Goal: Task Accomplishment & Management: Use online tool/utility

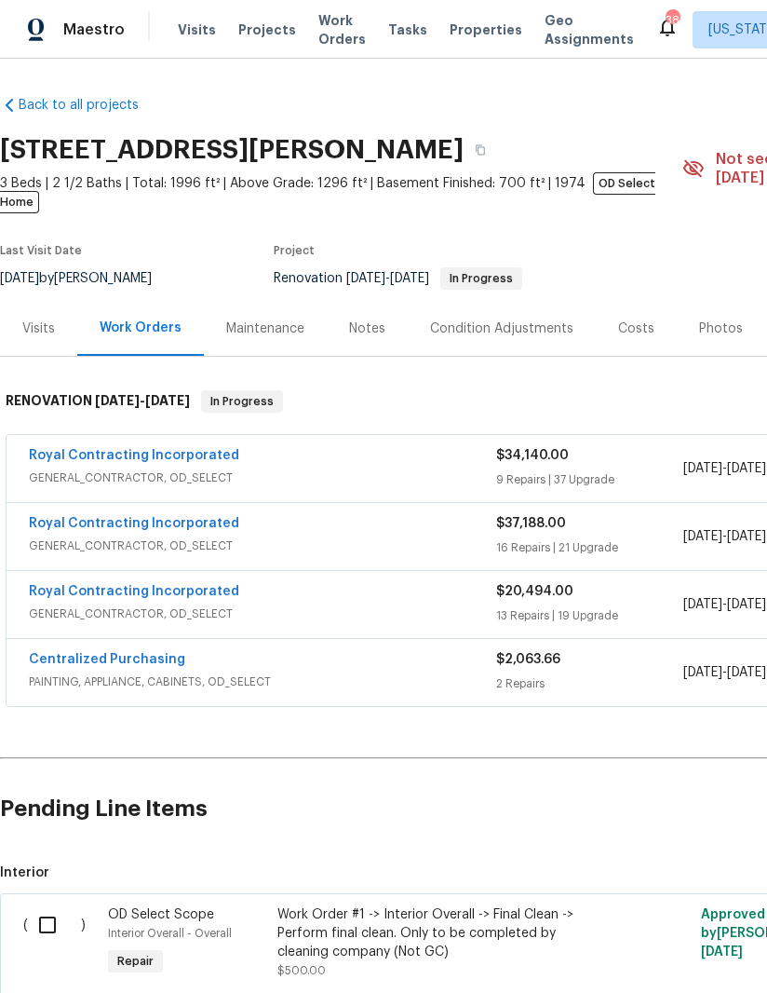
click at [211, 585] on link "Royal Contracting Incorporated" at bounding box center [134, 591] width 210 height 13
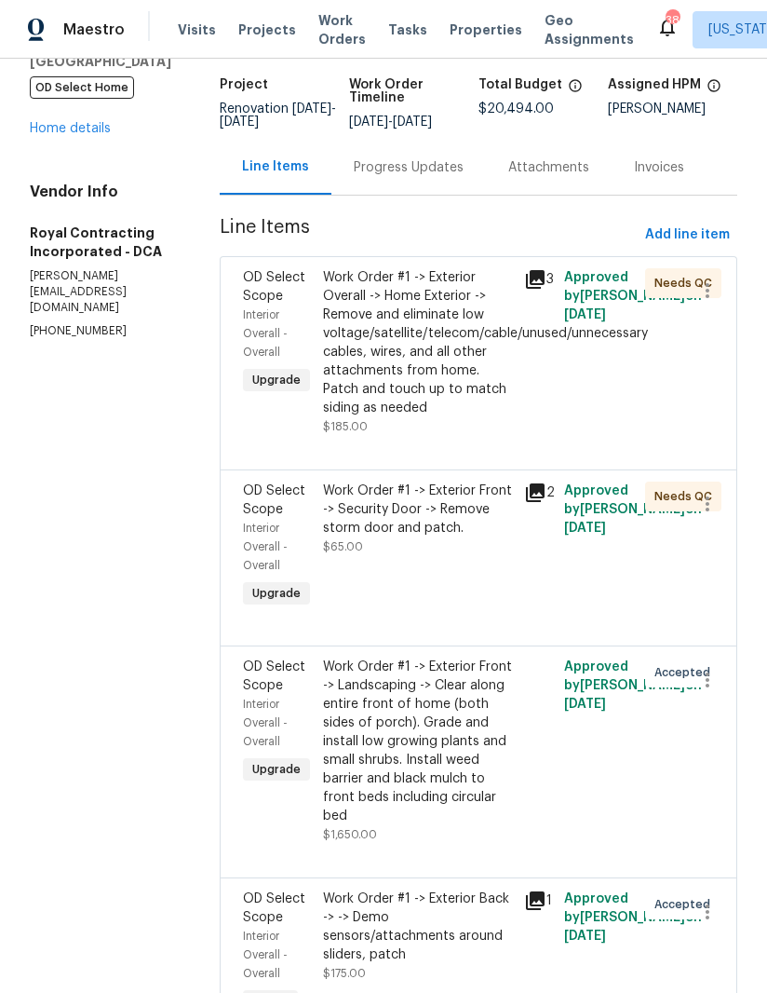
scroll to position [101, 0]
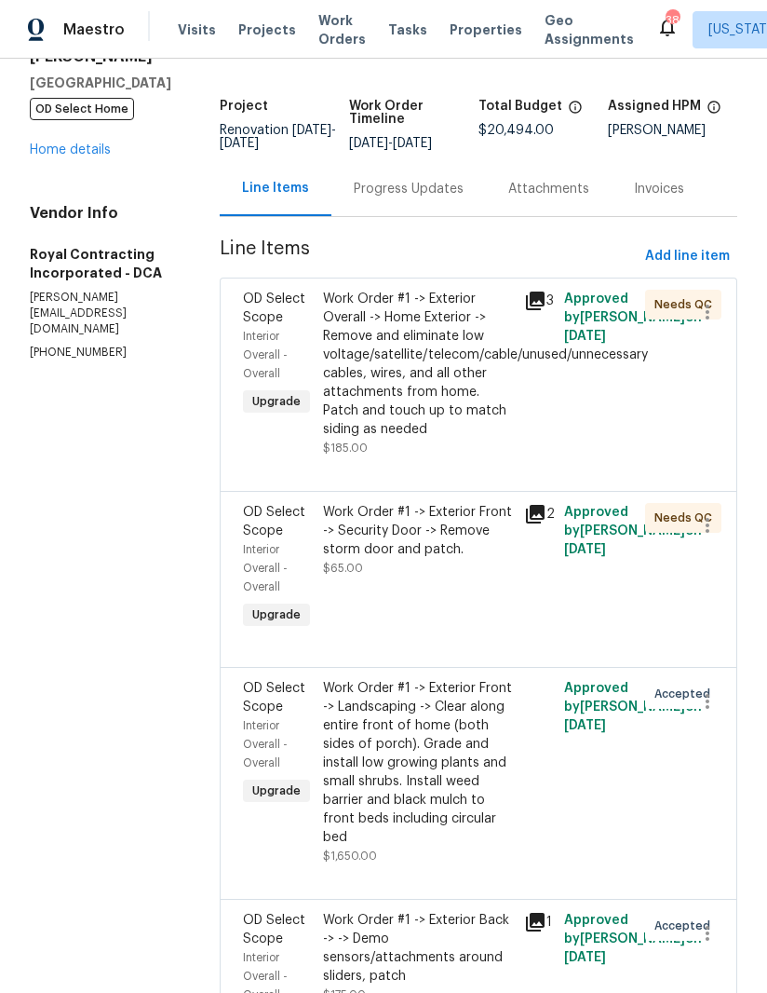
click at [436, 198] on div "Progress Updates" at bounding box center [409, 189] width 110 height 19
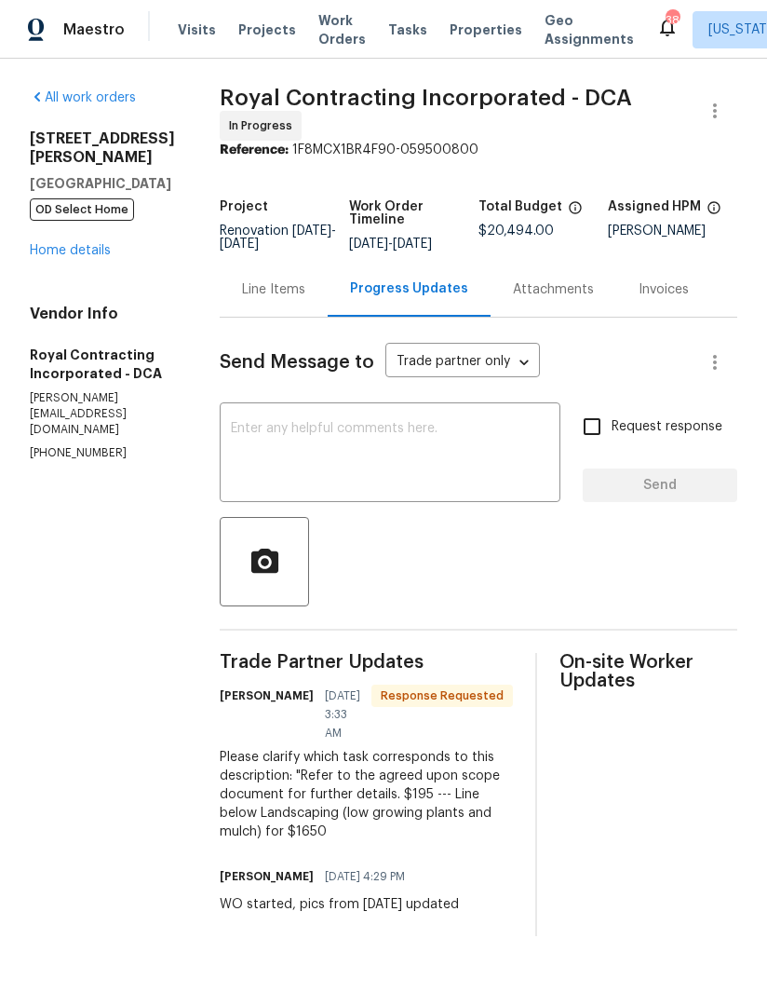
click at [441, 461] on textarea at bounding box center [390, 454] width 318 height 65
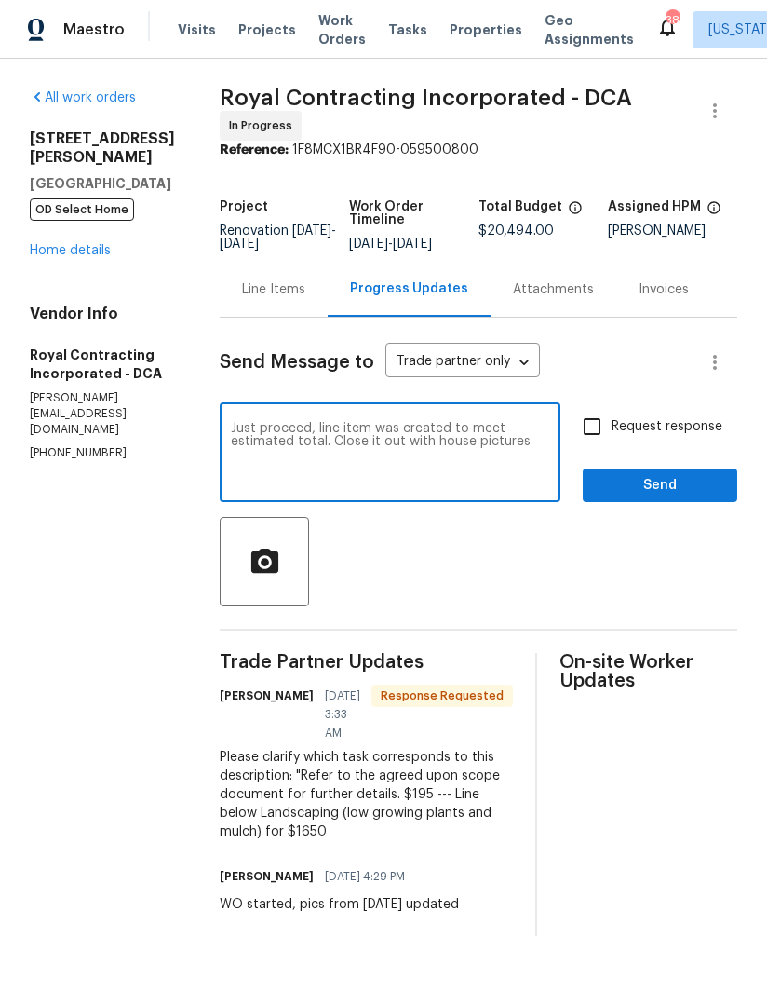
type textarea "Just proceed, line item was created to meet estimated total. Close it out with …"
click at [589, 441] on input "Request response" at bounding box center [592, 426] width 39 height 39
checkbox input "true"
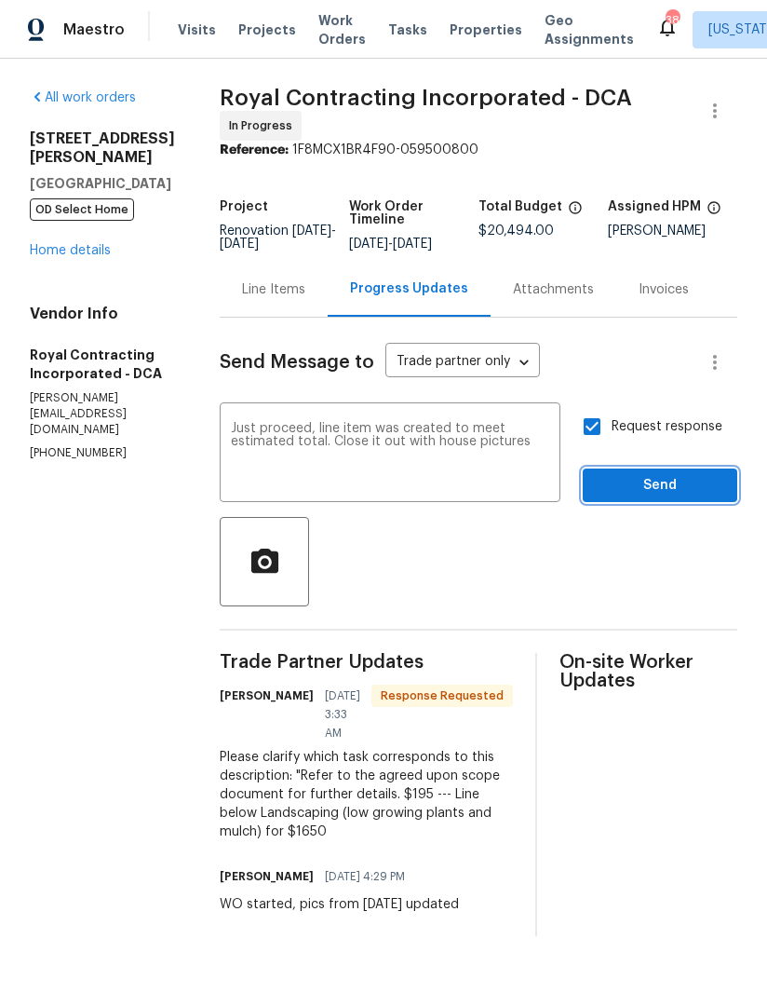
click at [683, 494] on span "Send" at bounding box center [660, 485] width 125 height 23
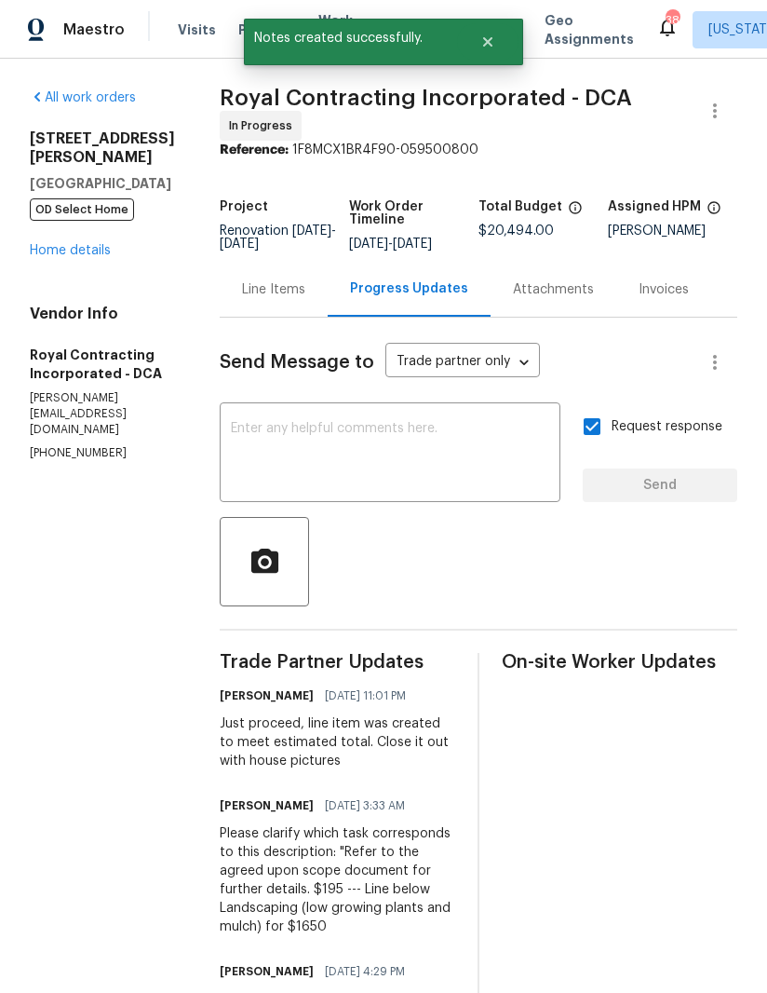
click at [58, 244] on link "Home details" at bounding box center [70, 250] width 81 height 13
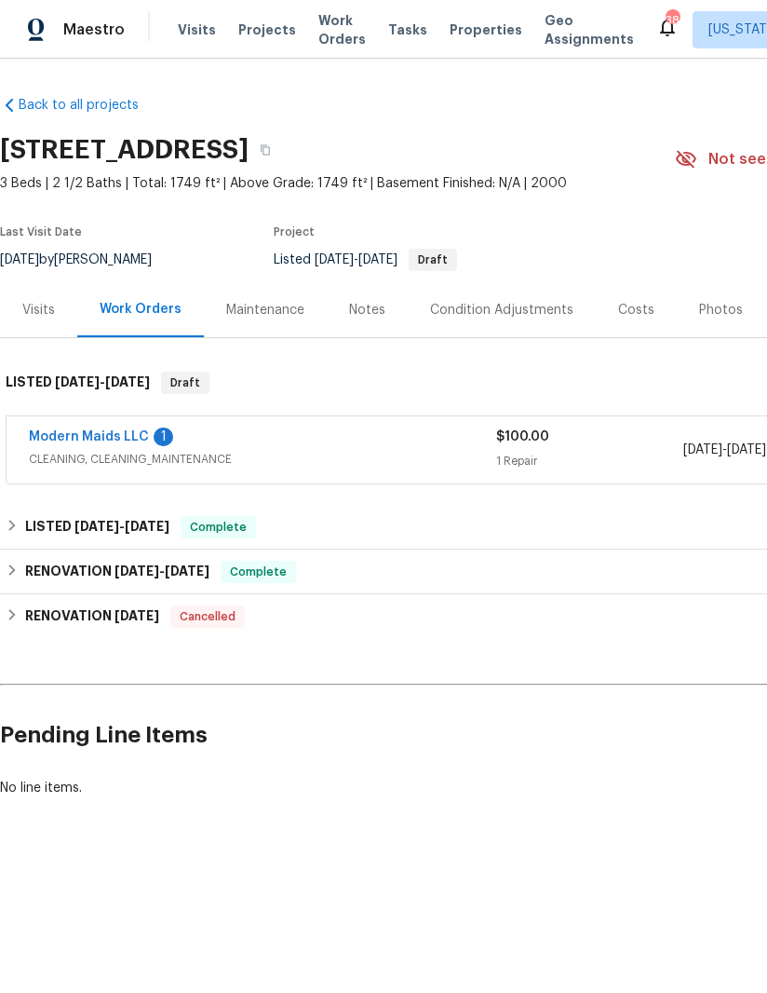
click at [131, 430] on link "Modern Maids LLC" at bounding box center [89, 436] width 120 height 13
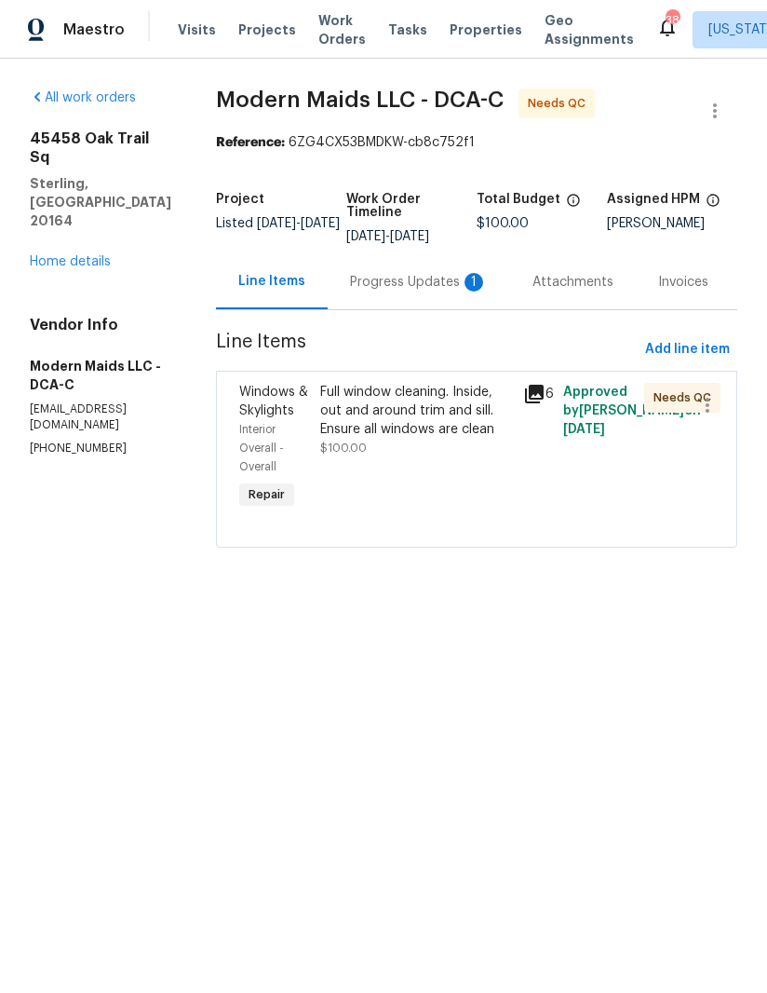
click at [410, 291] on div "Progress Updates 1" at bounding box center [419, 282] width 138 height 19
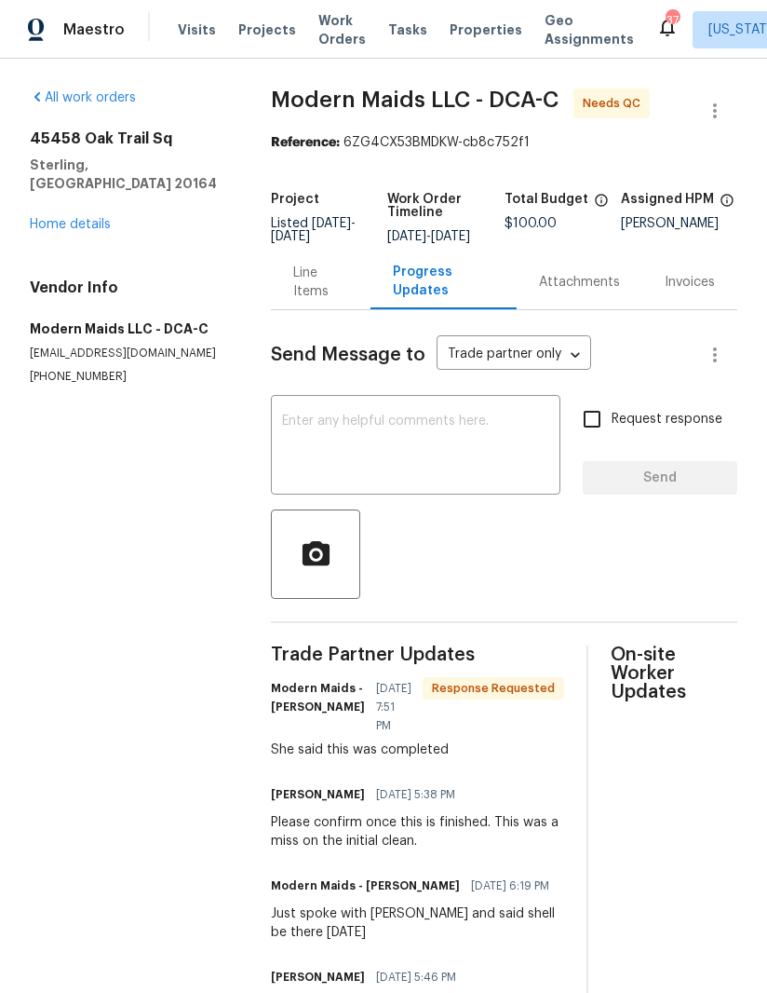
click at [323, 288] on div "Line Items" at bounding box center [320, 282] width 55 height 37
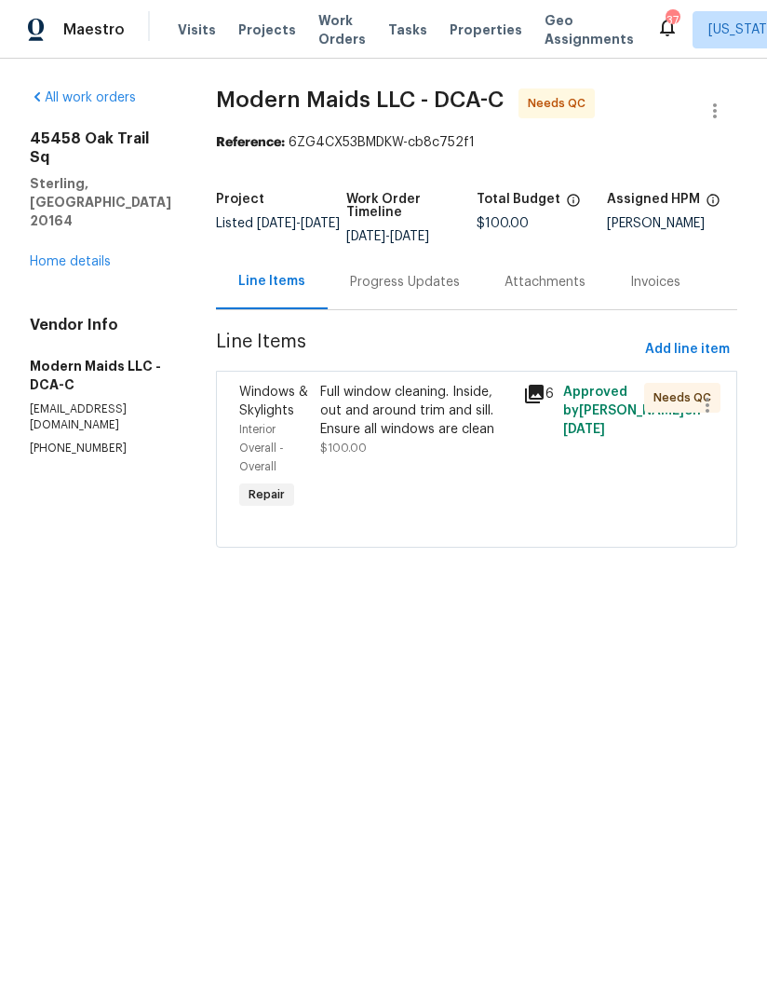
click at [421, 427] on div "Full window cleaning. Inside, out and around trim and sill. Ensure all windows …" at bounding box center [416, 411] width 192 height 56
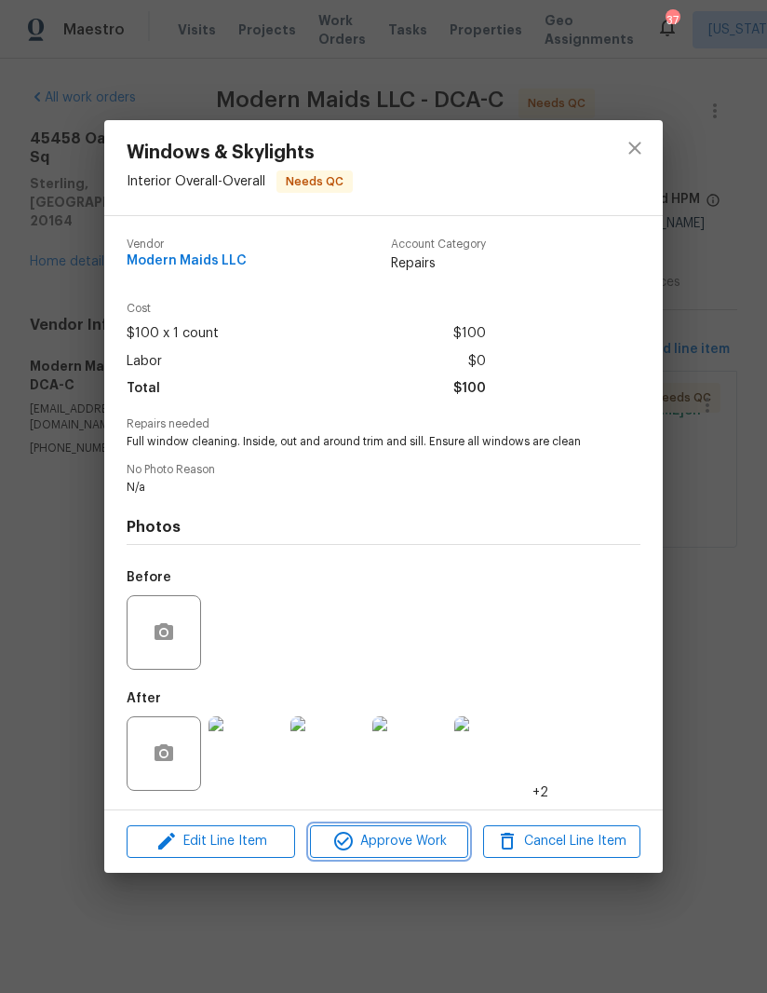
click at [421, 852] on span "Approve Work" at bounding box center [389, 841] width 146 height 23
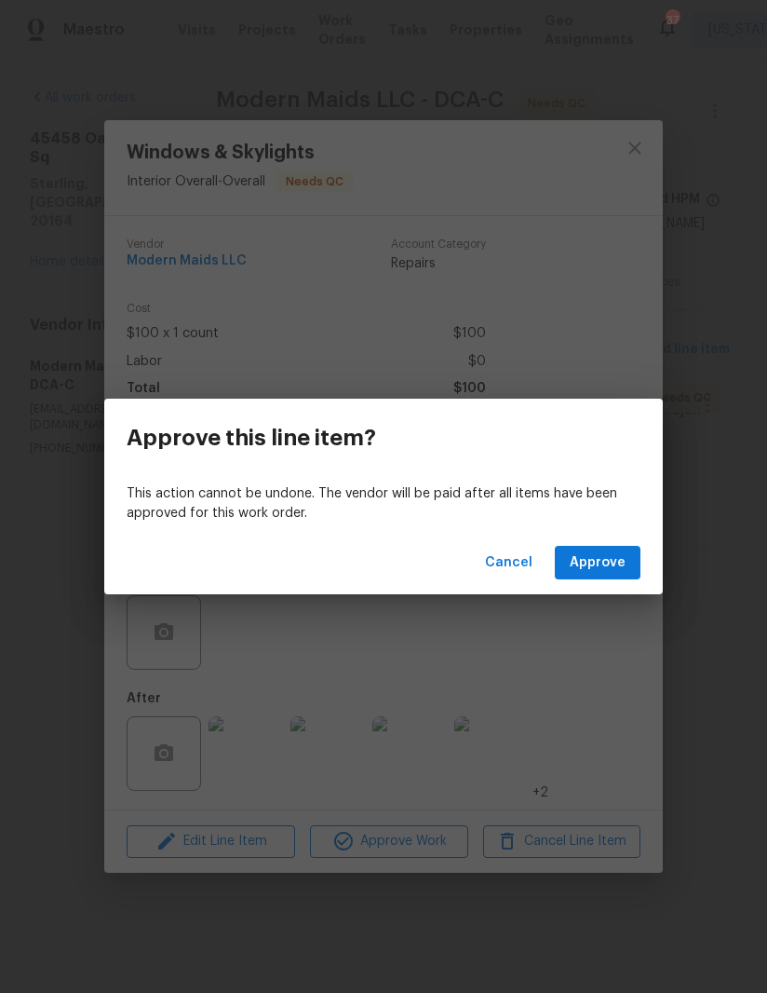
click at [592, 567] on span "Approve" at bounding box center [598, 562] width 56 height 23
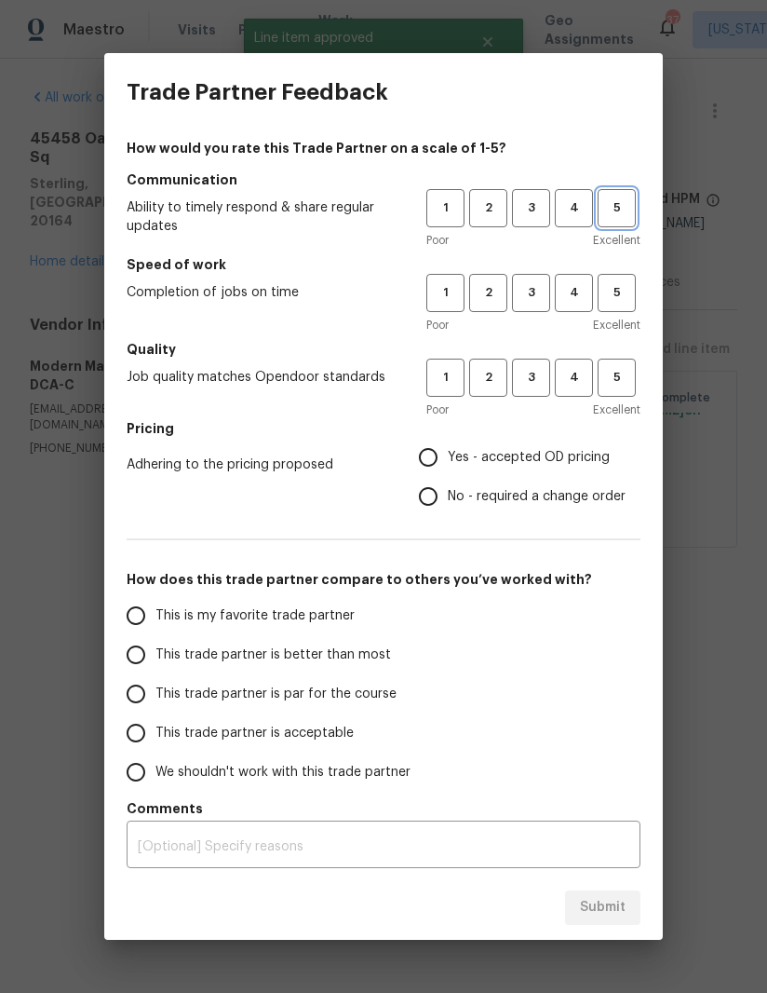
click at [618, 207] on span "5" at bounding box center [617, 207] width 34 height 21
click at [615, 285] on span "5" at bounding box center [617, 292] width 34 height 21
click at [615, 369] on span "5" at bounding box center [617, 377] width 34 height 21
click at [572, 210] on span "4" at bounding box center [574, 207] width 34 height 21
click at [568, 284] on span "4" at bounding box center [574, 292] width 34 height 21
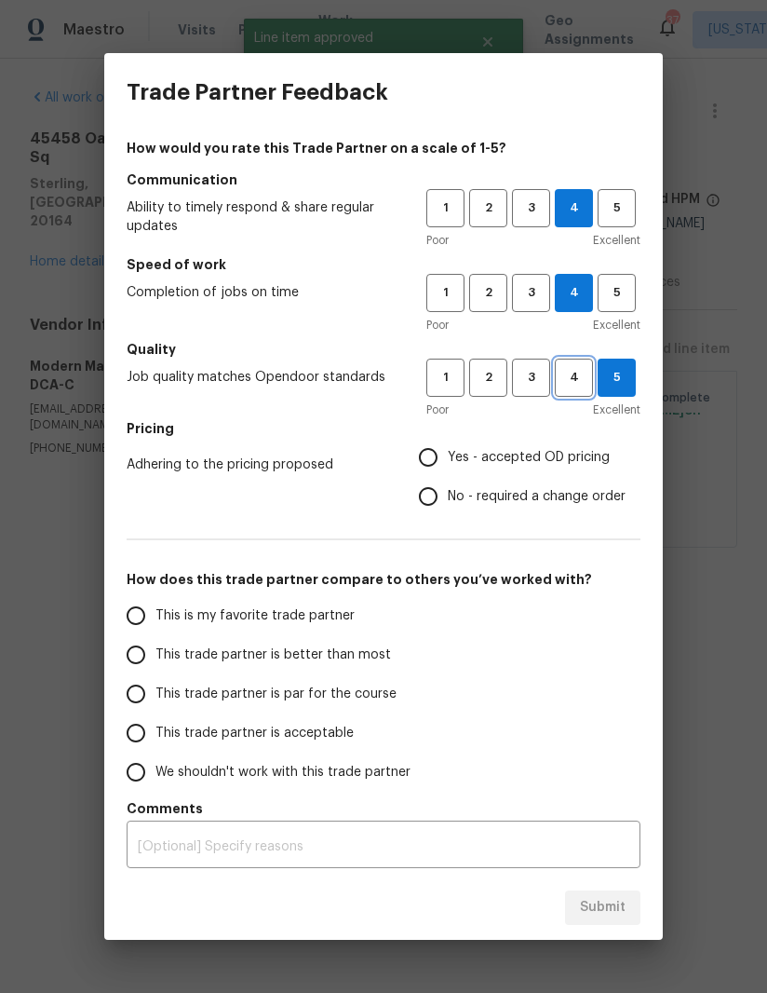
click at [572, 375] on span "4" at bounding box center [574, 377] width 34 height 21
click at [438, 449] on input "Yes - accepted OD pricing" at bounding box center [428, 457] width 39 height 39
radio input "true"
click at [140, 670] on input "This trade partner is better than most" at bounding box center [135, 654] width 39 height 39
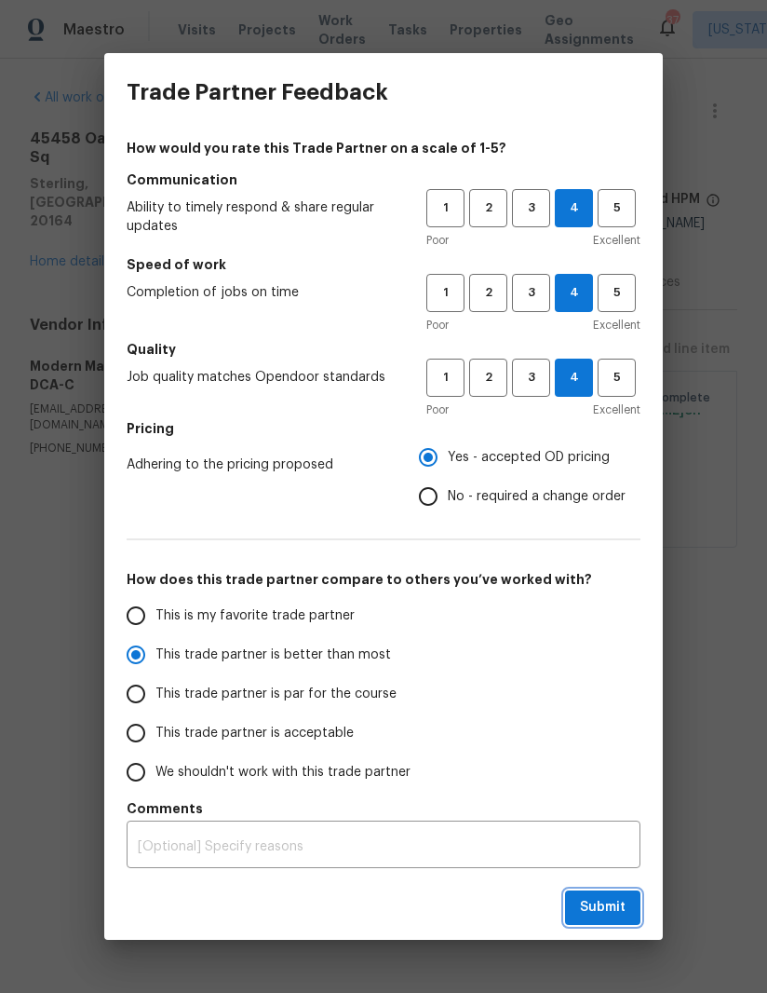
click at [609, 908] on span "Submit" at bounding box center [603, 907] width 46 height 23
radio input "true"
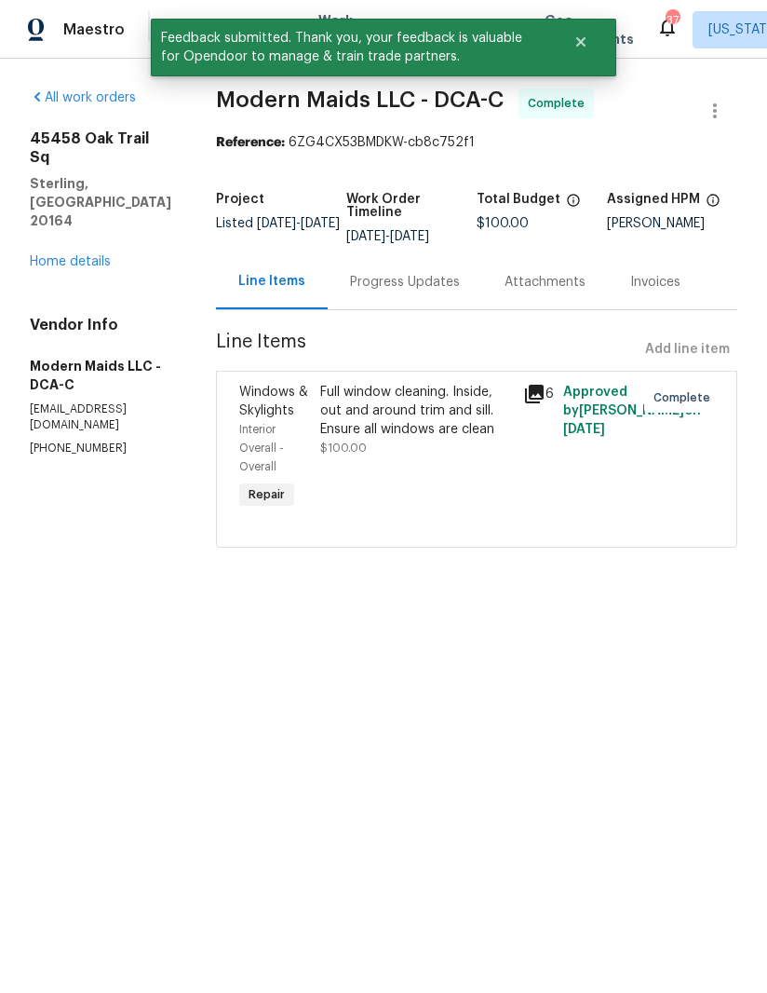
click at [541, 403] on icon at bounding box center [534, 394] width 19 height 19
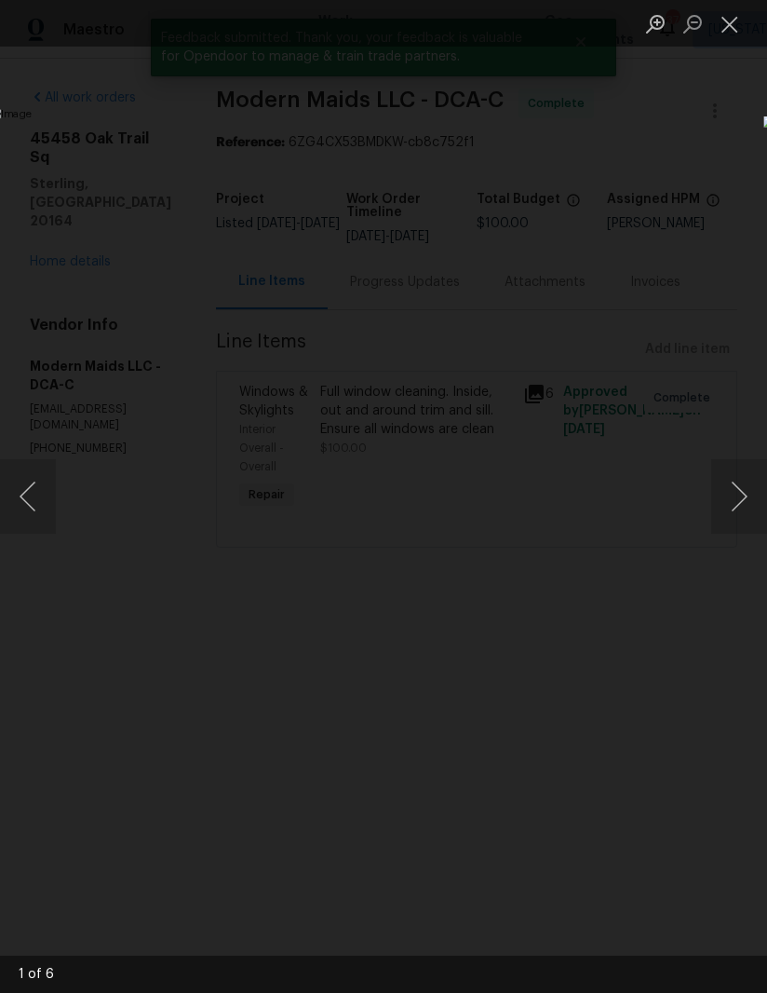
click at [744, 480] on button "Next image" at bounding box center [739, 496] width 56 height 74
click at [731, 481] on button "Next image" at bounding box center [739, 496] width 56 height 74
click at [734, 479] on button "Next image" at bounding box center [739, 496] width 56 height 74
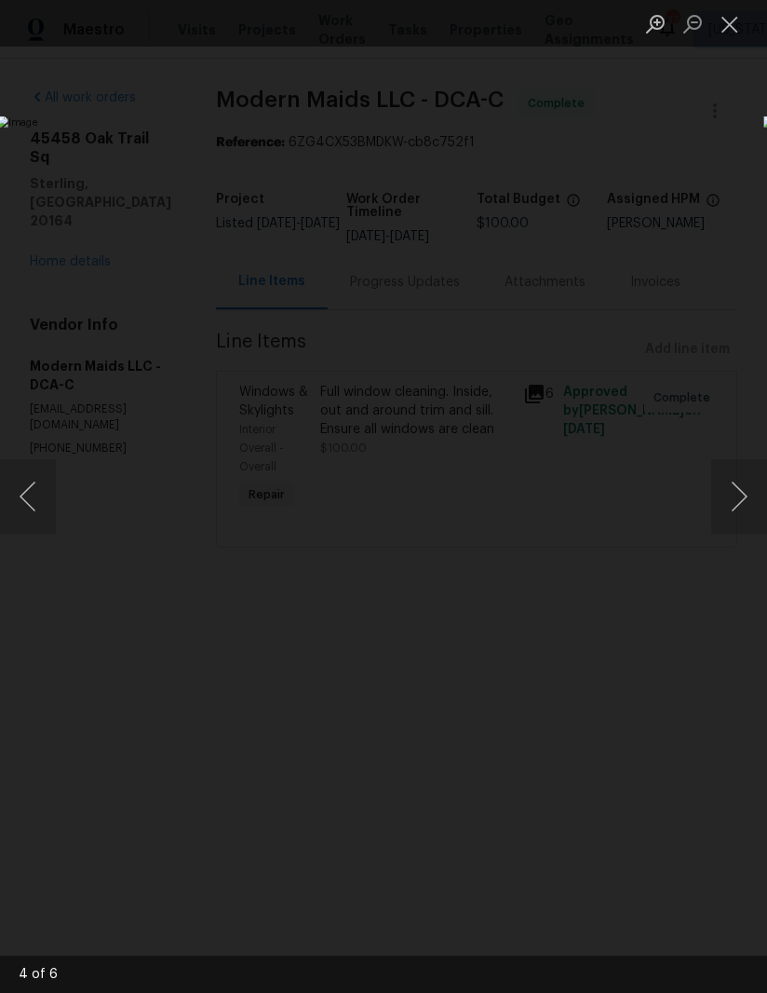
click at [729, 467] on button "Next image" at bounding box center [739, 496] width 56 height 74
click at [725, 467] on button "Next image" at bounding box center [739, 496] width 56 height 74
click at [719, 476] on button "Next image" at bounding box center [739, 496] width 56 height 74
click at [723, 23] on button "Close lightbox" at bounding box center [729, 23] width 37 height 33
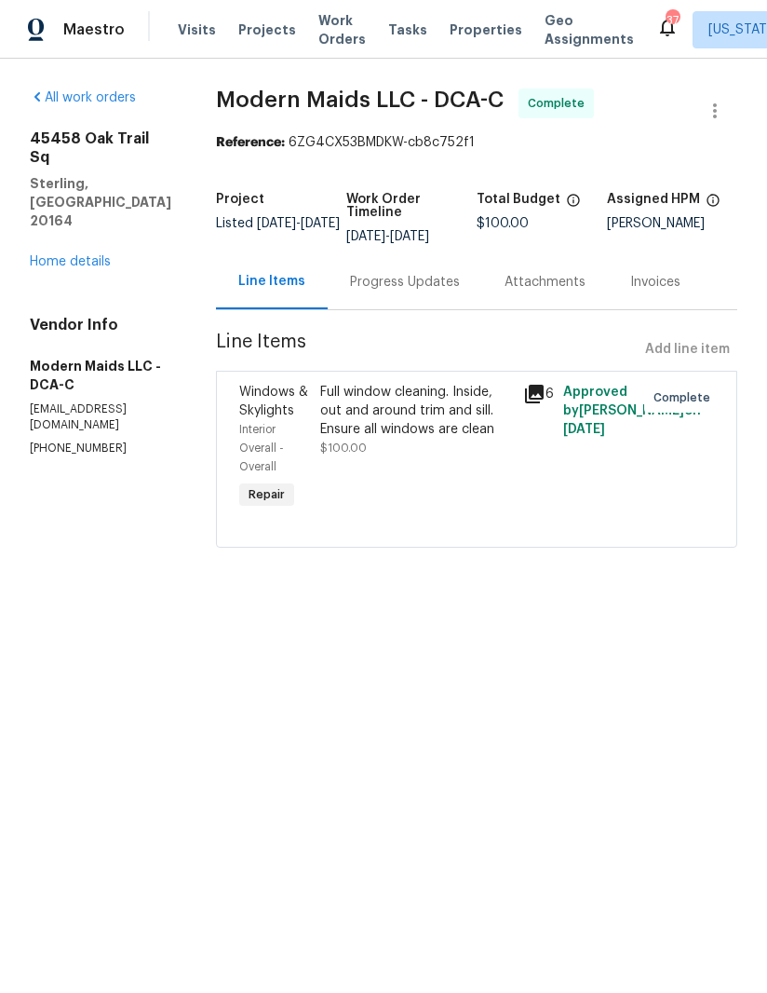
click at [113, 198] on div "45458 Oak Trail Sq Sterling, VA 20164 Home details" at bounding box center [101, 200] width 142 height 142
click at [89, 255] on link "Home details" at bounding box center [70, 261] width 81 height 13
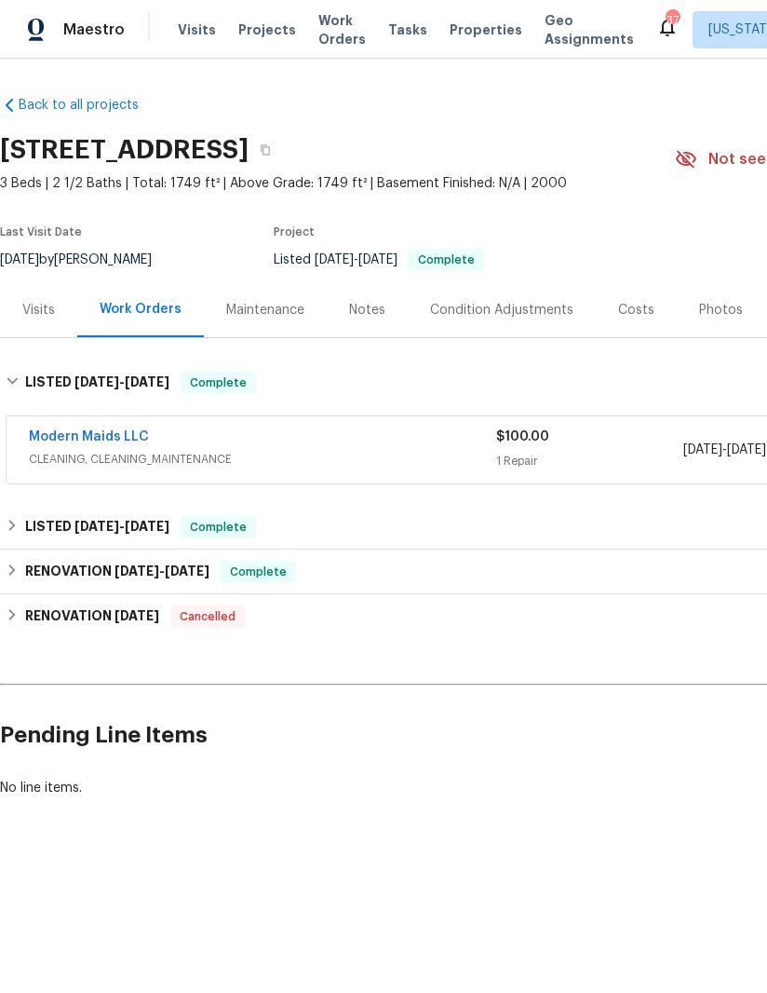
scroll to position [0, -8]
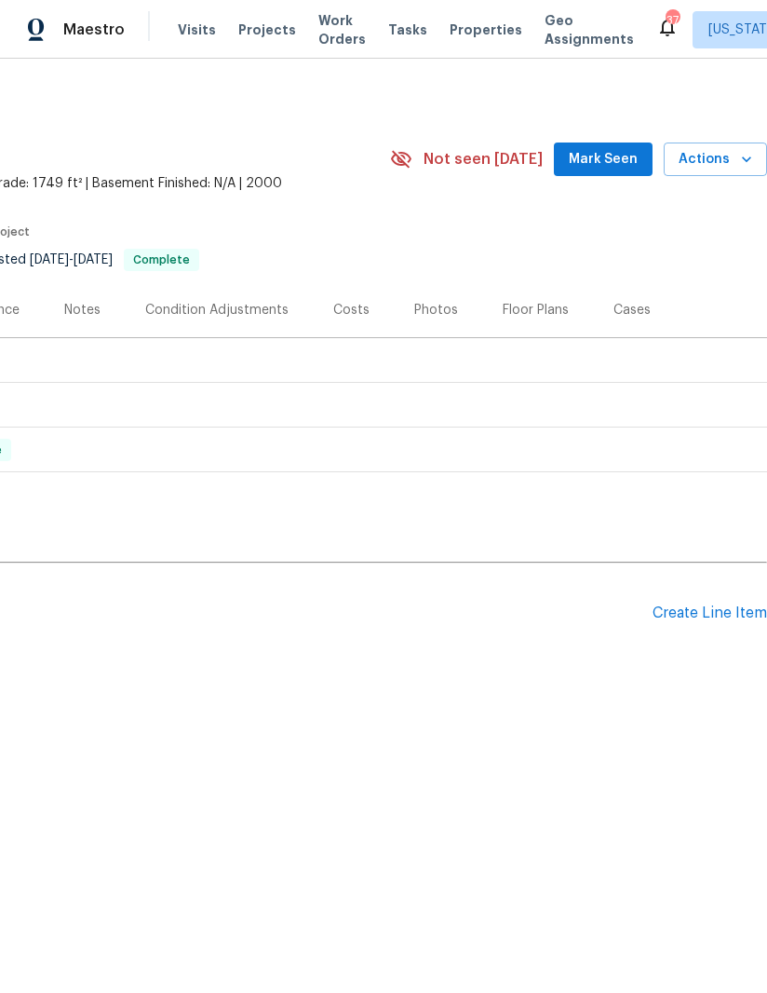
scroll to position [0, 285]
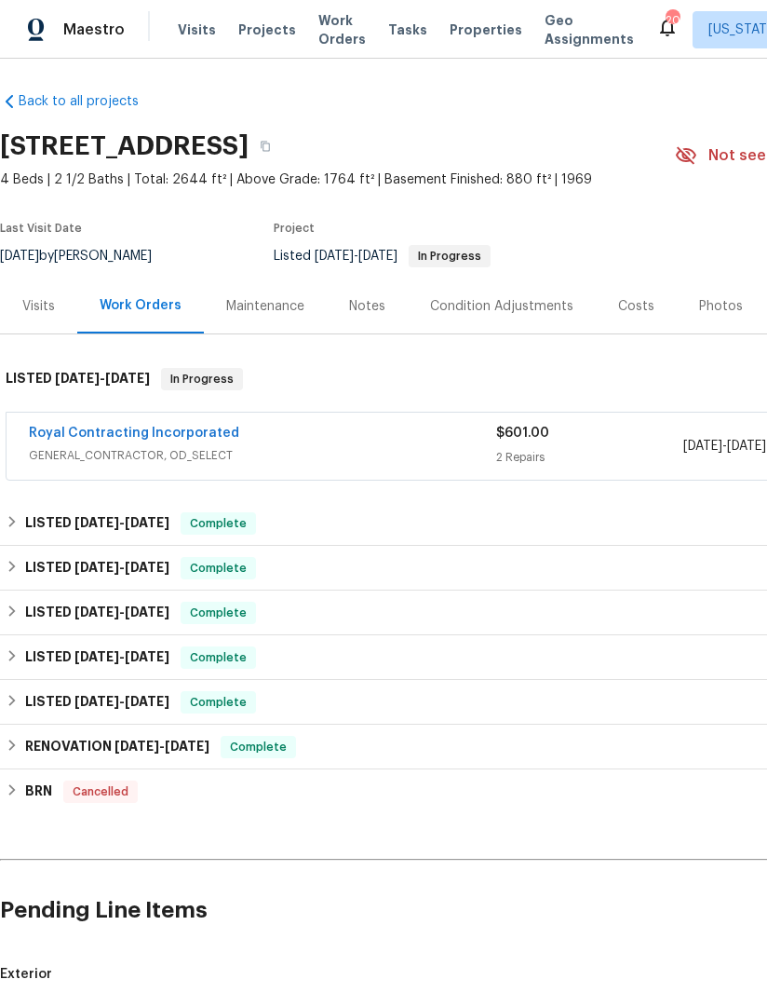
scroll to position [-1, 0]
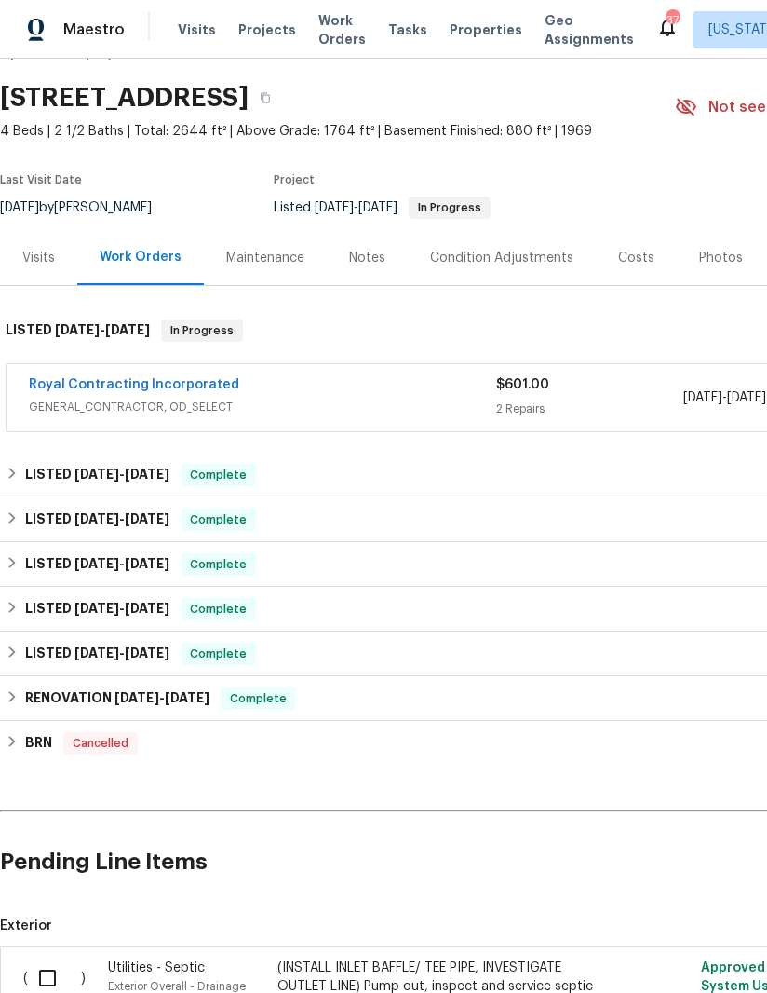
scroll to position [52, 0]
click at [167, 382] on link "Royal Contracting Incorporated" at bounding box center [134, 384] width 210 height 13
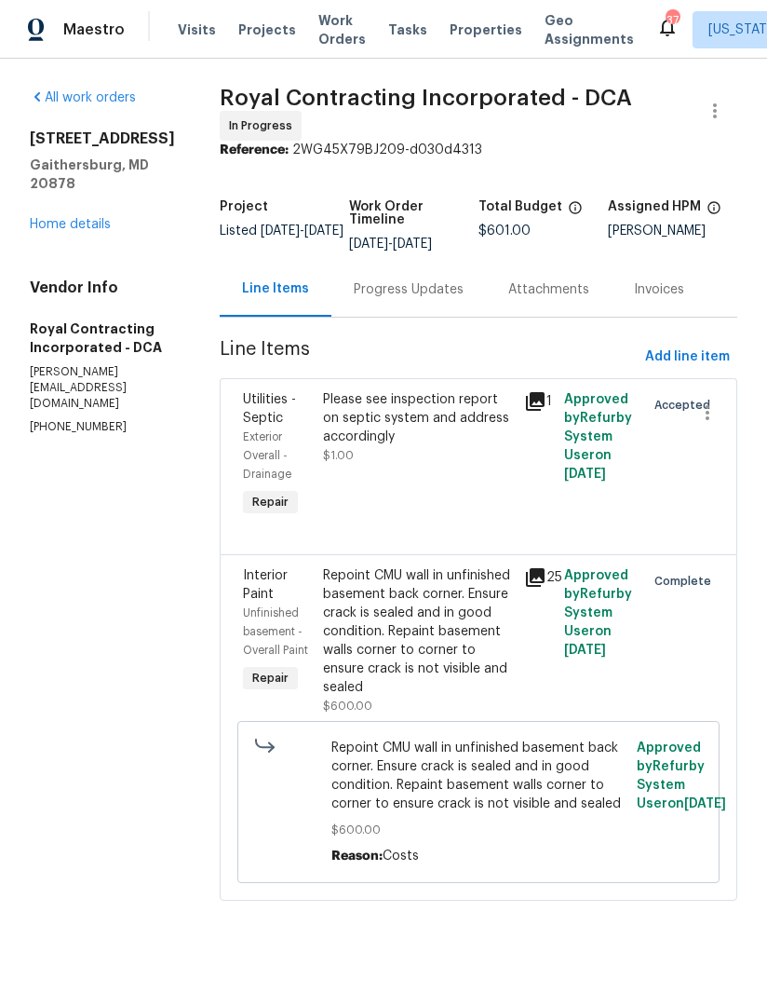
click at [423, 304] on div "Progress Updates" at bounding box center [408, 289] width 155 height 55
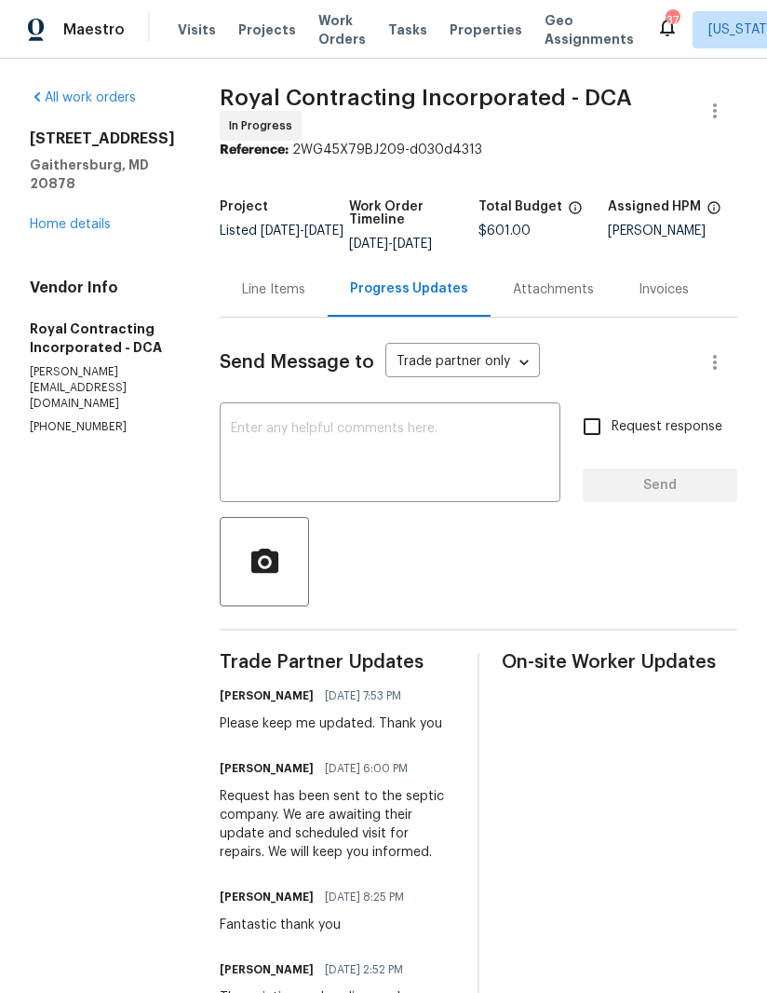
click at [284, 436] on textarea at bounding box center [390, 454] width 318 height 65
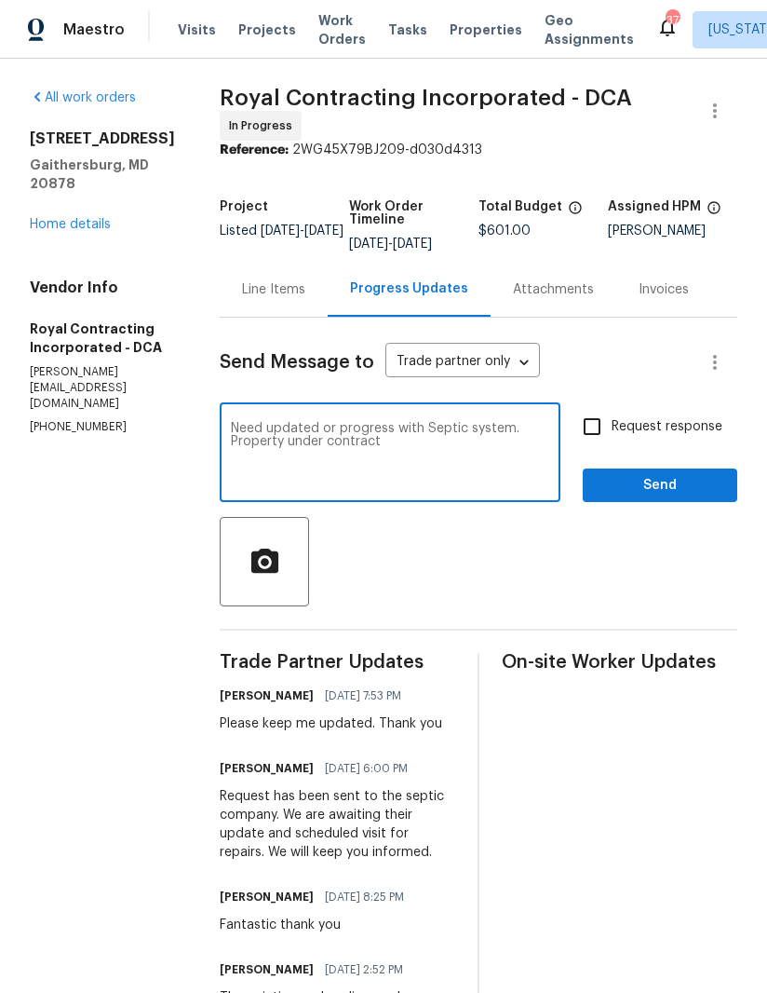
type textarea "Need updated or progress with Septic system. Property under contract"
click at [589, 431] on input "Request response" at bounding box center [592, 426] width 39 height 39
checkbox input "true"
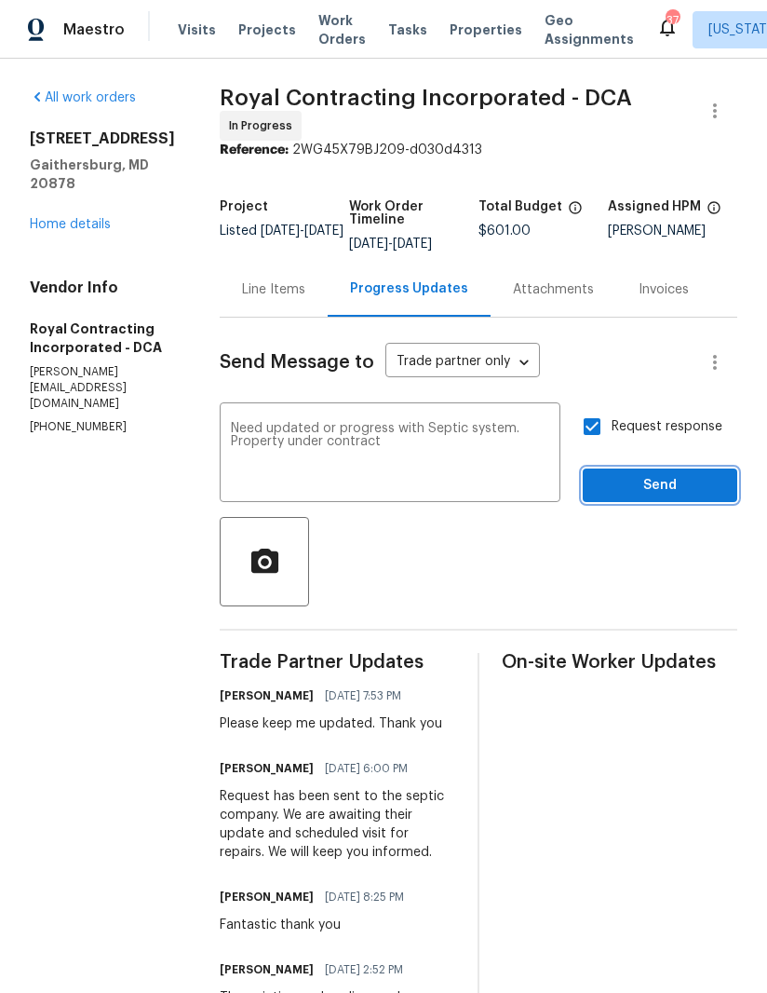
click at [691, 494] on span "Send" at bounding box center [660, 485] width 125 height 23
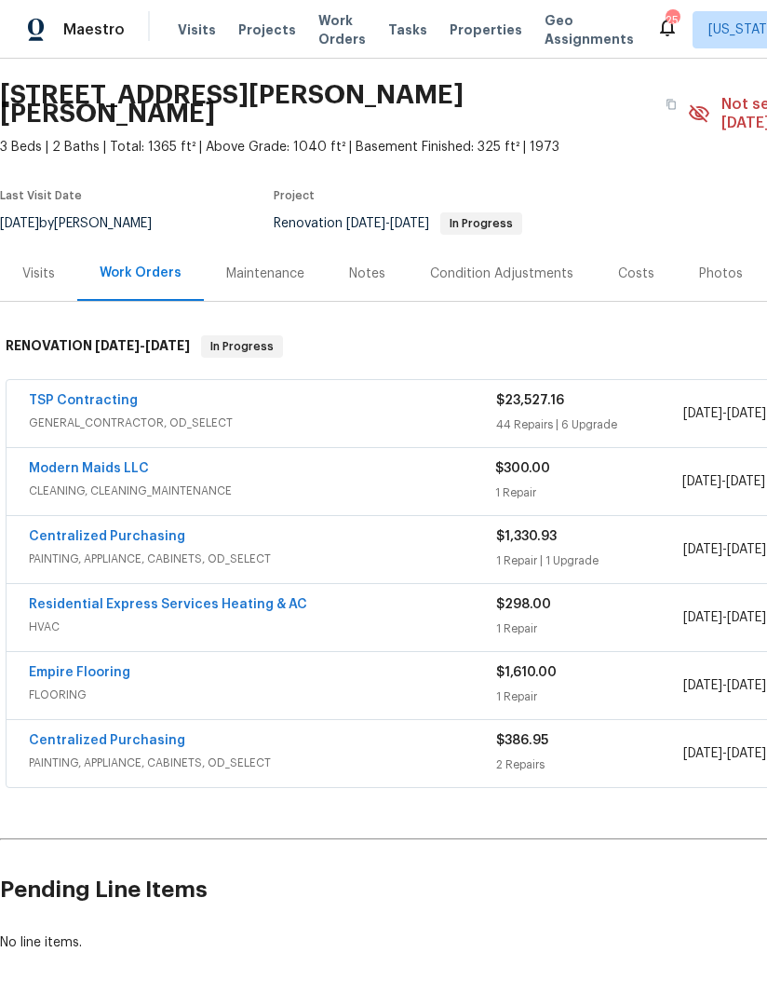
scroll to position [55, 0]
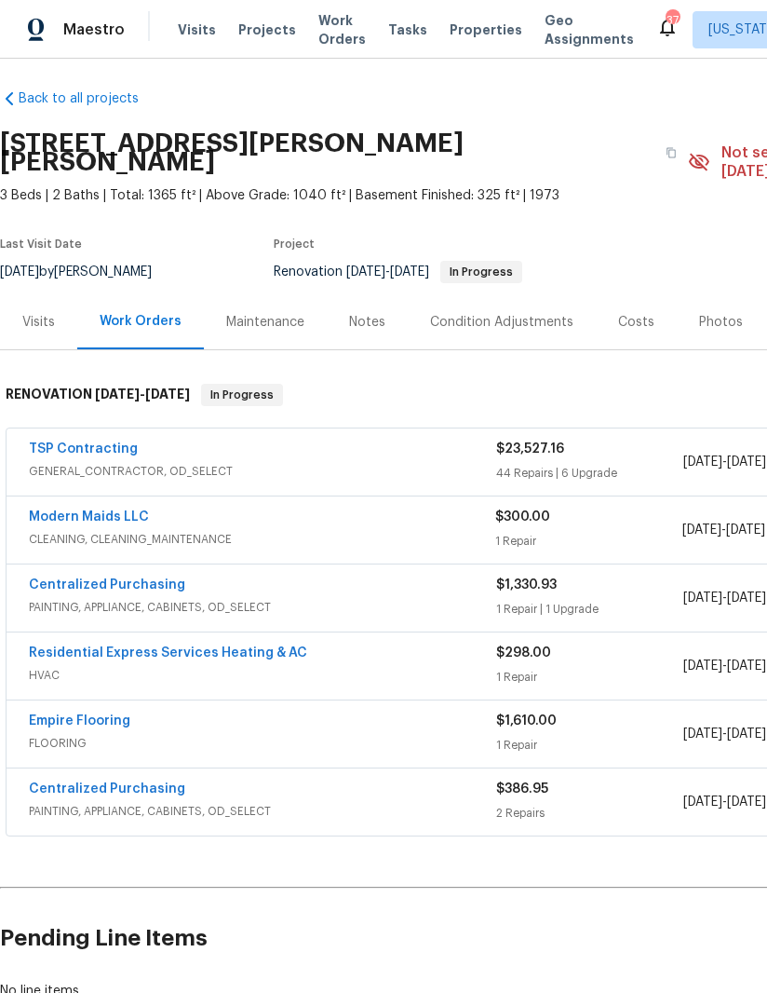
scroll to position [7, 0]
click at [107, 441] on link "TSP Contracting" at bounding box center [83, 447] width 109 height 13
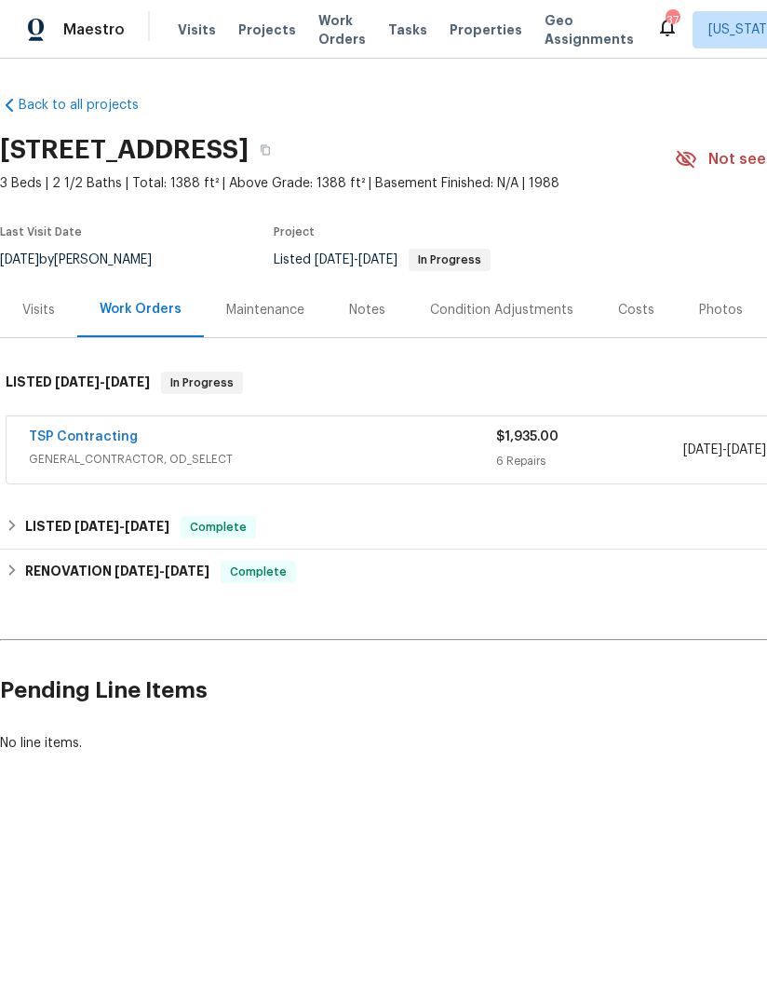
click at [99, 434] on link "TSP Contracting" at bounding box center [83, 436] width 109 height 13
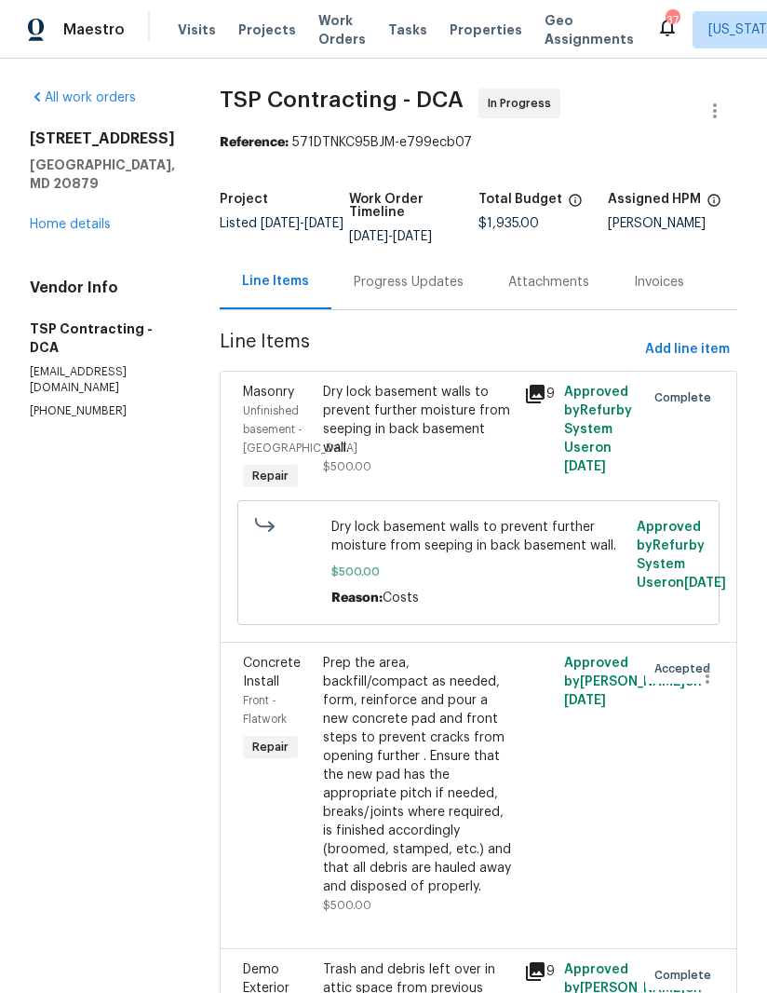
click at [395, 279] on div "Progress Updates" at bounding box center [409, 282] width 110 height 19
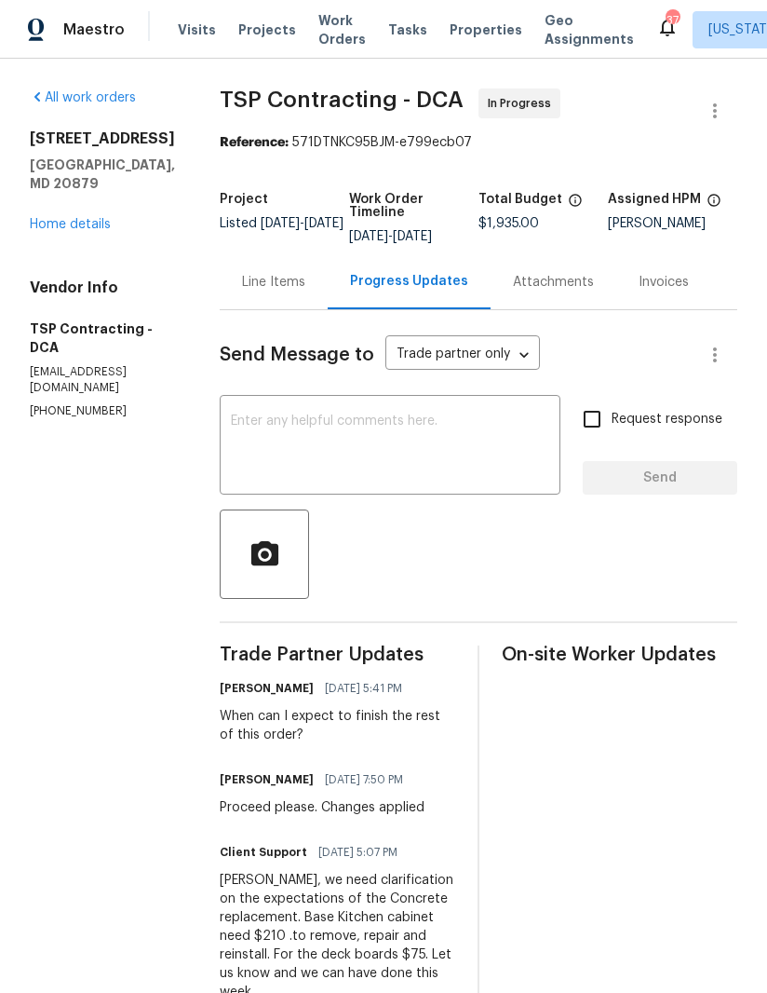
click at [293, 465] on textarea at bounding box center [390, 446] width 318 height 65
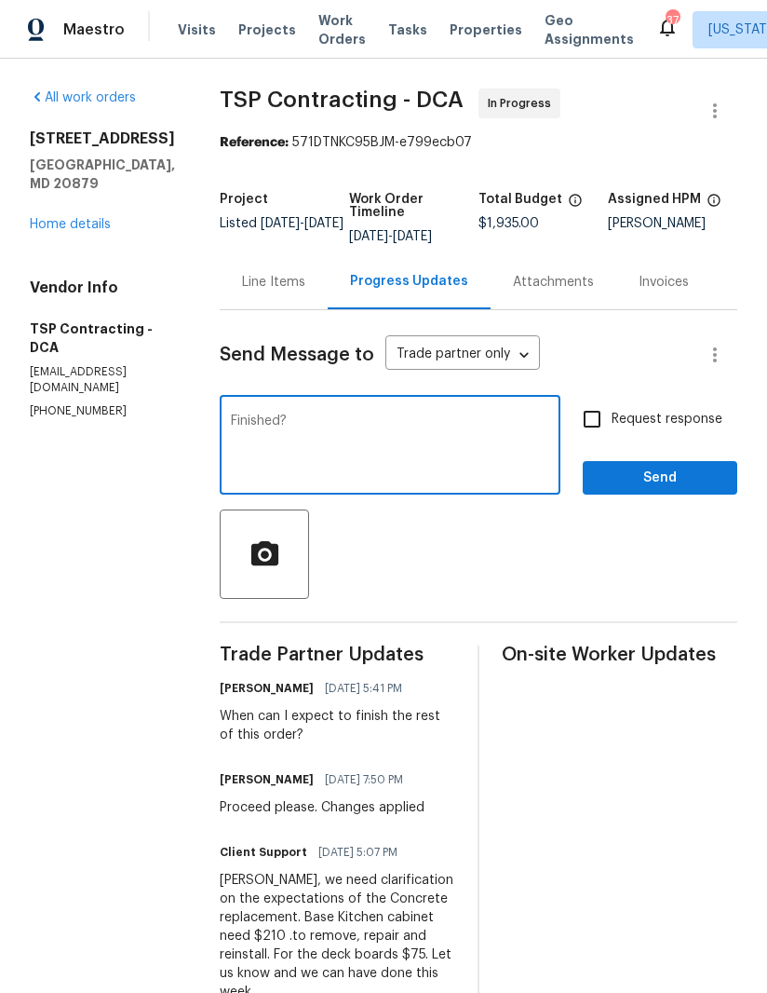
type textarea "Finished?"
click at [596, 420] on input "Request response" at bounding box center [592, 418] width 39 height 39
checkbox input "true"
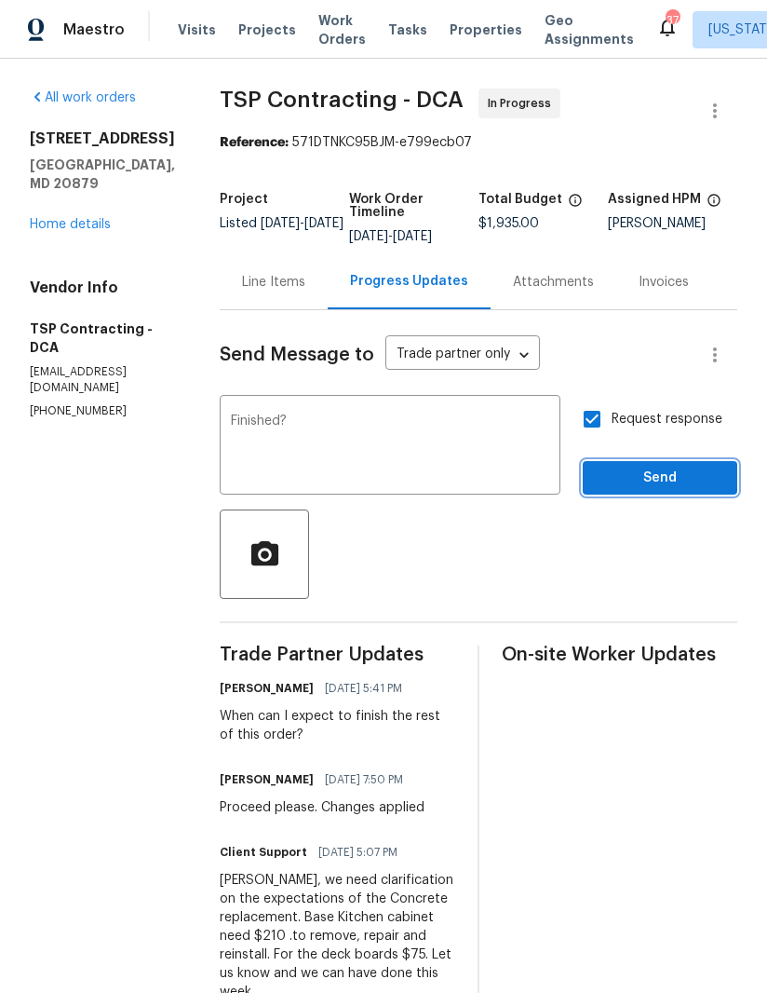
click at [662, 494] on button "Send" at bounding box center [660, 478] width 155 height 34
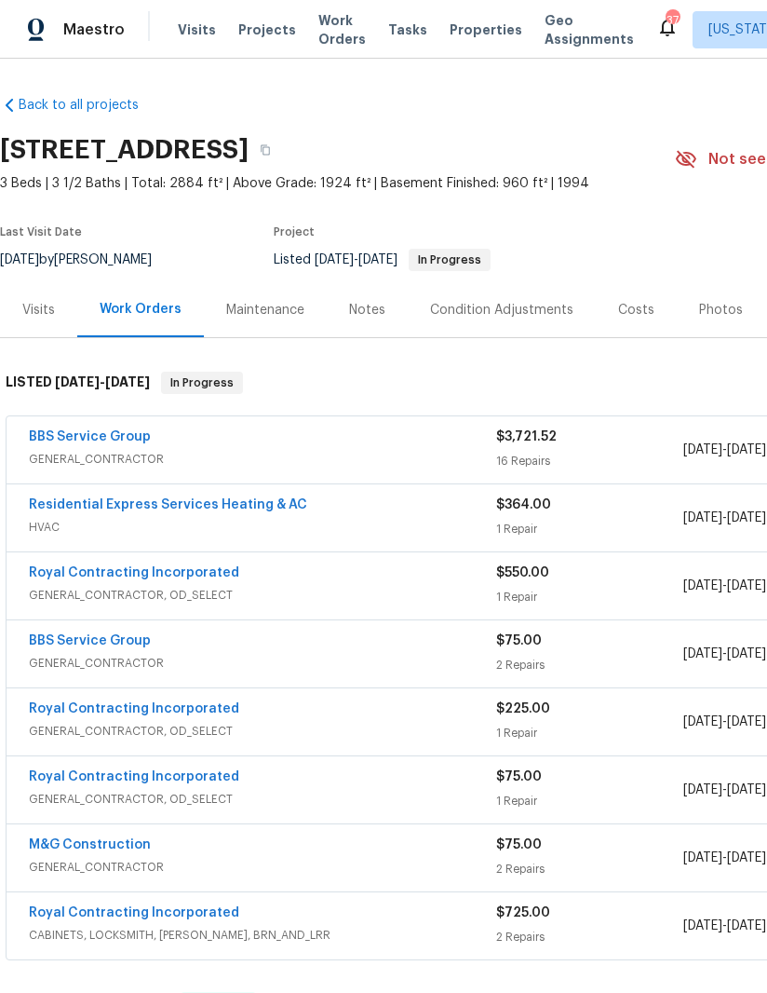
click at [124, 434] on link "BBS Service Group" at bounding box center [90, 436] width 122 height 13
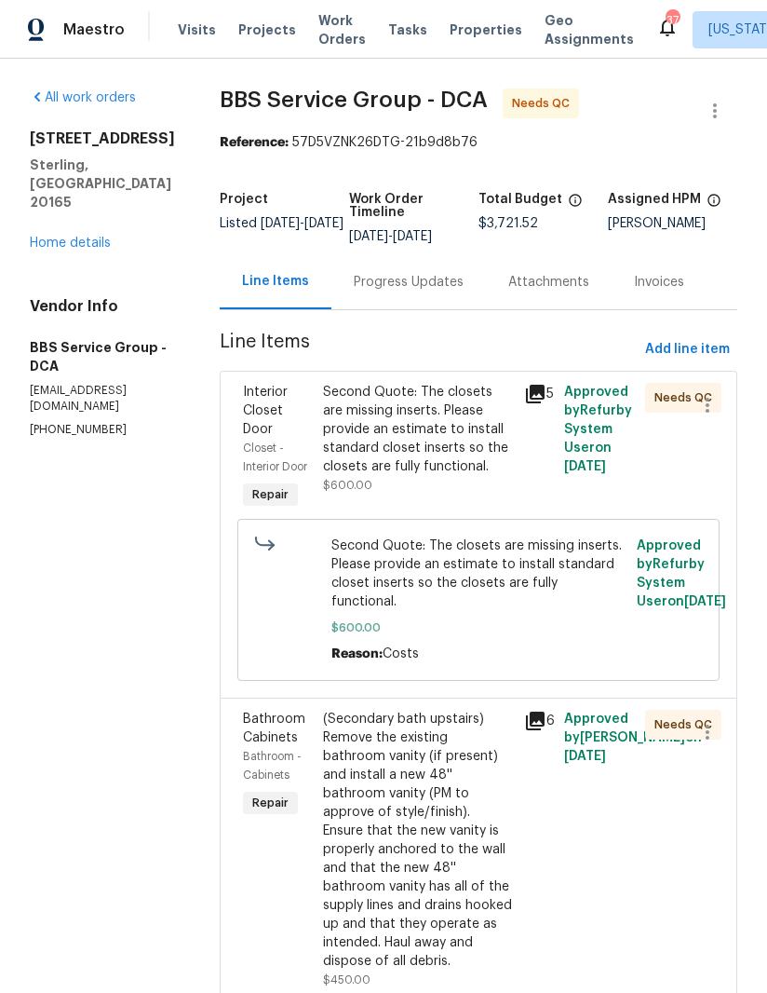
click at [526, 391] on icon at bounding box center [535, 394] width 19 height 19
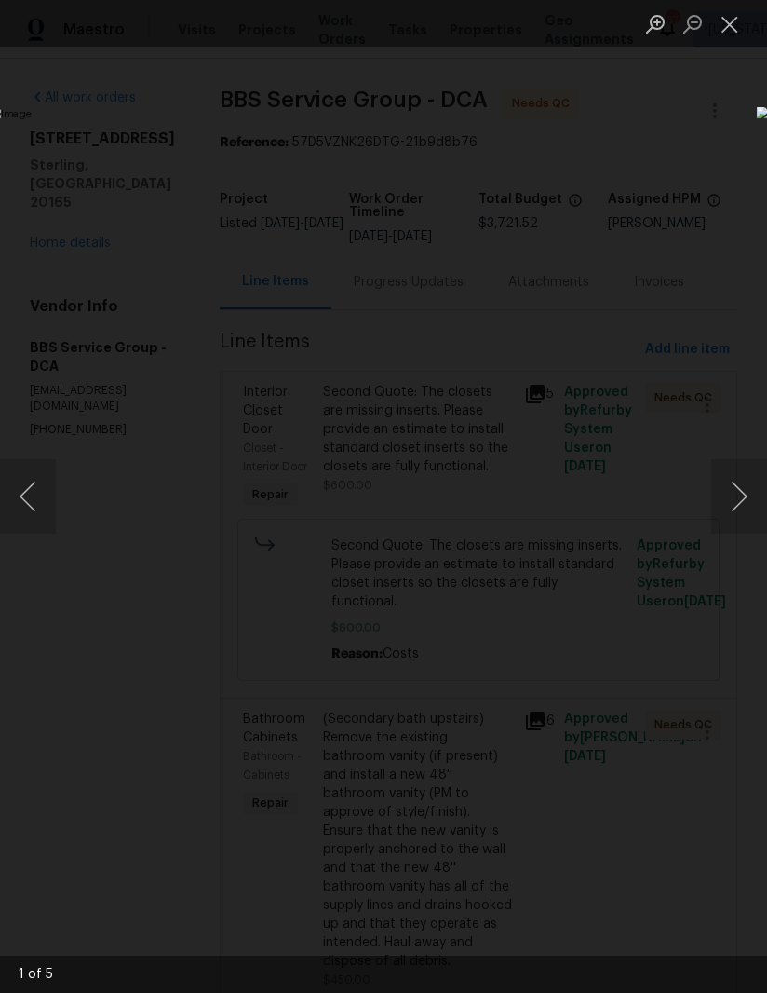
click at [592, 451] on img "Lightbox" at bounding box center [291, 496] width 602 height 779
click at [741, 509] on button "Next image" at bounding box center [739, 496] width 56 height 74
click at [737, 504] on button "Next image" at bounding box center [739, 496] width 56 height 74
click at [735, 507] on button "Next image" at bounding box center [739, 496] width 56 height 74
click at [718, 507] on button "Next image" at bounding box center [739, 496] width 56 height 74
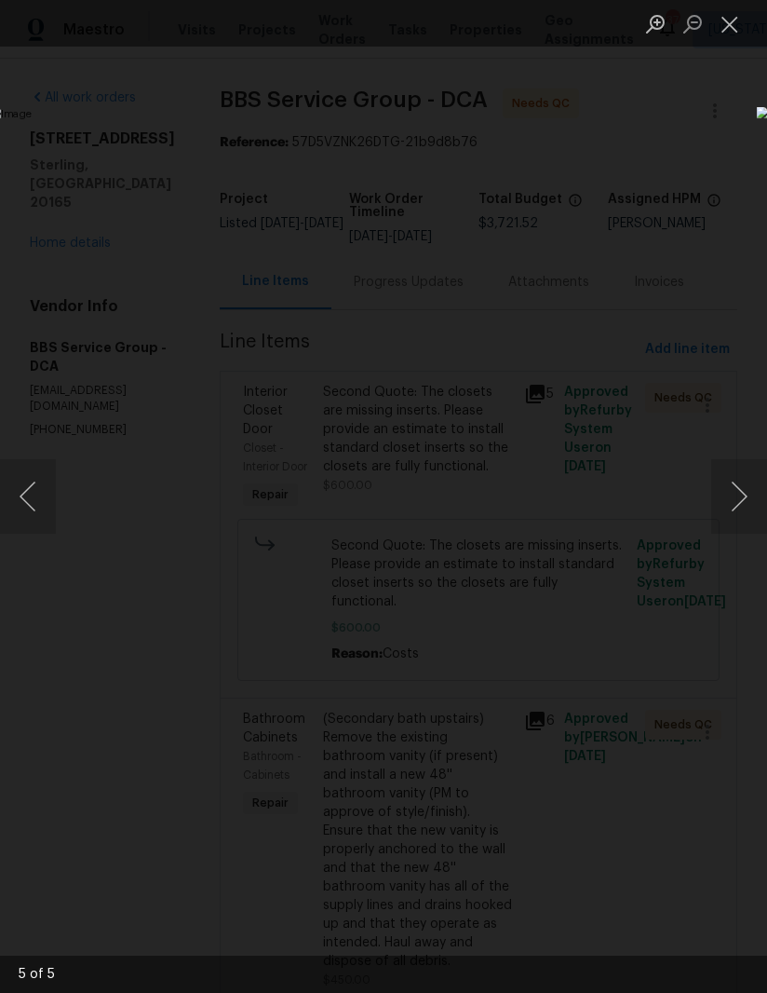
click at [721, 509] on button "Next image" at bounding box center [739, 496] width 56 height 74
click at [720, 510] on button "Next image" at bounding box center [739, 496] width 56 height 74
click at [719, 510] on button "Next image" at bounding box center [739, 496] width 56 height 74
click at [729, 25] on button "Close lightbox" at bounding box center [729, 23] width 37 height 33
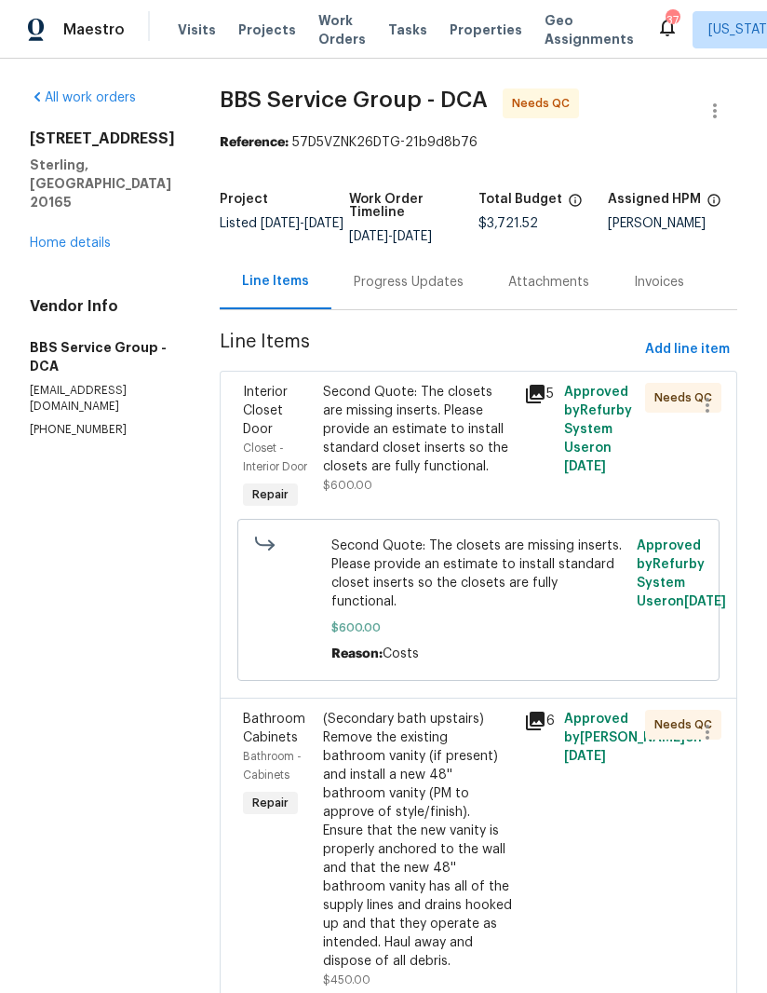
click at [392, 444] on div "Second Quote: The closets are missing inserts. Please provide an estimate to in…" at bounding box center [418, 429] width 190 height 93
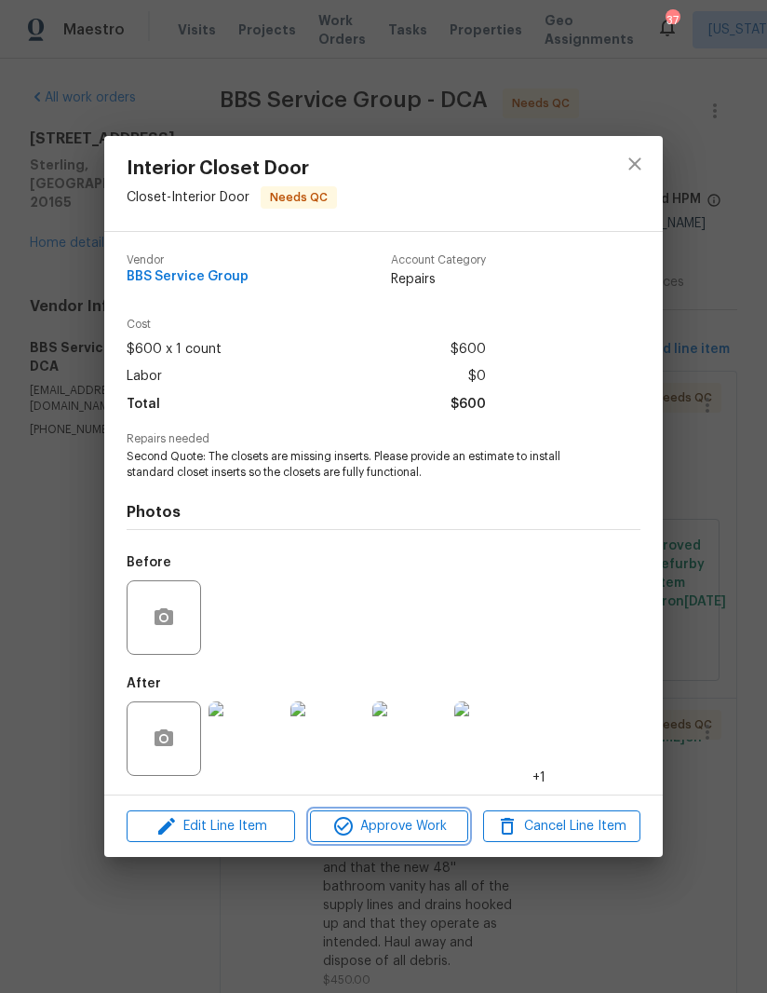
click at [402, 825] on span "Approve Work" at bounding box center [389, 826] width 146 height 23
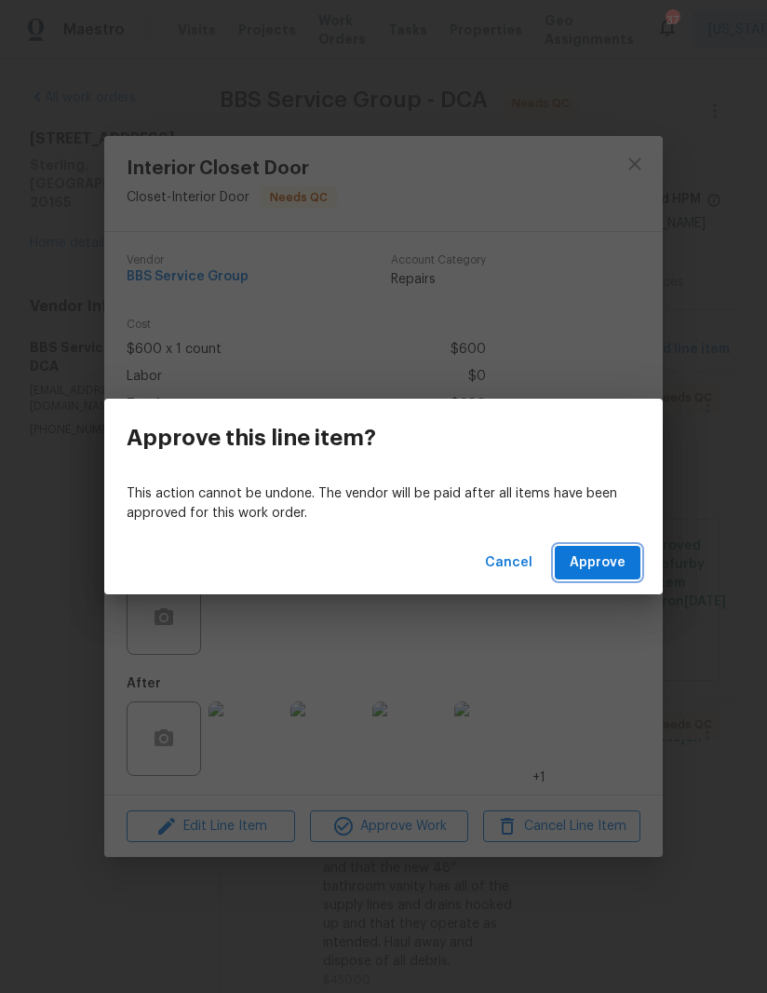
click at [612, 546] on button "Approve" at bounding box center [598, 563] width 86 height 34
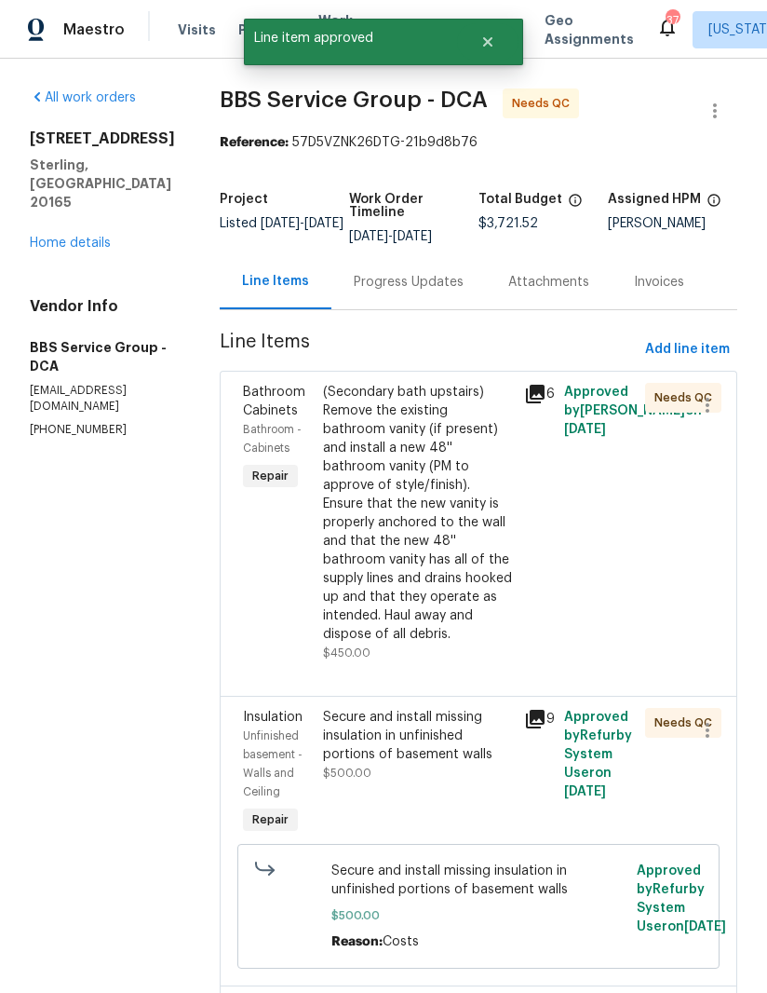
click at [532, 391] on icon at bounding box center [535, 394] width 19 height 19
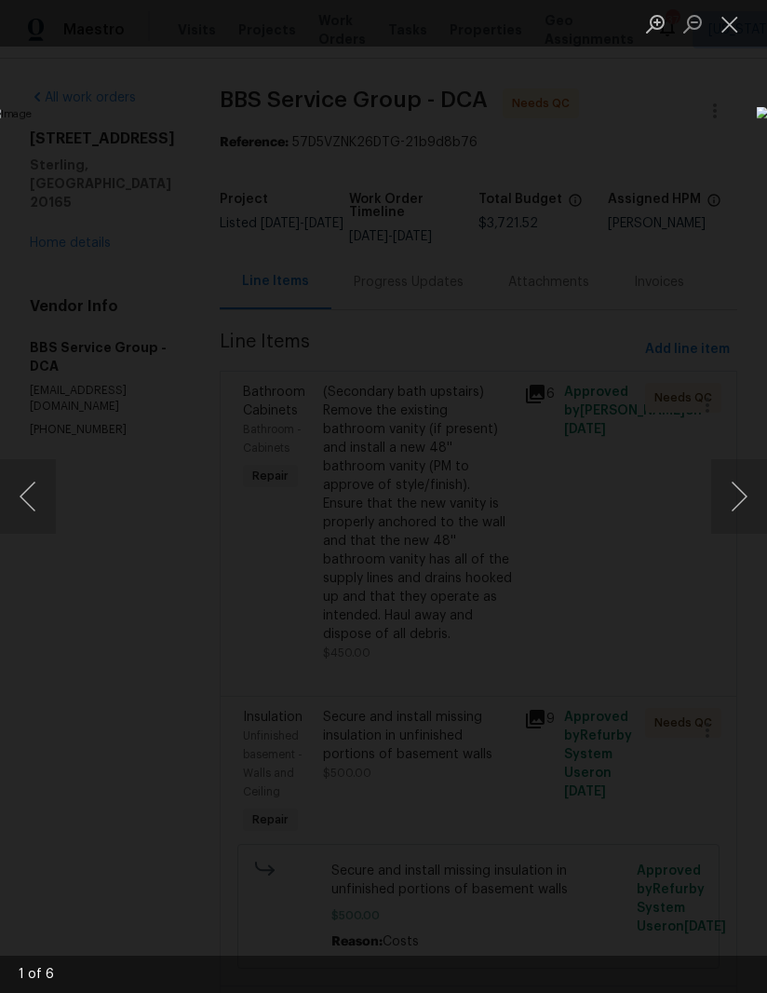
click at [731, 507] on button "Next image" at bounding box center [739, 496] width 56 height 74
click at [729, 506] on button "Next image" at bounding box center [739, 496] width 56 height 74
click at [735, 508] on button "Next image" at bounding box center [739, 496] width 56 height 74
click at [737, 515] on button "Next image" at bounding box center [739, 496] width 56 height 74
click at [730, 31] on button "Close lightbox" at bounding box center [729, 23] width 37 height 33
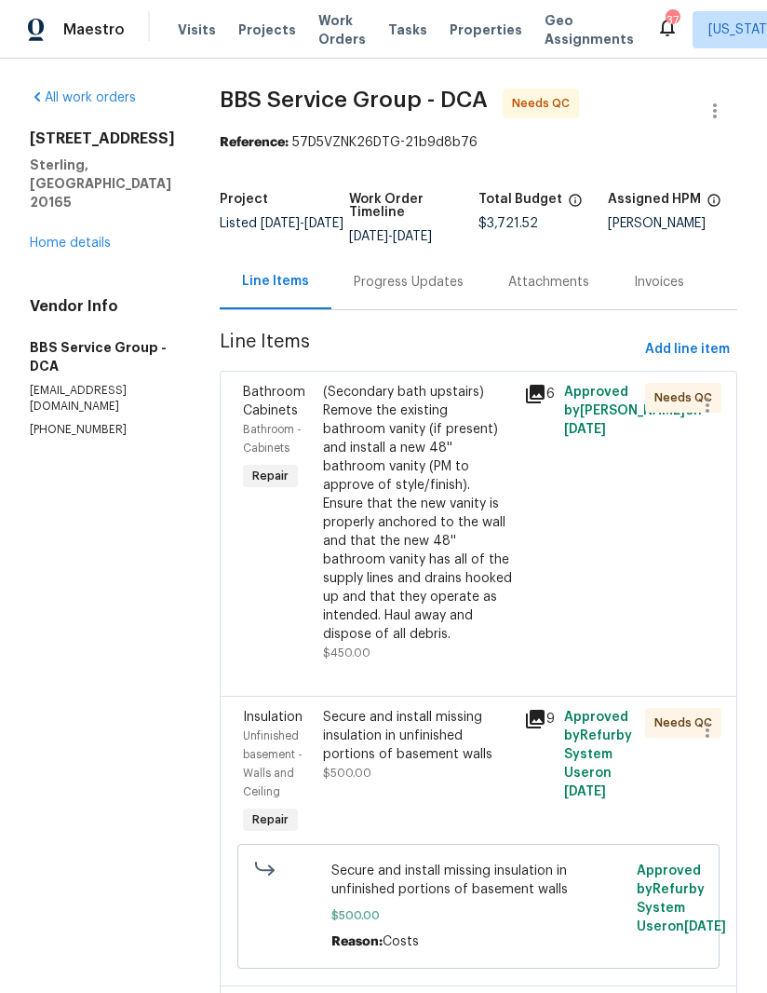
click at [396, 543] on div "(Secondary bath upstairs) Remove the existing bathroom vanity (if present) and …" at bounding box center [418, 513] width 190 height 261
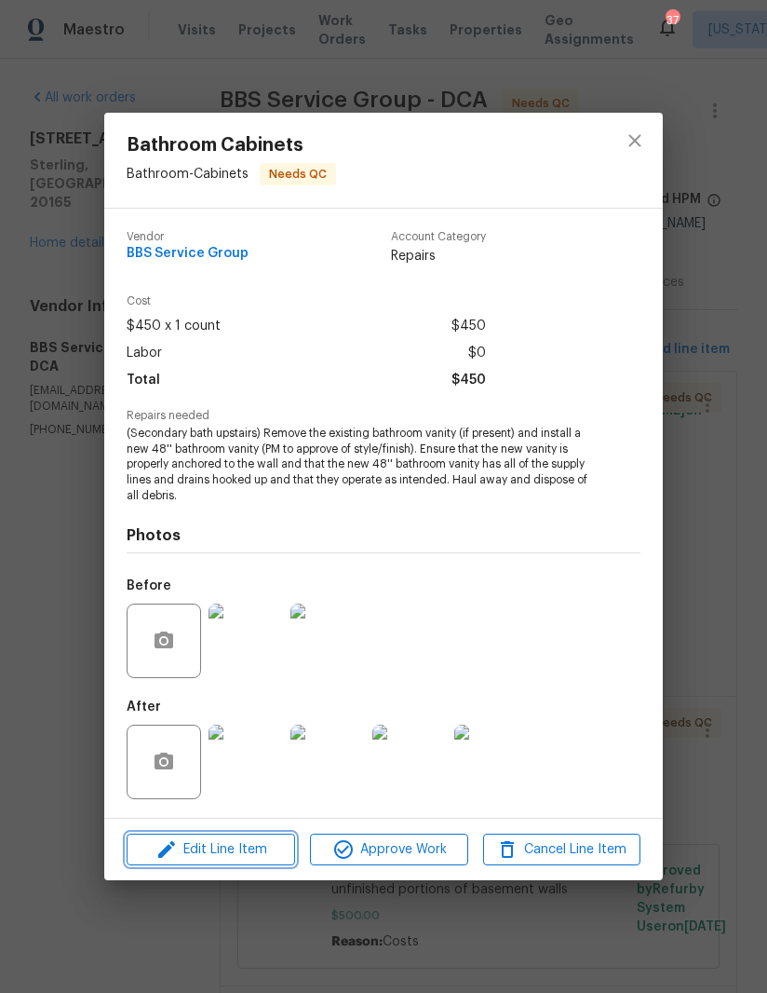
click at [234, 854] on span "Edit Line Item" at bounding box center [210, 849] width 157 height 23
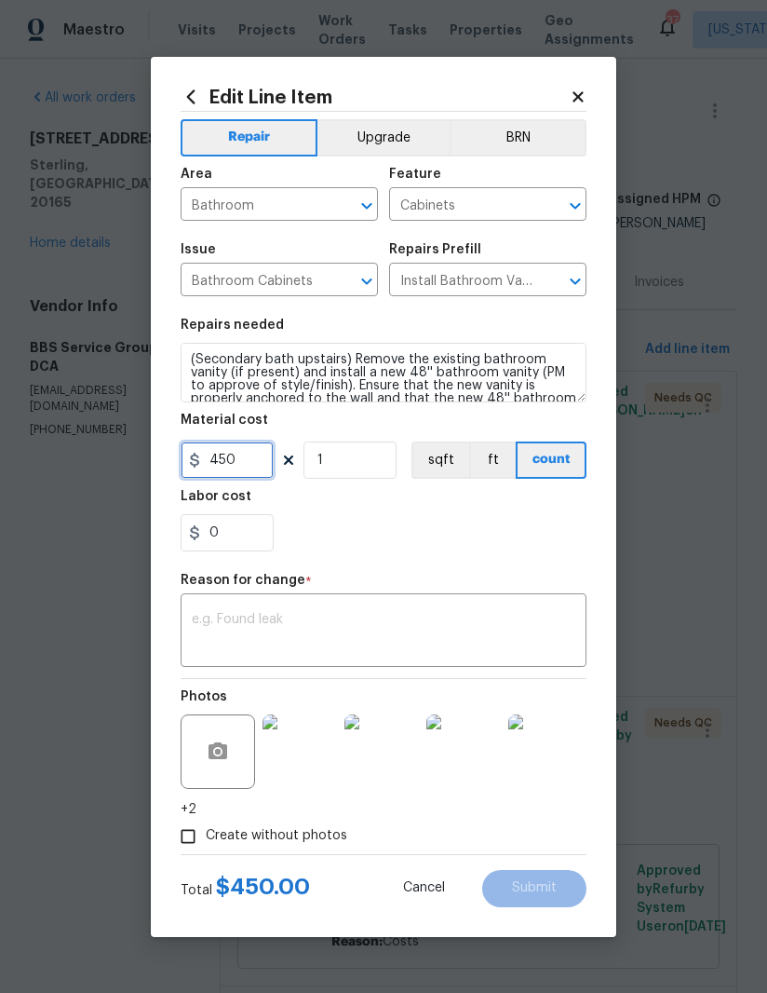
click at [264, 460] on input "450" at bounding box center [227, 459] width 93 height 37
type input "150"
click at [380, 625] on textarea at bounding box center [384, 632] width 384 height 39
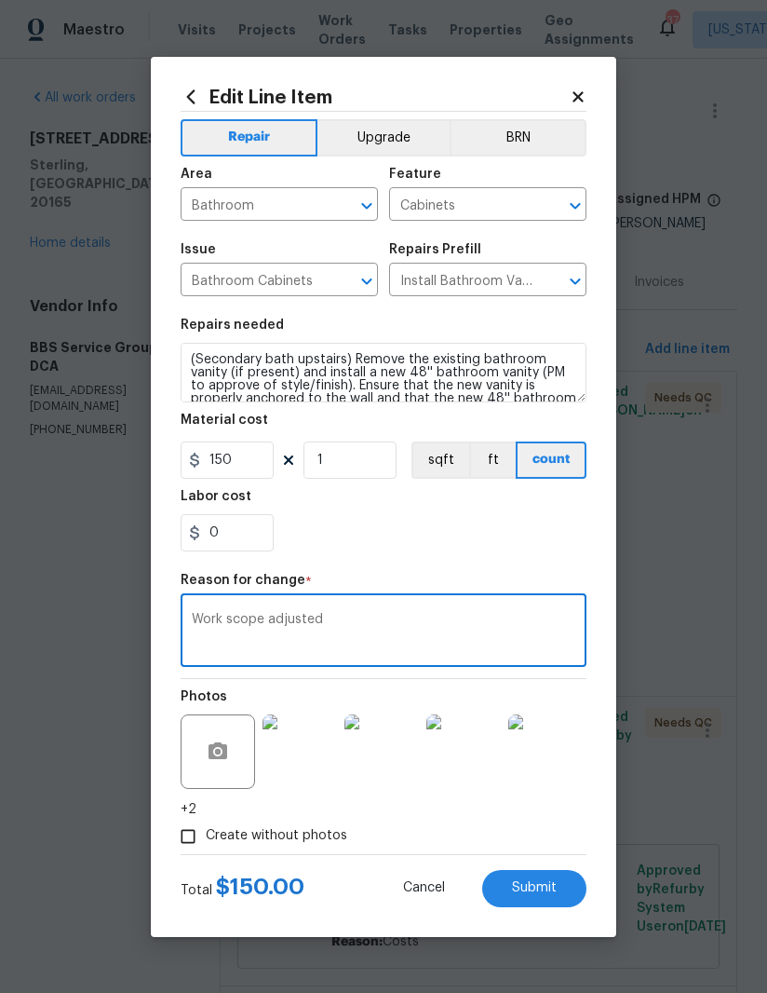
type textarea "Work scope adjusted"
click at [548, 887] on span "Submit" at bounding box center [534, 888] width 45 height 14
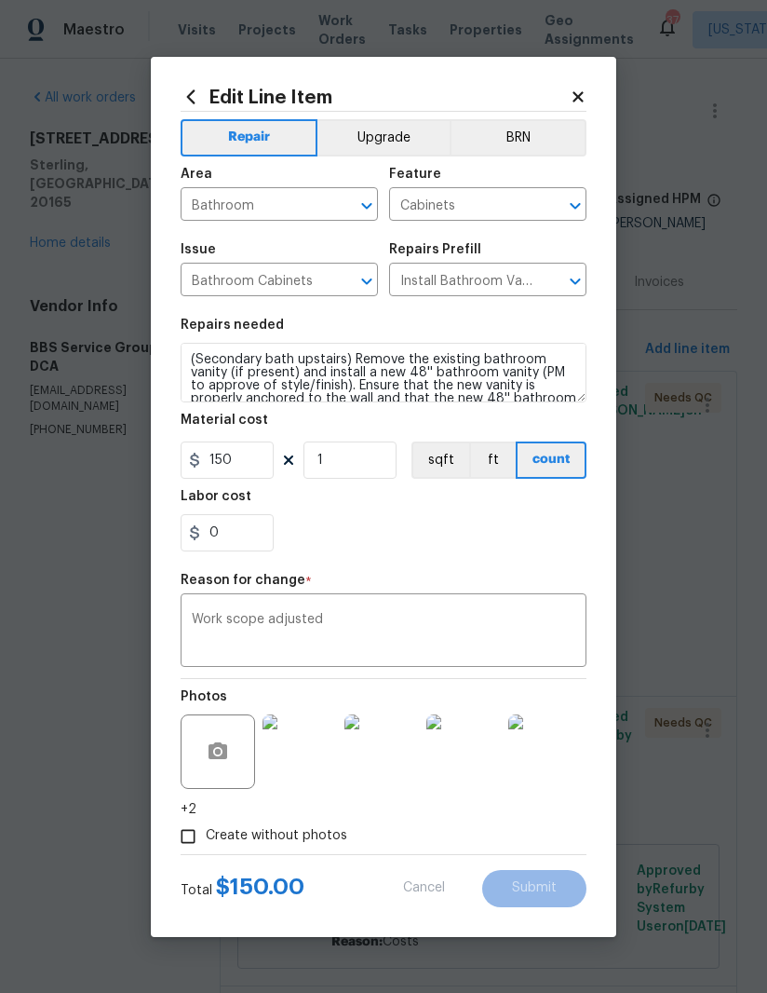
type input "450"
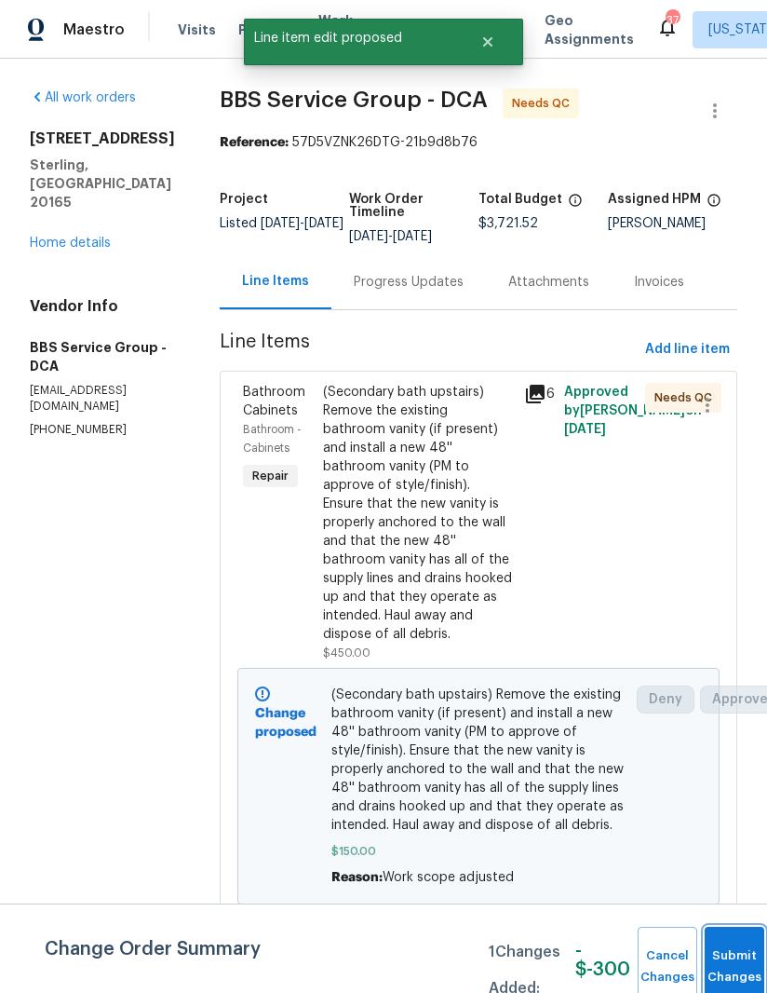
click at [731, 954] on button "Submit Changes" at bounding box center [735, 966] width 60 height 80
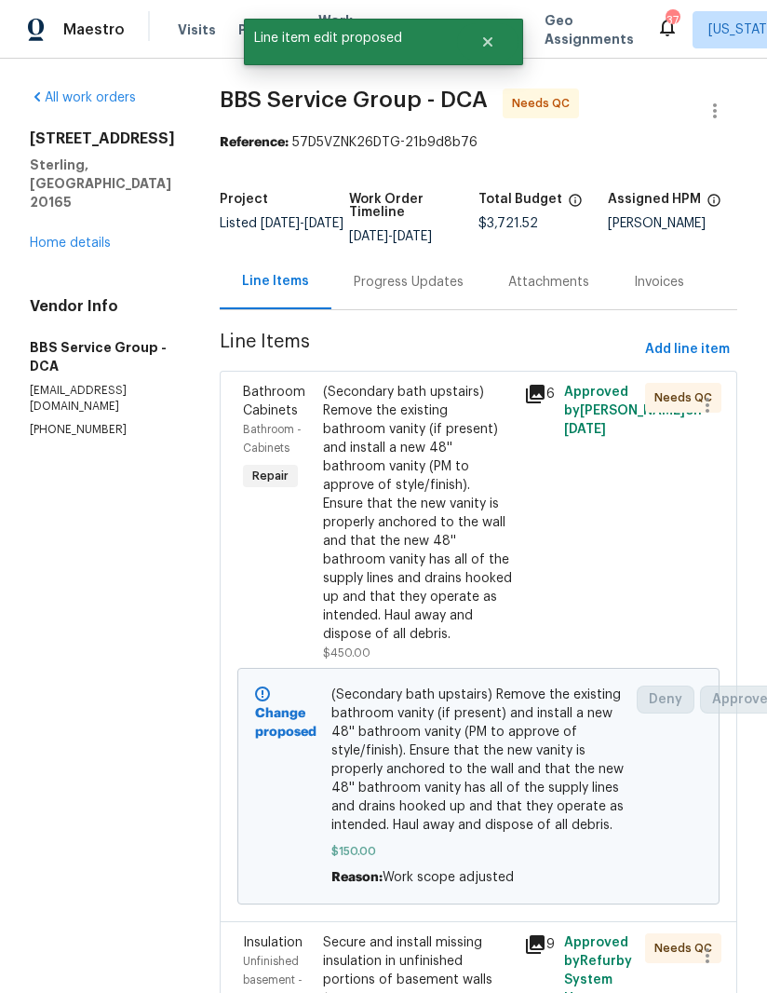
click at [412, 548] on div "(Secondary bath upstairs) Remove the existing bathroom vanity (if present) and …" at bounding box center [418, 513] width 190 height 261
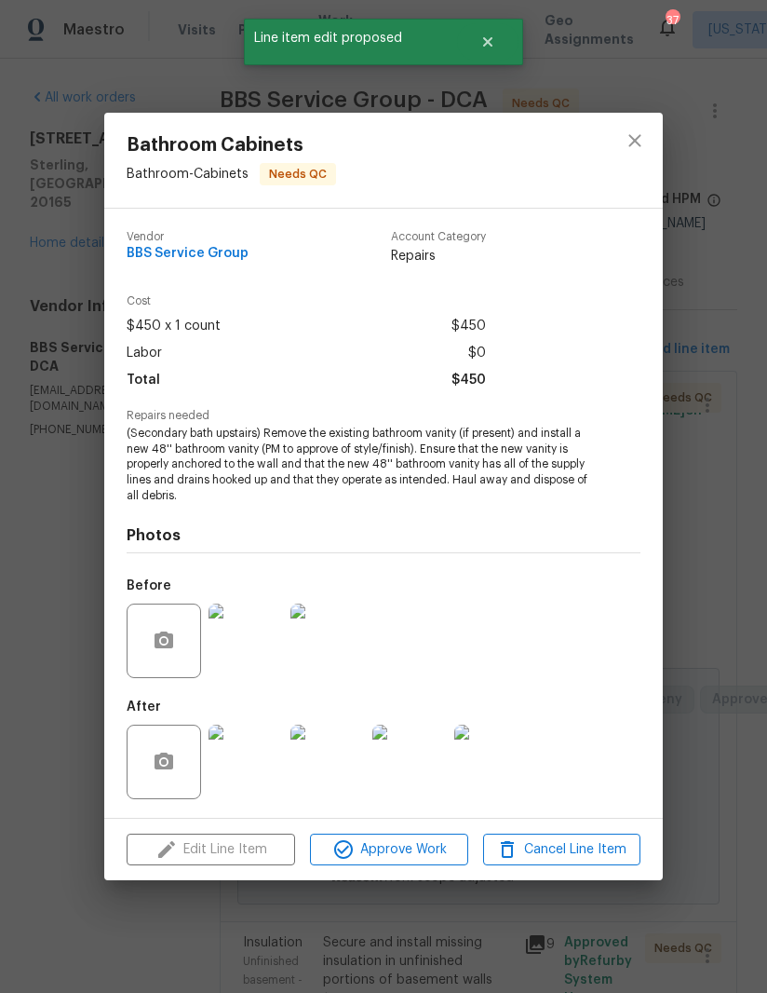
click at [399, 856] on span "Approve Work" at bounding box center [389, 849] width 146 height 23
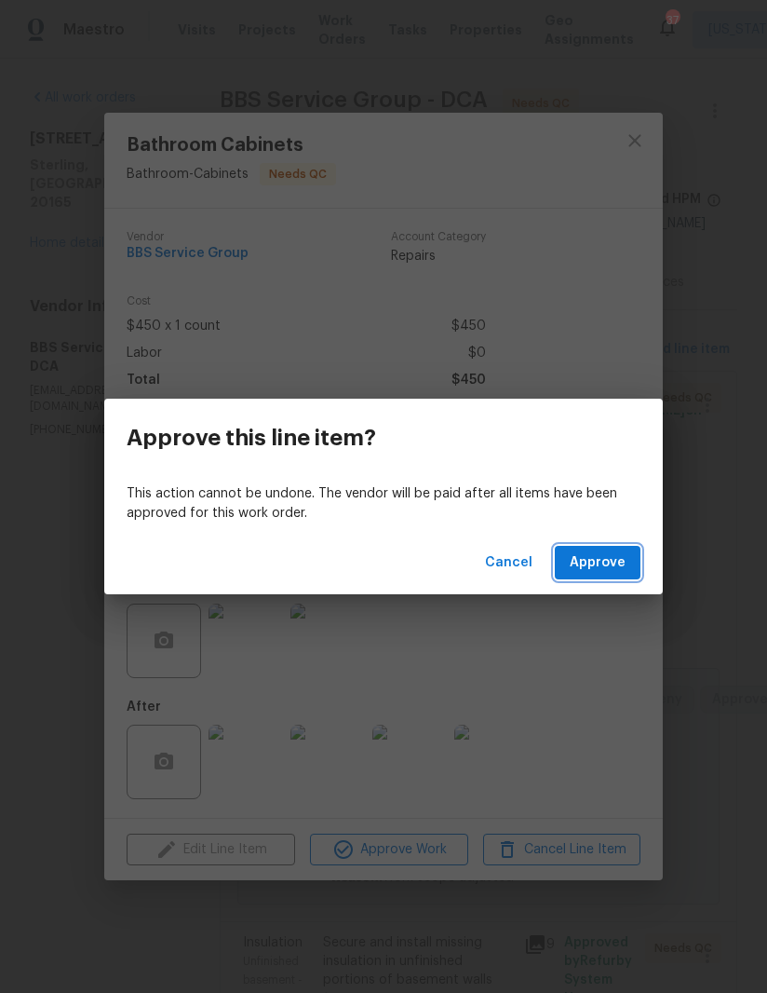
click at [611, 556] on span "Approve" at bounding box center [598, 562] width 56 height 23
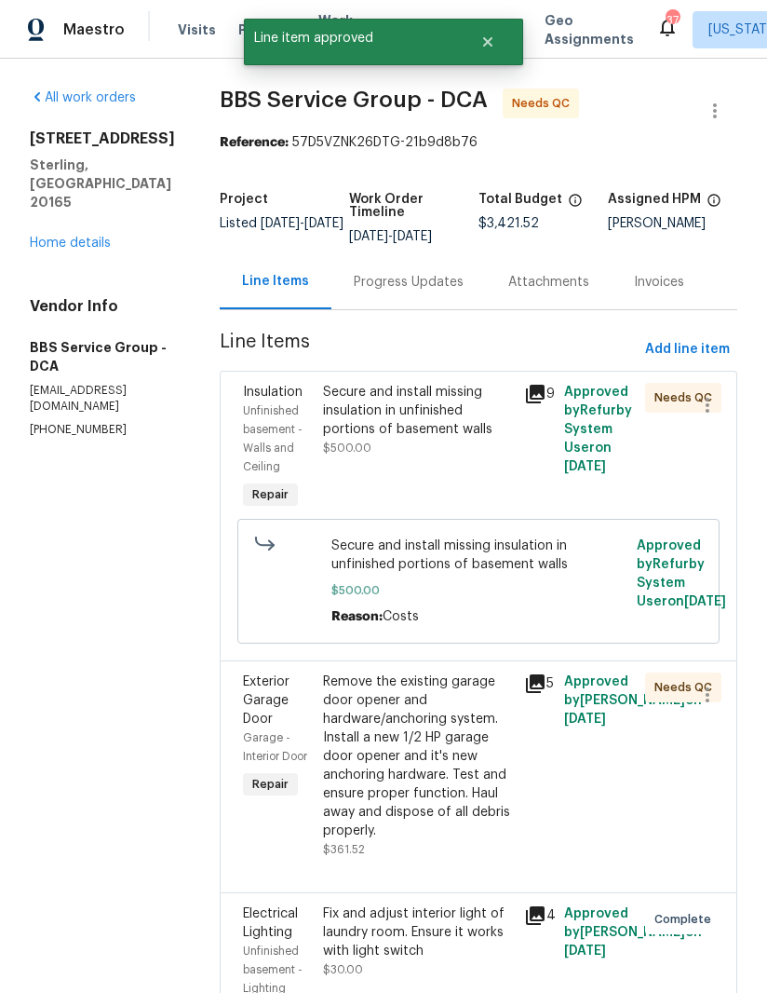
click at [529, 394] on icon at bounding box center [535, 394] width 19 height 19
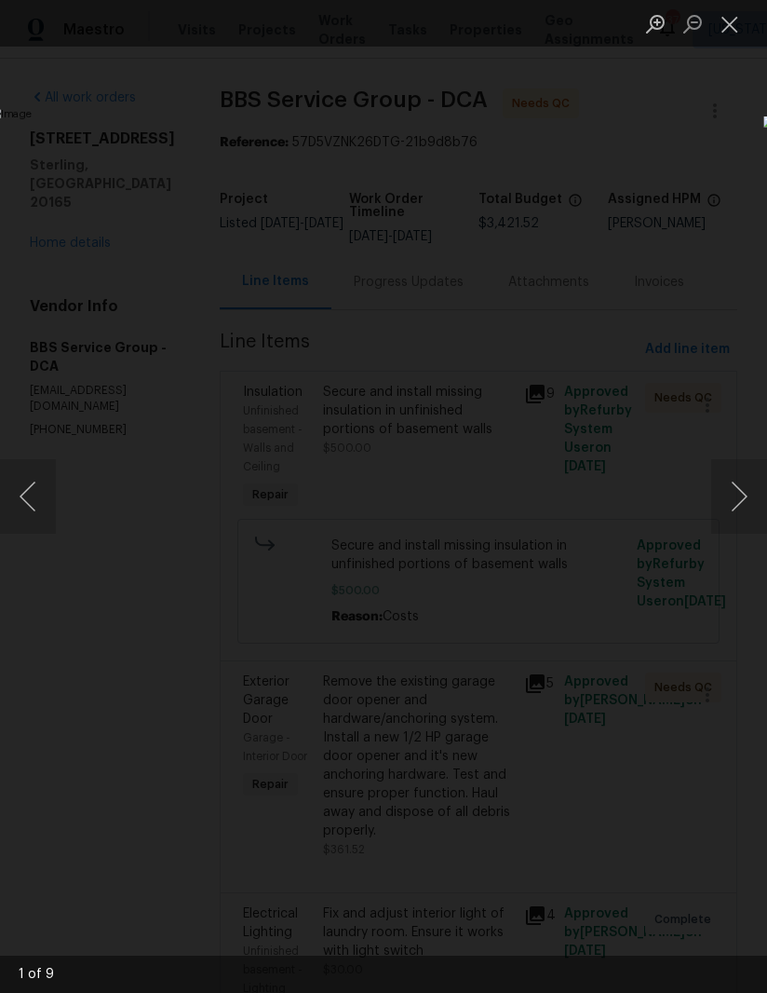
click at [741, 509] on button "Next image" at bounding box center [739, 496] width 56 height 74
click at [738, 507] on button "Next image" at bounding box center [739, 496] width 56 height 74
click at [727, 509] on button "Next image" at bounding box center [739, 496] width 56 height 74
click at [735, 514] on button "Next image" at bounding box center [739, 496] width 56 height 74
click at [718, 508] on button "Next image" at bounding box center [739, 496] width 56 height 74
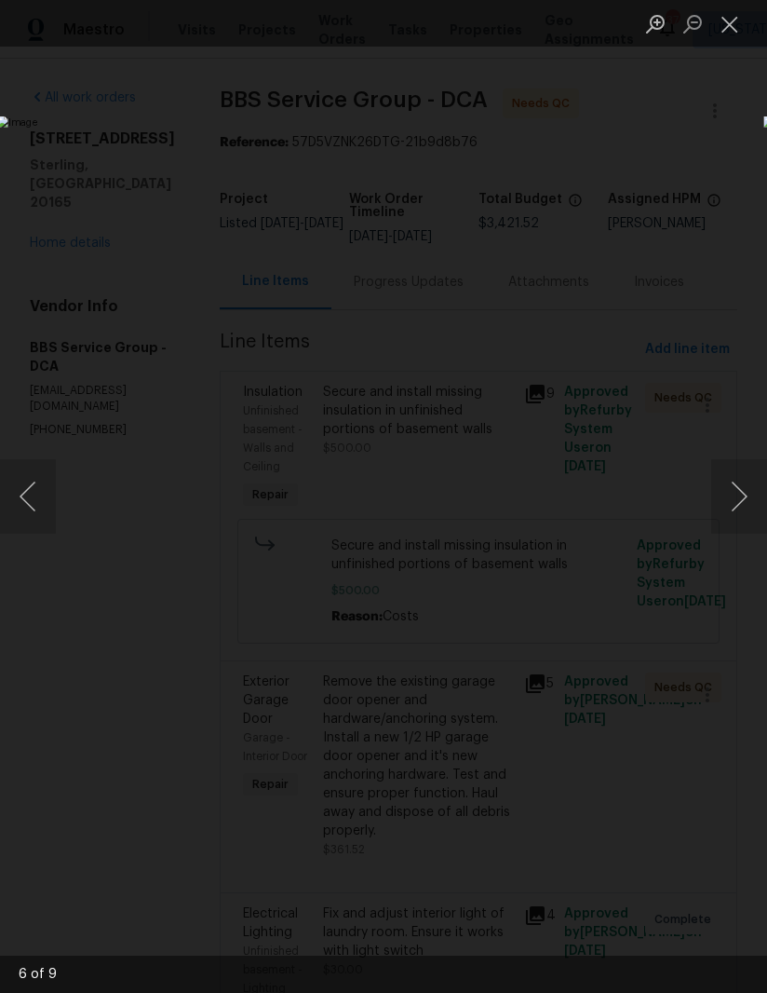
click at [33, 521] on button "Previous image" at bounding box center [28, 496] width 56 height 74
click at [32, 521] on button "Previous image" at bounding box center [28, 496] width 56 height 74
click at [42, 519] on button "Previous image" at bounding box center [28, 496] width 56 height 74
click at [734, 29] on button "Close lightbox" at bounding box center [729, 23] width 37 height 33
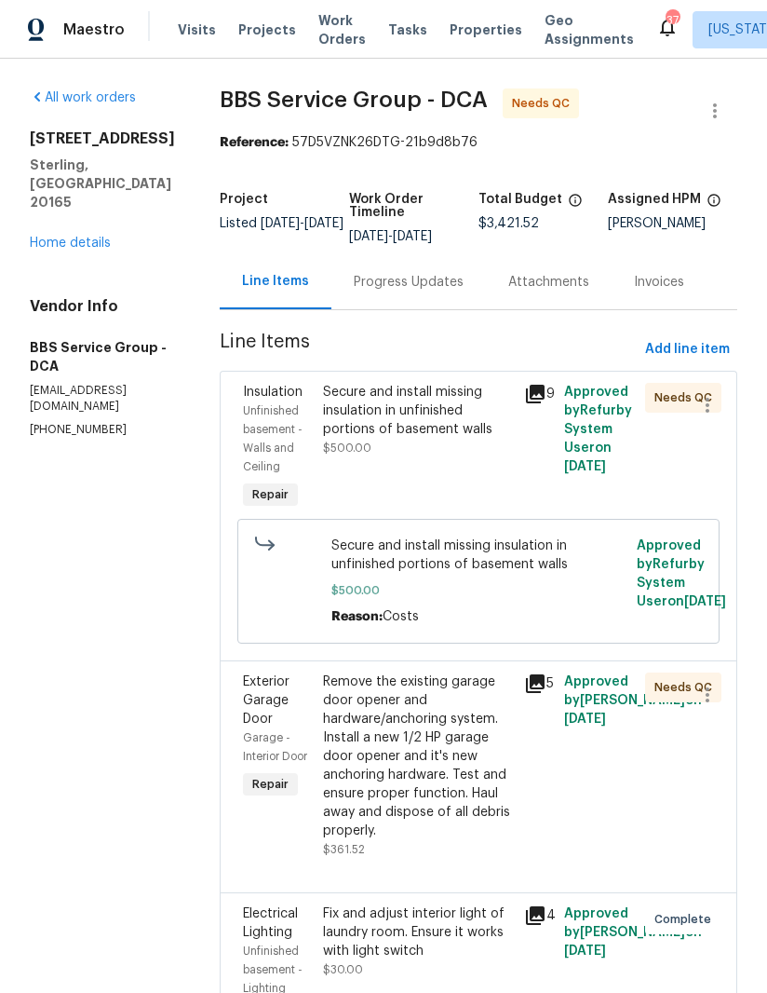
click at [524, 395] on icon at bounding box center [535, 394] width 22 height 22
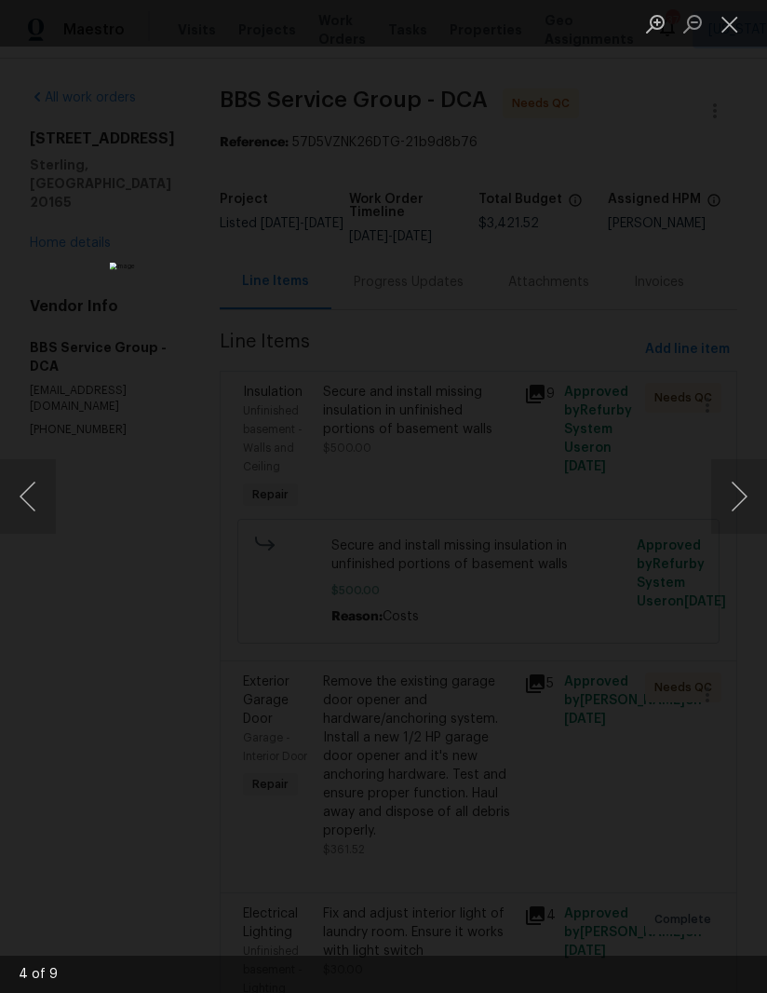
click at [471, 263] on img "Lightbox" at bounding box center [290, 496] width 361 height 467
click at [718, 142] on div "Lightbox" at bounding box center [383, 496] width 767 height 993
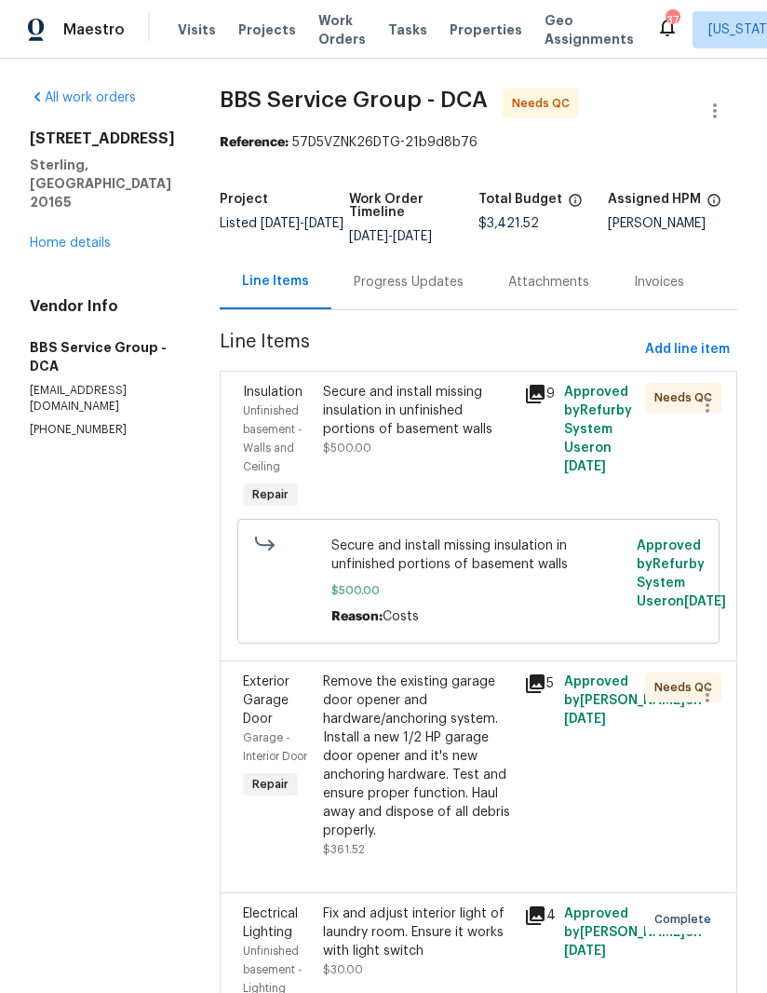
click at [739, 28] on button "Close lightbox" at bounding box center [729, 23] width 37 height 33
click at [346, 436] on div "Secure and install missing insulation in unfinished portions of basement walls" at bounding box center [418, 411] width 190 height 56
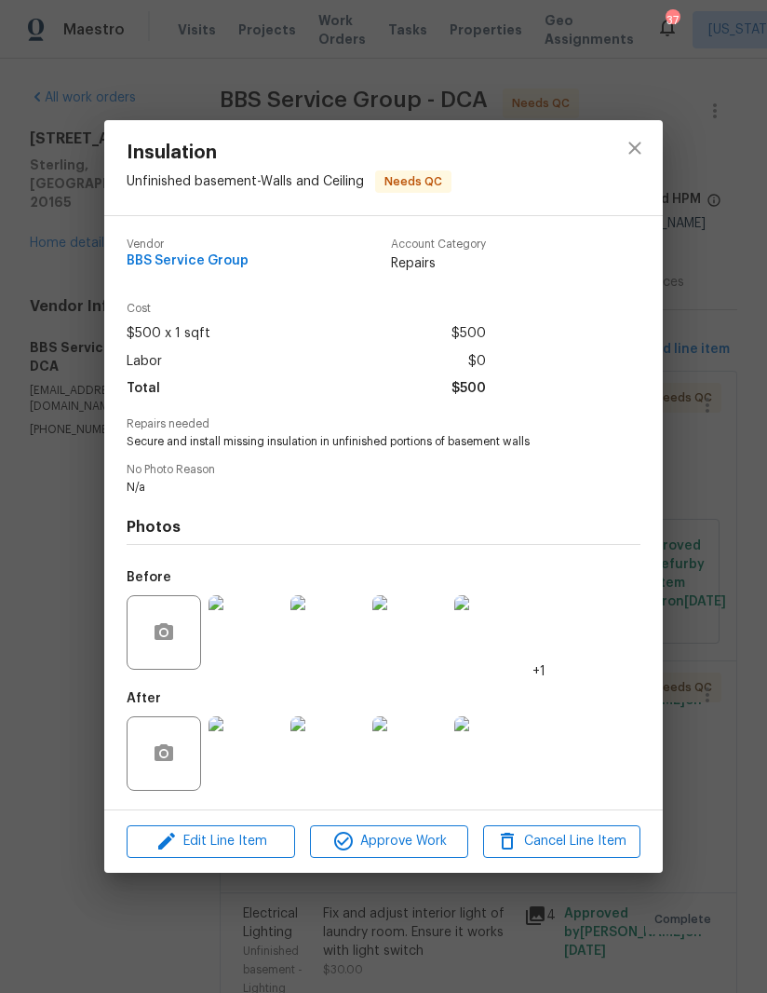
click at [230, 620] on img at bounding box center [246, 632] width 74 height 74
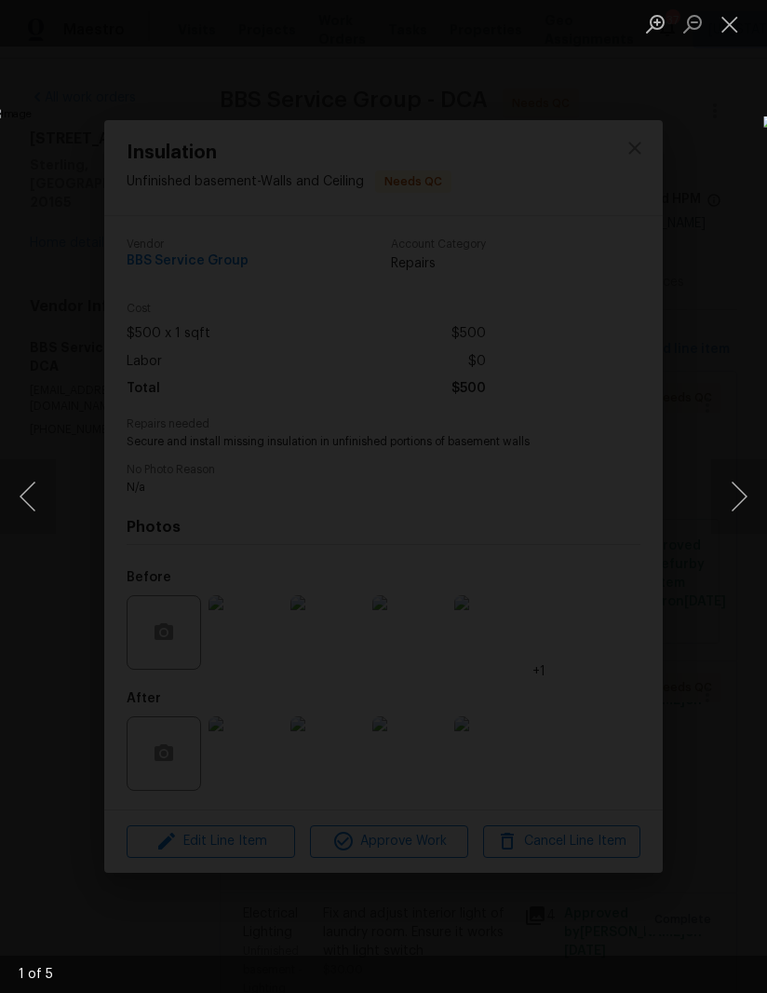
click at [618, 163] on div "Lightbox" at bounding box center [383, 496] width 767 height 993
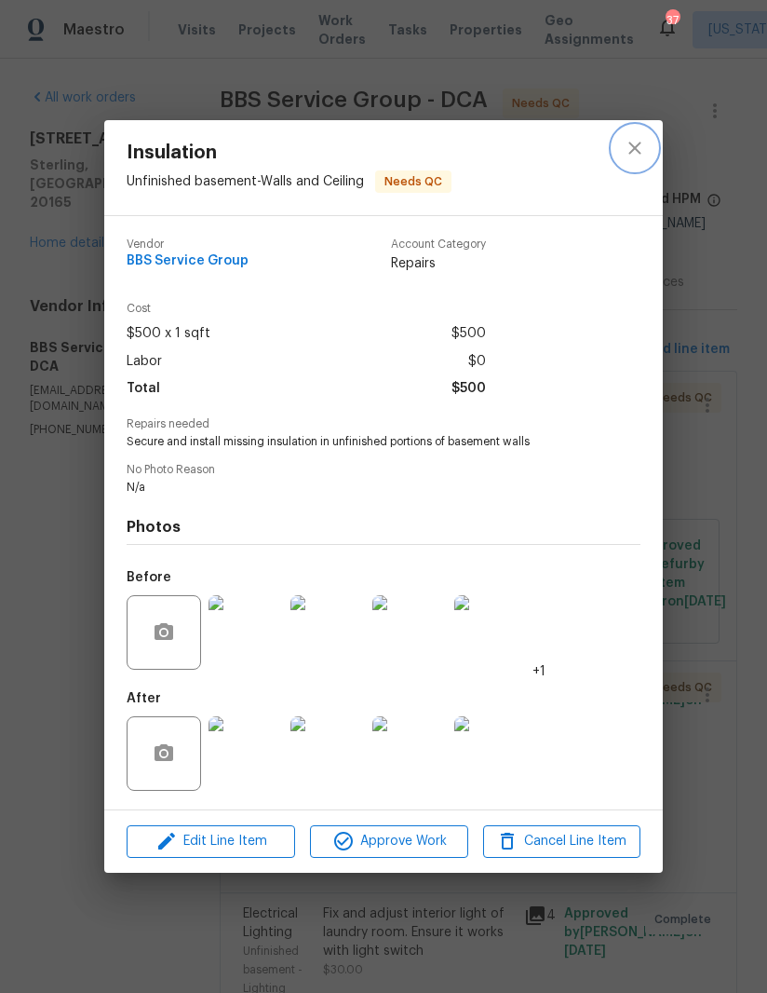
click at [641, 151] on icon "close" at bounding box center [635, 148] width 12 height 12
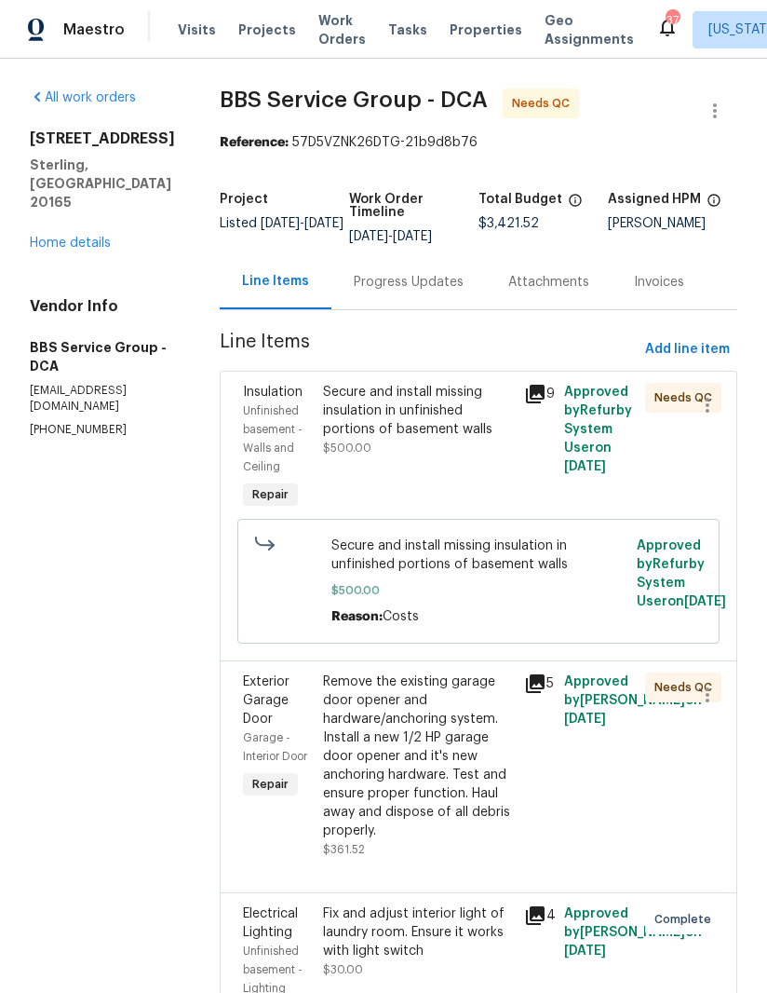
click at [387, 422] on div "Secure and install missing insulation in unfinished portions of basement walls" at bounding box center [418, 411] width 190 height 56
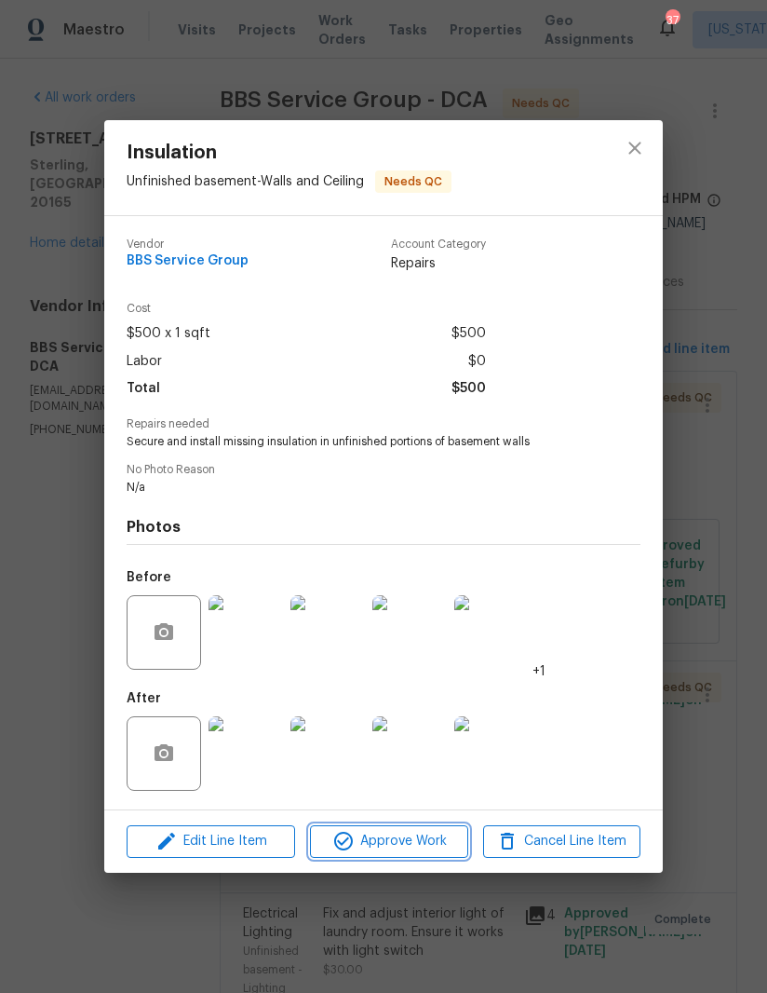
click at [394, 837] on span "Approve Work" at bounding box center [389, 841] width 146 height 23
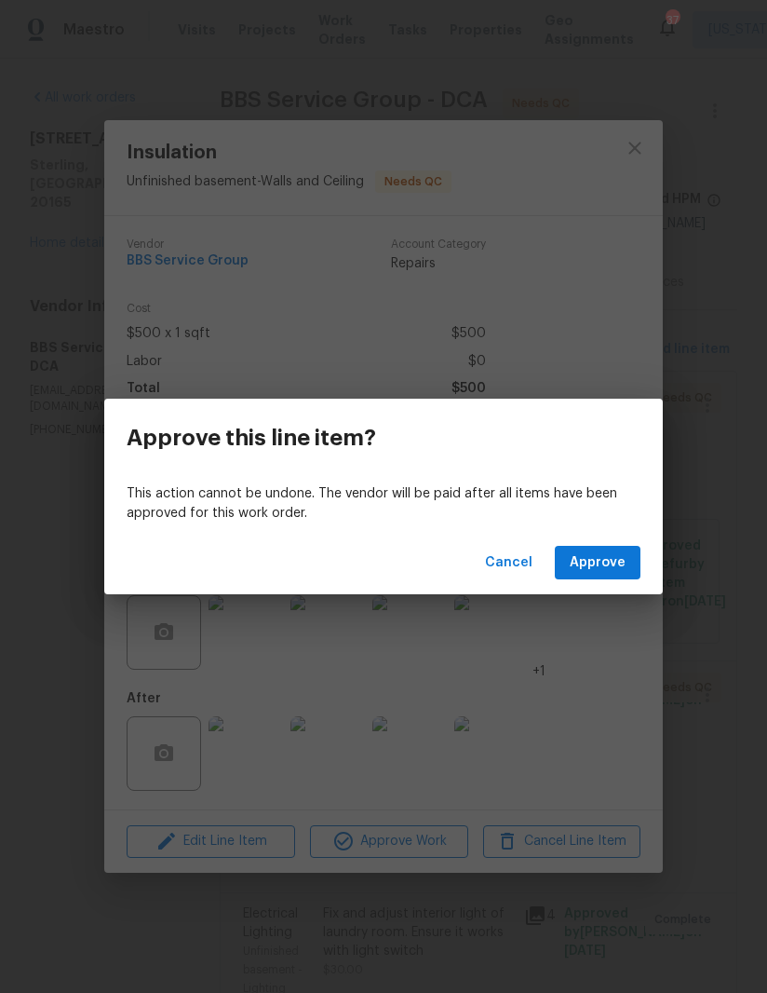
click at [608, 563] on span "Approve" at bounding box center [598, 562] width 56 height 23
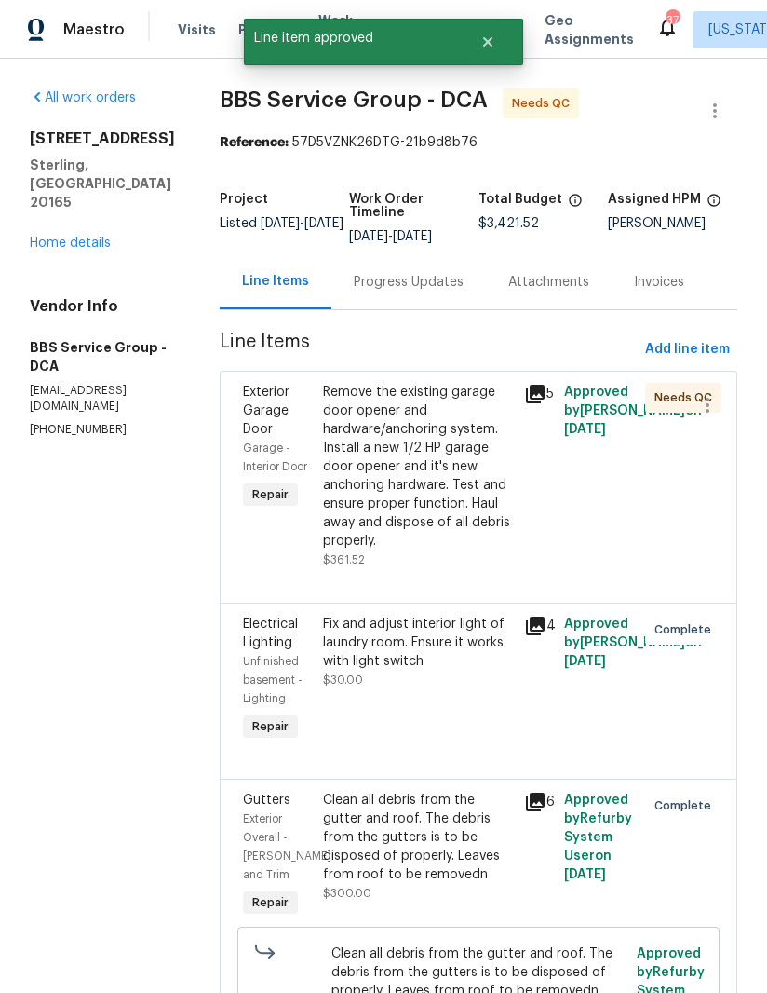
click at [408, 493] on div "Remove the existing garage door opener and hardware/anchoring system. Install a…" at bounding box center [418, 467] width 190 height 168
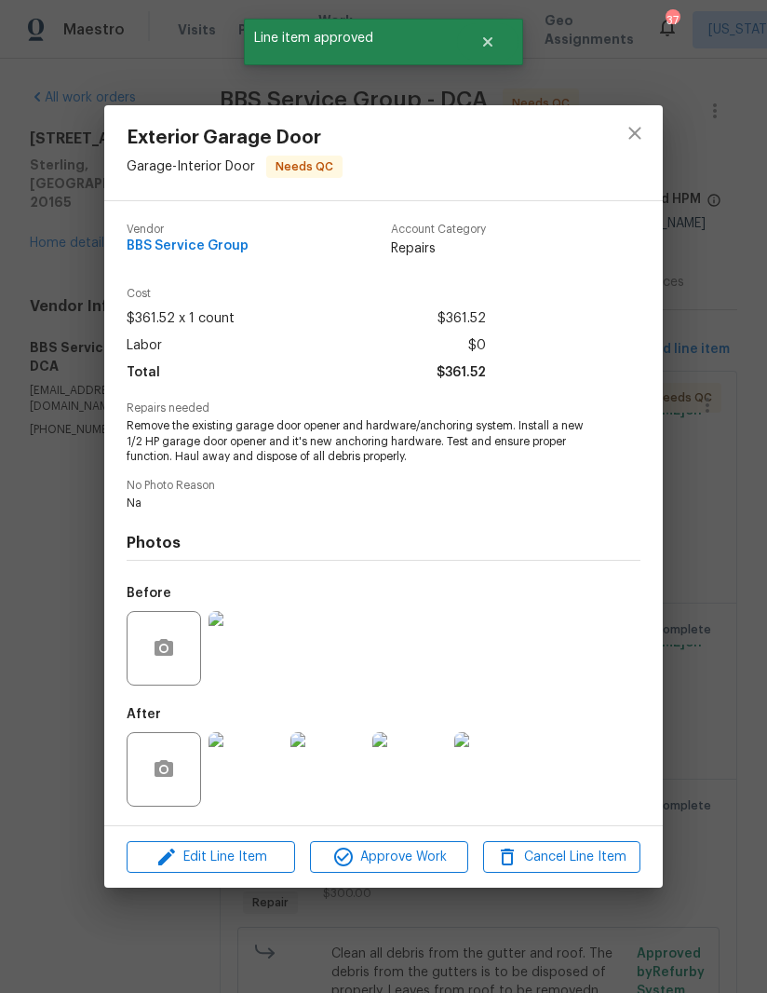
click at [266, 772] on img at bounding box center [246, 769] width 74 height 74
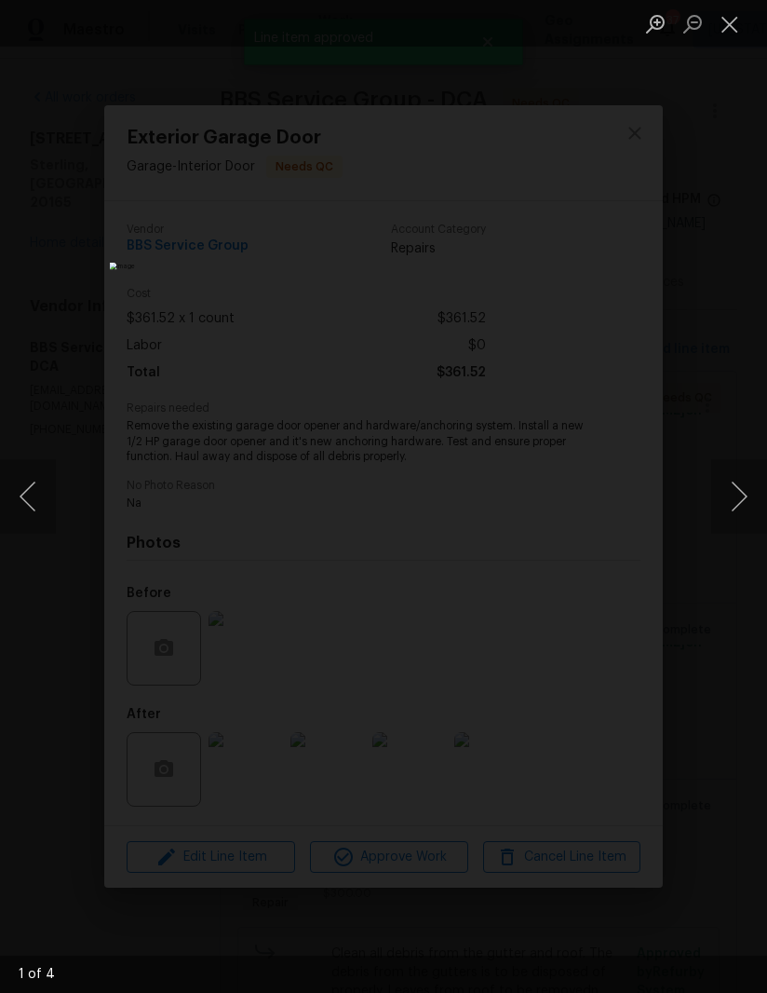
click at [729, 482] on button "Next image" at bounding box center [739, 496] width 56 height 74
click at [739, 479] on button "Next image" at bounding box center [739, 496] width 56 height 74
click at [728, 37] on button "Close lightbox" at bounding box center [729, 23] width 37 height 33
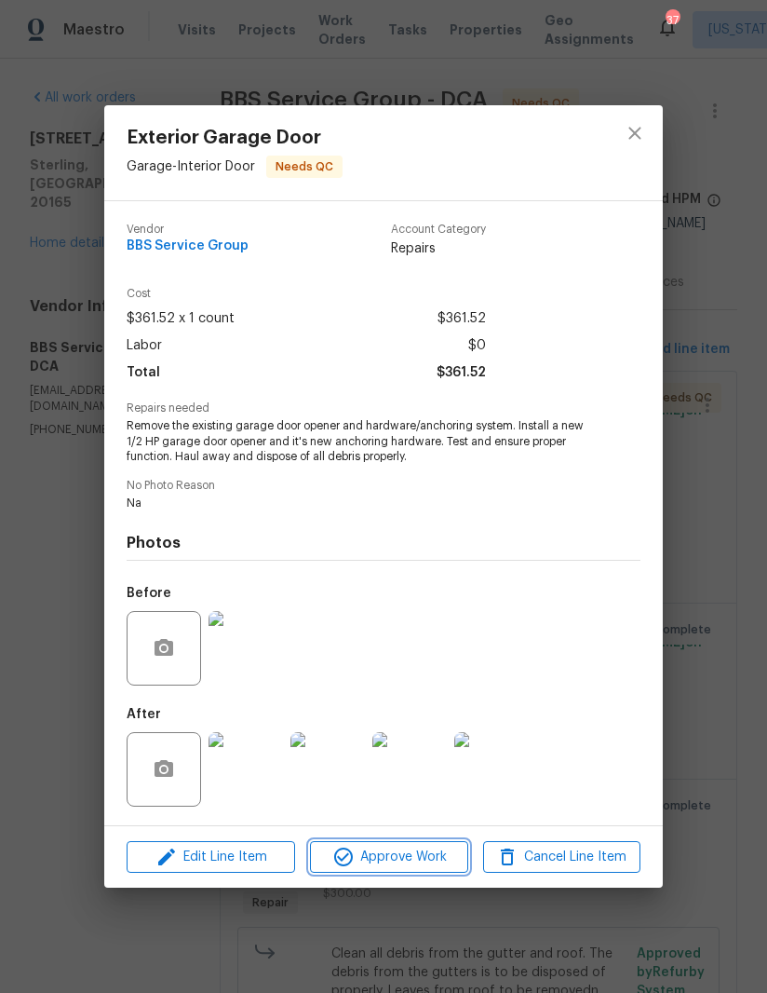
click at [403, 860] on span "Approve Work" at bounding box center [389, 856] width 146 height 23
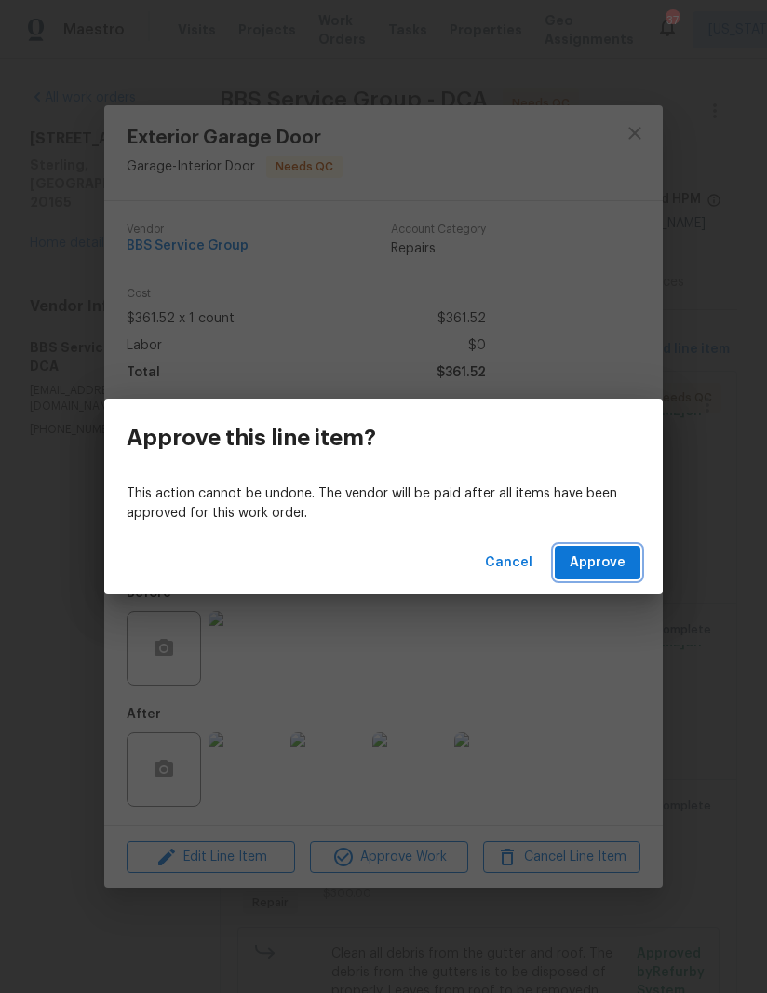
click at [576, 566] on span "Approve" at bounding box center [598, 562] width 56 height 23
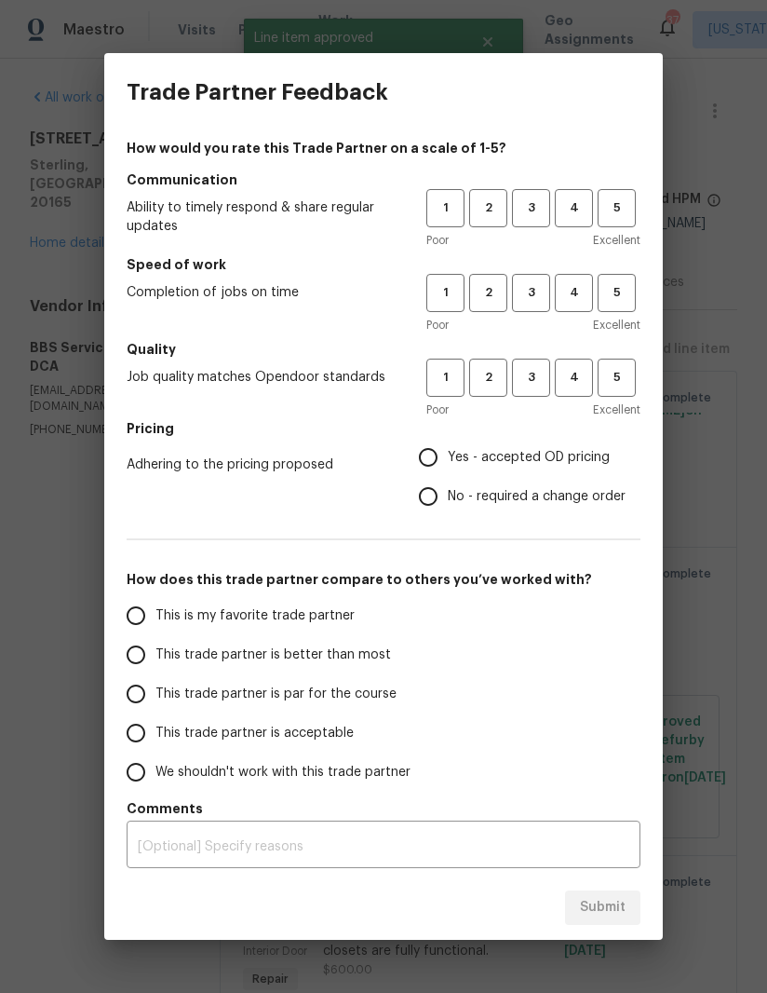
click at [646, 223] on div "How would you rate this Trade Partner on a scale of 1-5? Communication Ability …" at bounding box center [383, 503] width 559 height 744
click at [626, 219] on button "5" at bounding box center [617, 208] width 38 height 38
click at [608, 306] on button "5" at bounding box center [617, 293] width 38 height 38
click at [613, 385] on span "5" at bounding box center [617, 377] width 34 height 21
click at [430, 438] on input "Yes - accepted OD pricing" at bounding box center [428, 457] width 39 height 39
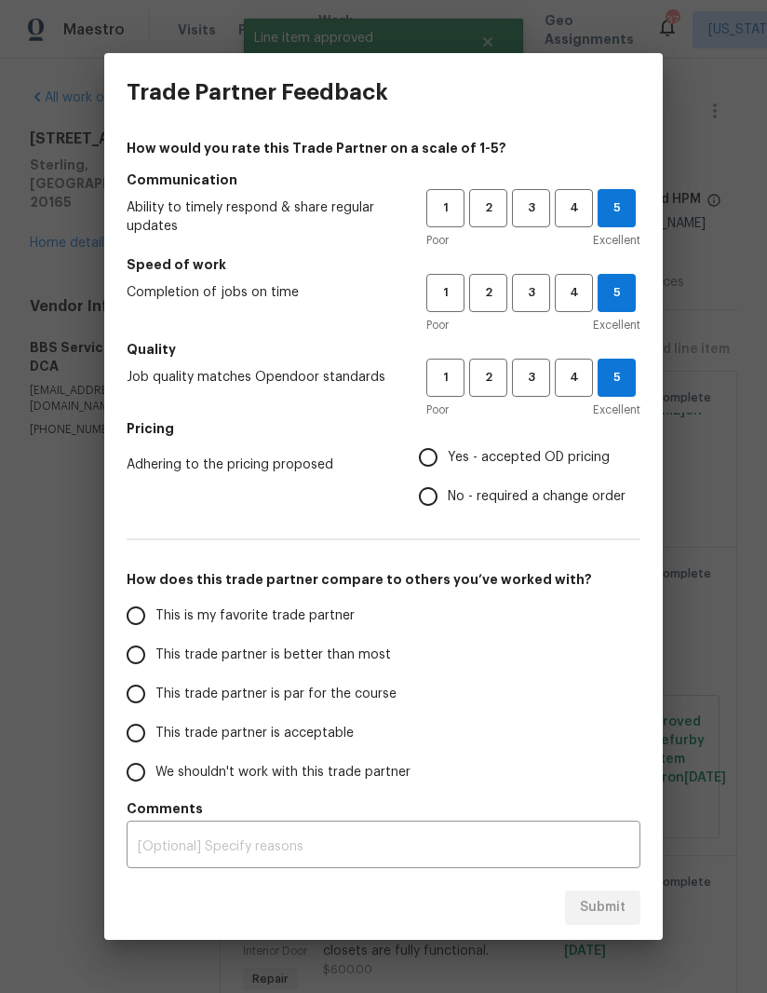
radio input "true"
click at [143, 656] on input "This trade partner is better than most" at bounding box center [135, 654] width 39 height 39
click at [604, 916] on span "Submit" at bounding box center [603, 907] width 46 height 23
radio input "true"
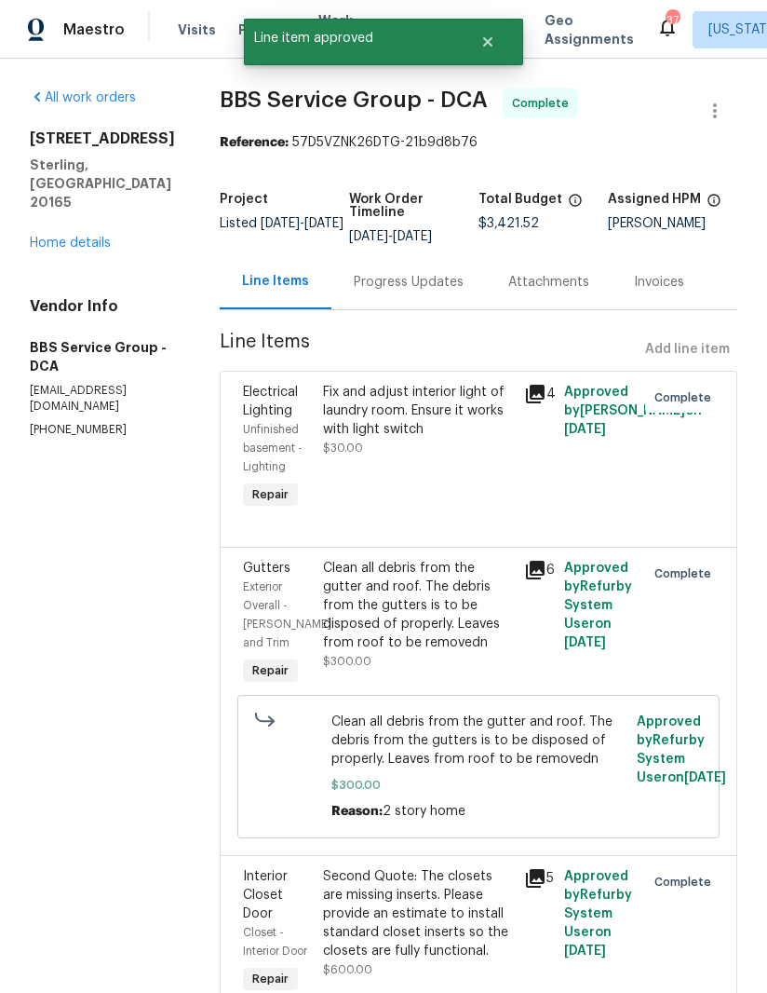
radio input "false"
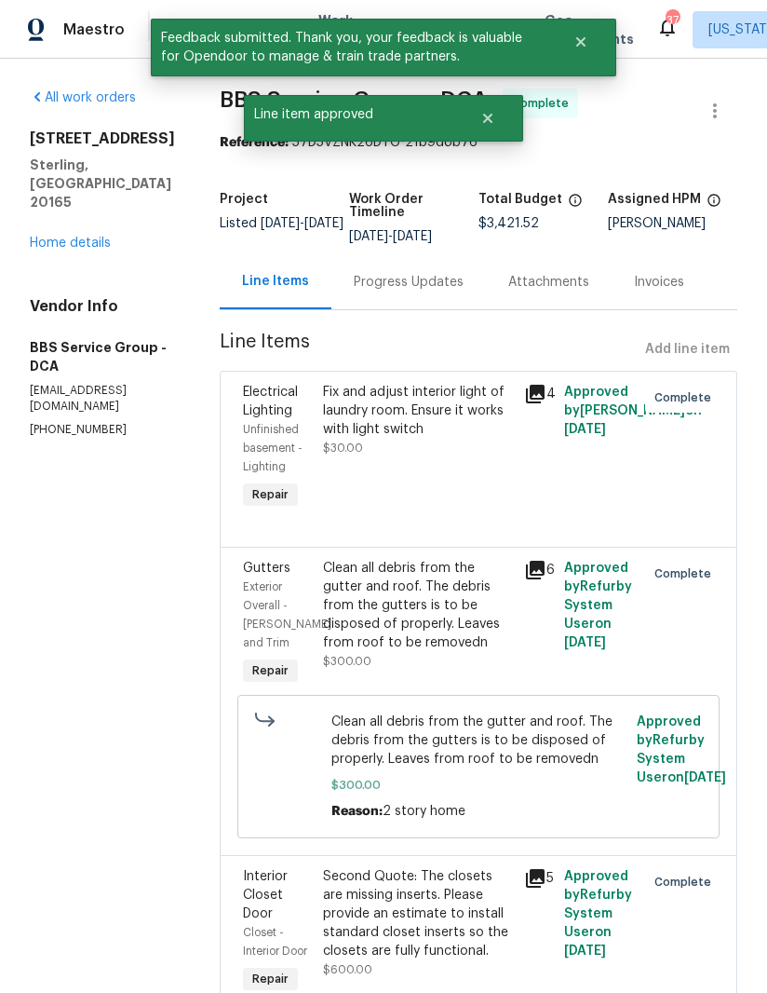
click at [86, 237] on link "Home details" at bounding box center [70, 243] width 81 height 13
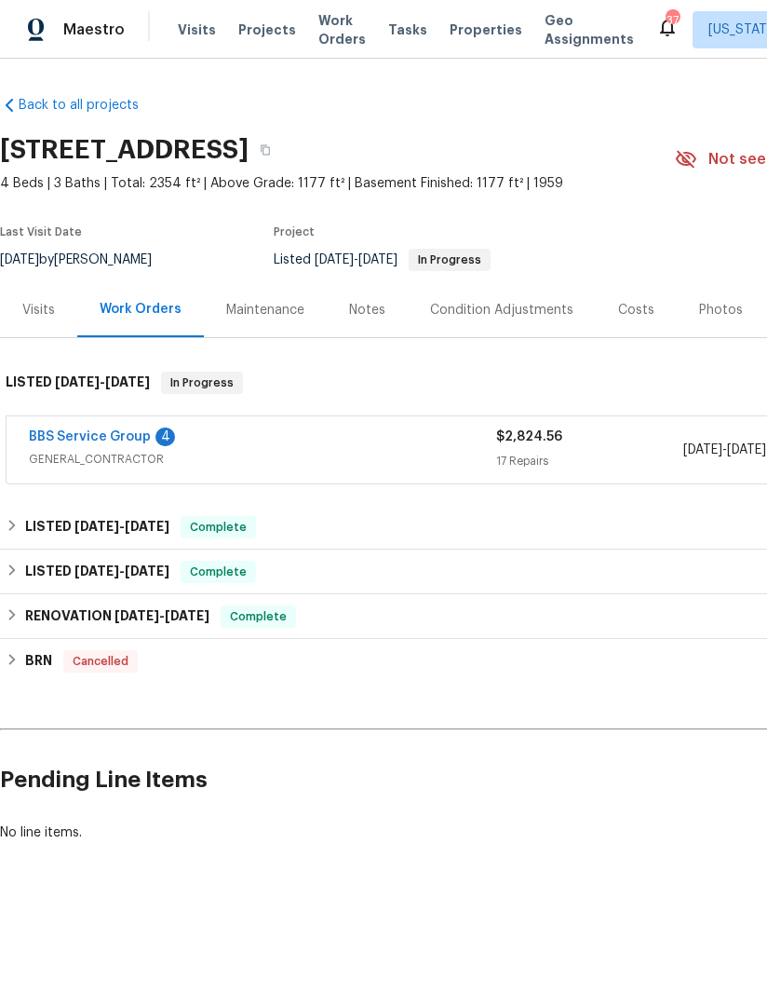
click at [145, 436] on link "BBS Service Group" at bounding box center [90, 436] width 122 height 13
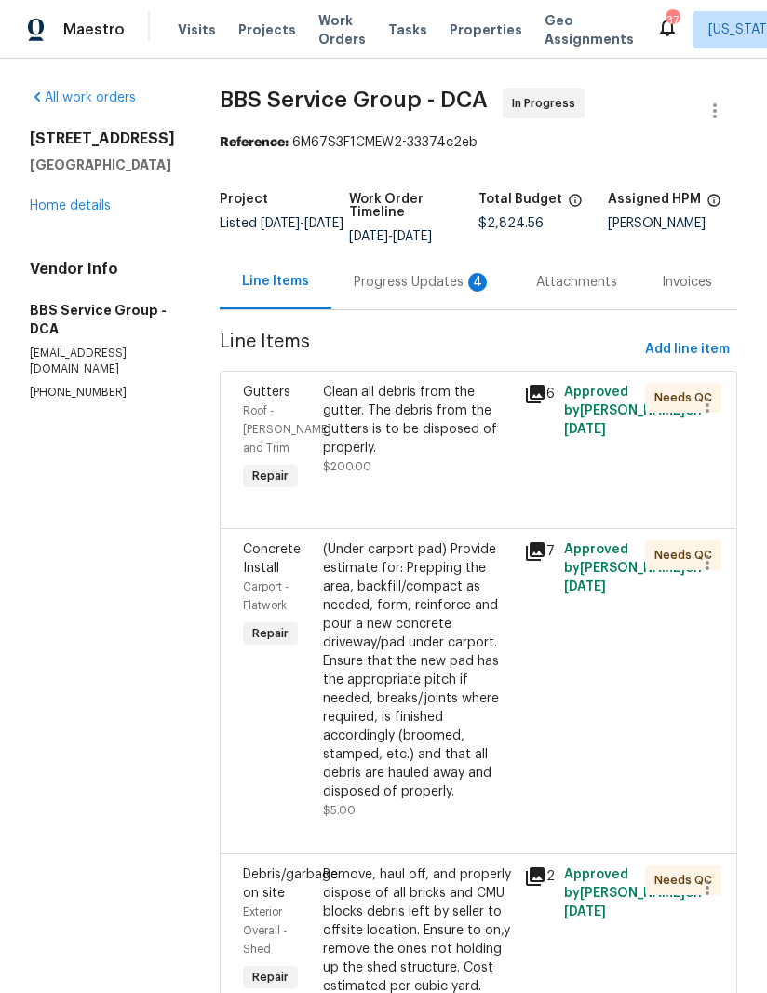
click at [426, 280] on div "Progress Updates 4" at bounding box center [423, 282] width 138 height 19
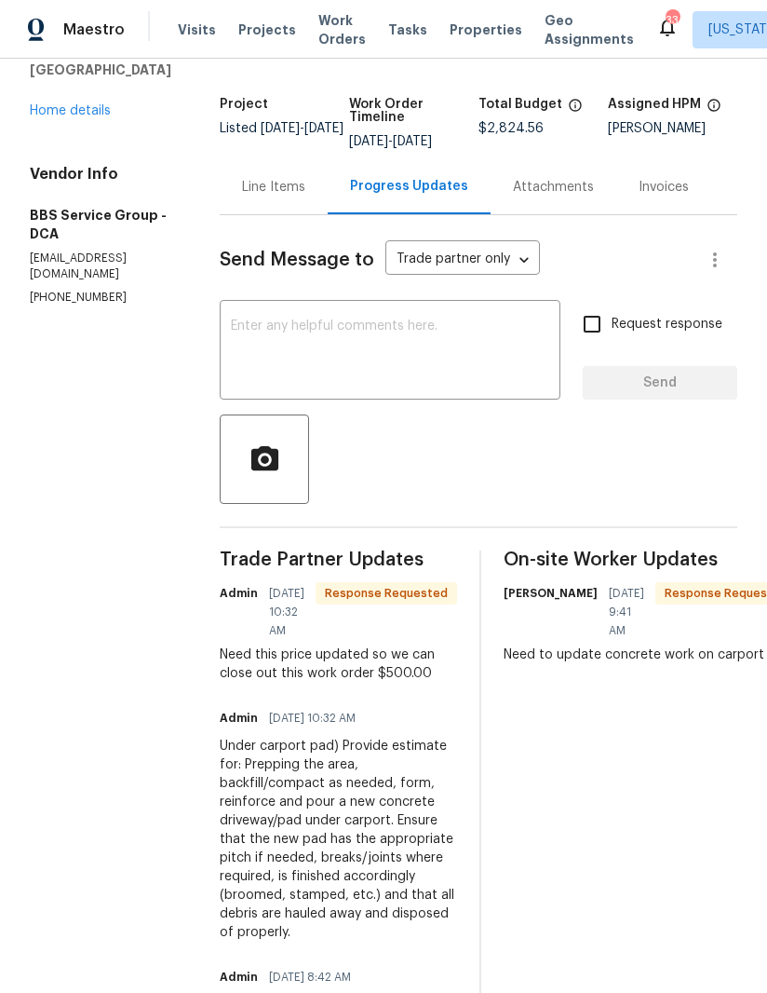
scroll to position [69, 0]
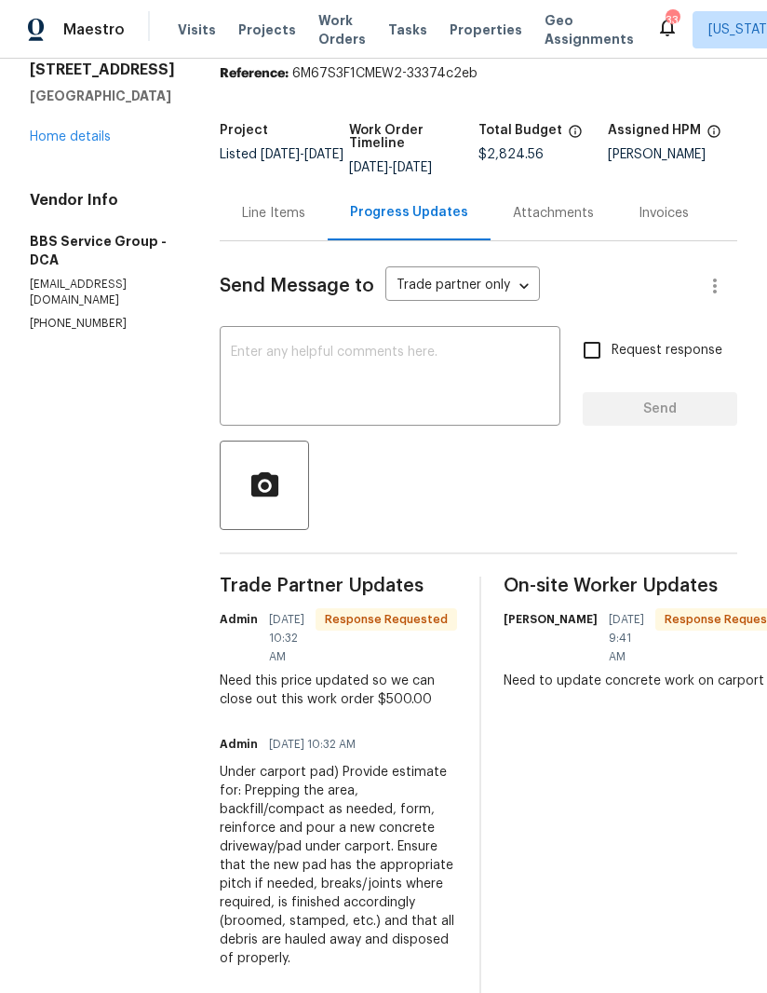
click at [271, 210] on div "Line Items" at bounding box center [273, 213] width 63 height 19
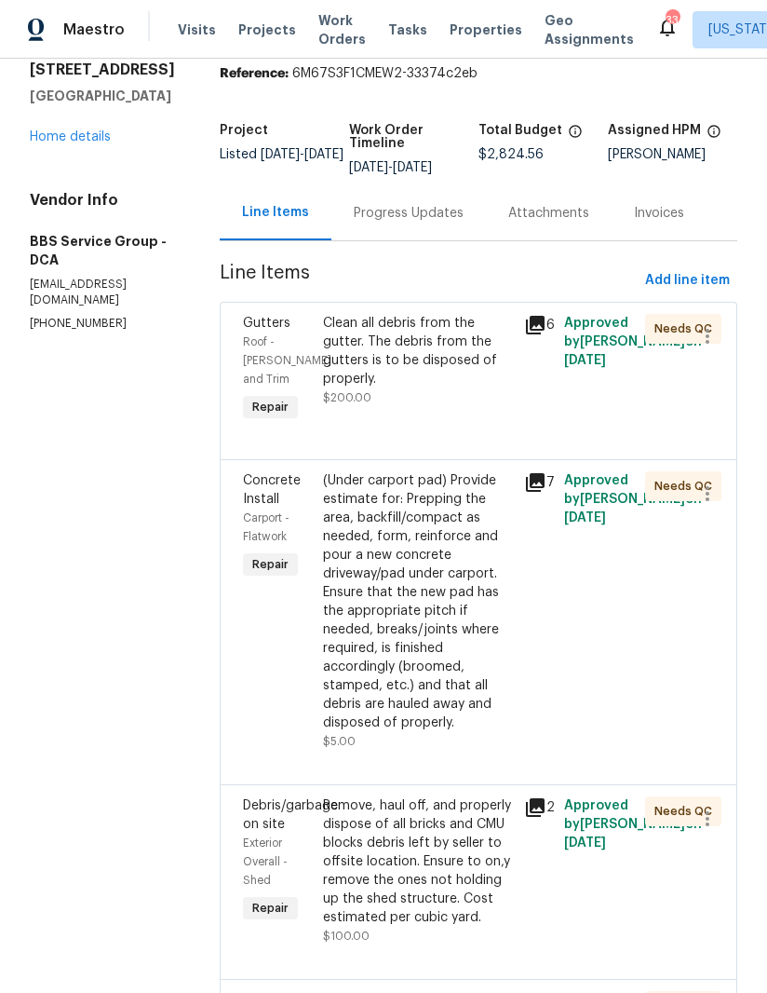
scroll to position [155, 0]
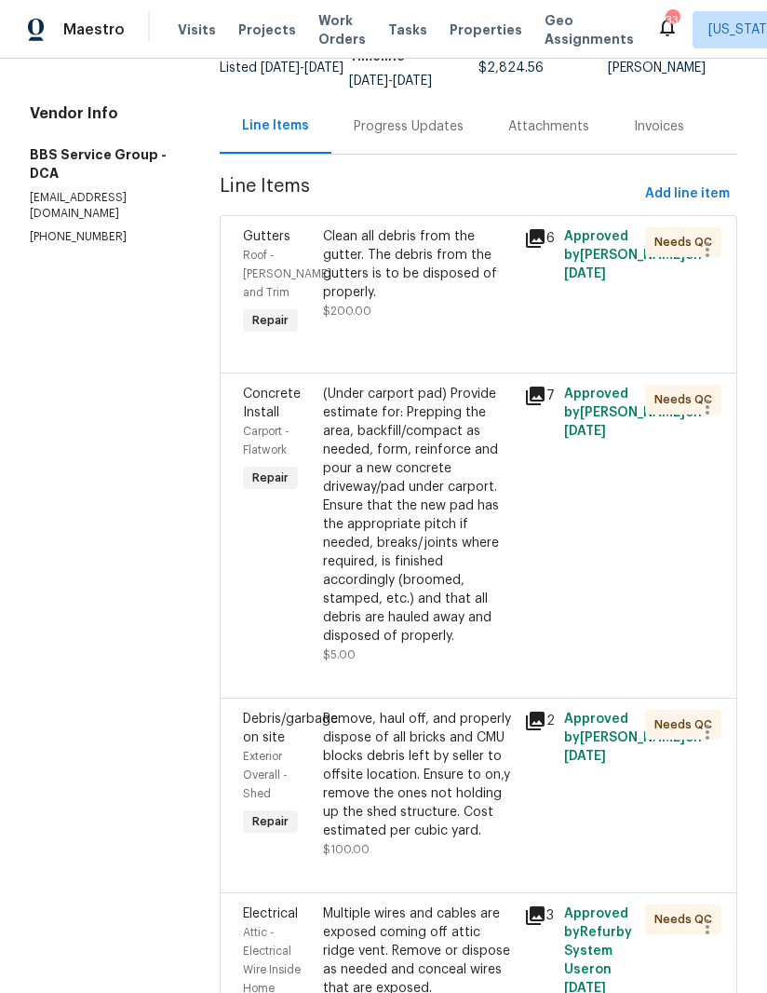
click at [399, 501] on div "(Under carport pad) Provide estimate for: Prepping the area, backfill/compact a…" at bounding box center [418, 515] width 190 height 261
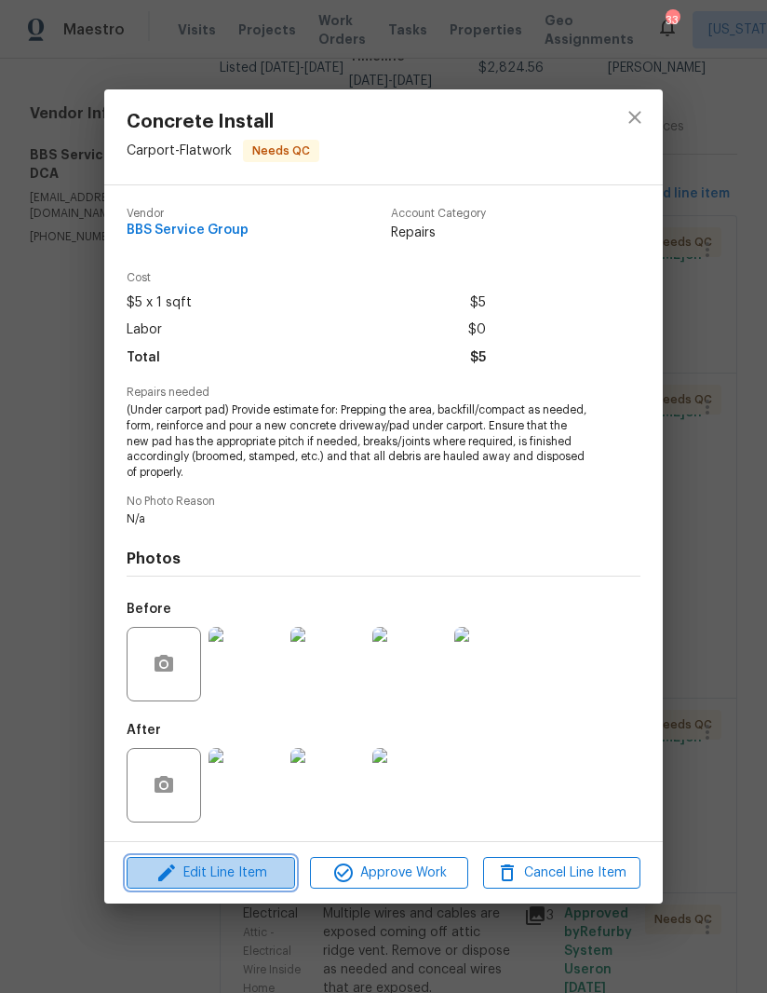
click at [254, 866] on span "Edit Line Item" at bounding box center [210, 872] width 157 height 23
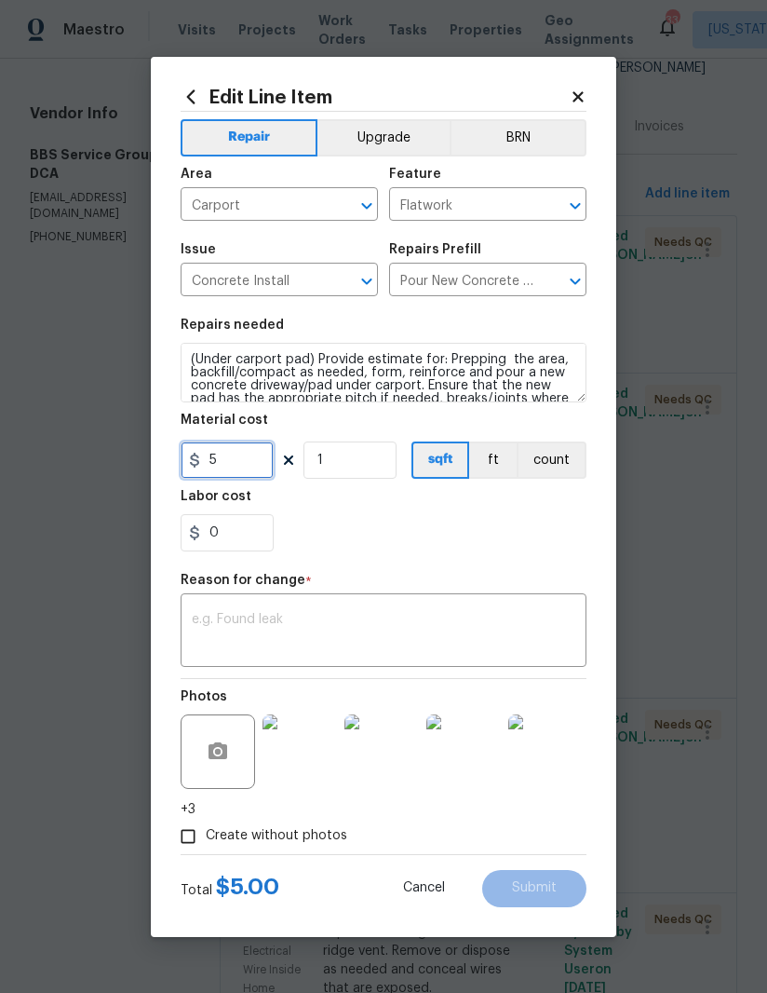
click at [256, 459] on input "5" at bounding box center [227, 459] width 93 height 37
type input "500"
click at [389, 615] on textarea at bounding box center [384, 632] width 384 height 39
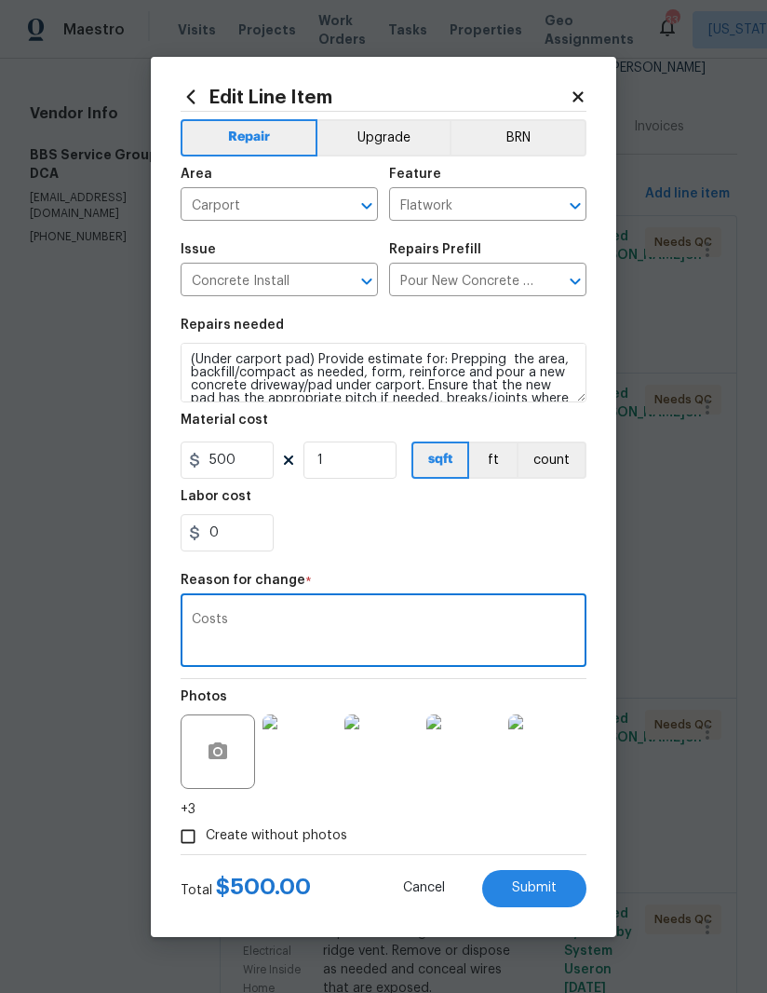
type textarea "Costs"
click at [470, 540] on div "0" at bounding box center [384, 532] width 406 height 37
click at [314, 760] on img at bounding box center [300, 751] width 74 height 74
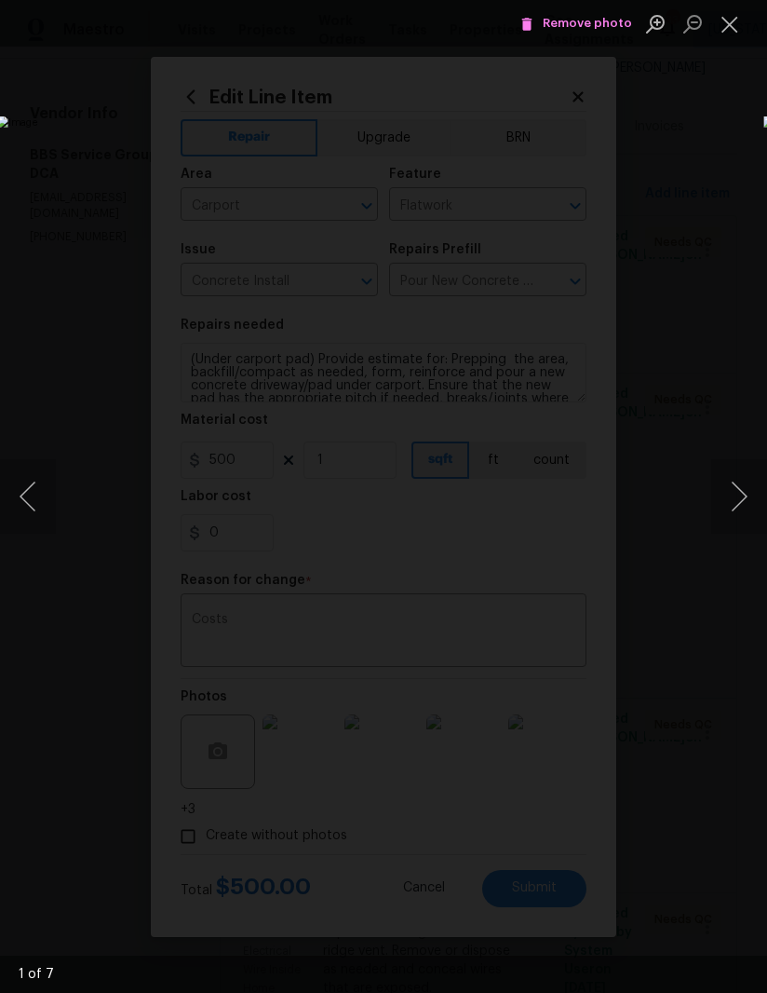
click at [716, 503] on button "Next image" at bounding box center [739, 496] width 56 height 74
click at [726, 503] on button "Next image" at bounding box center [739, 496] width 56 height 74
click at [731, 499] on button "Next image" at bounding box center [739, 496] width 56 height 74
click at [728, 502] on button "Next image" at bounding box center [739, 496] width 56 height 74
click at [738, 507] on button "Next image" at bounding box center [739, 496] width 56 height 74
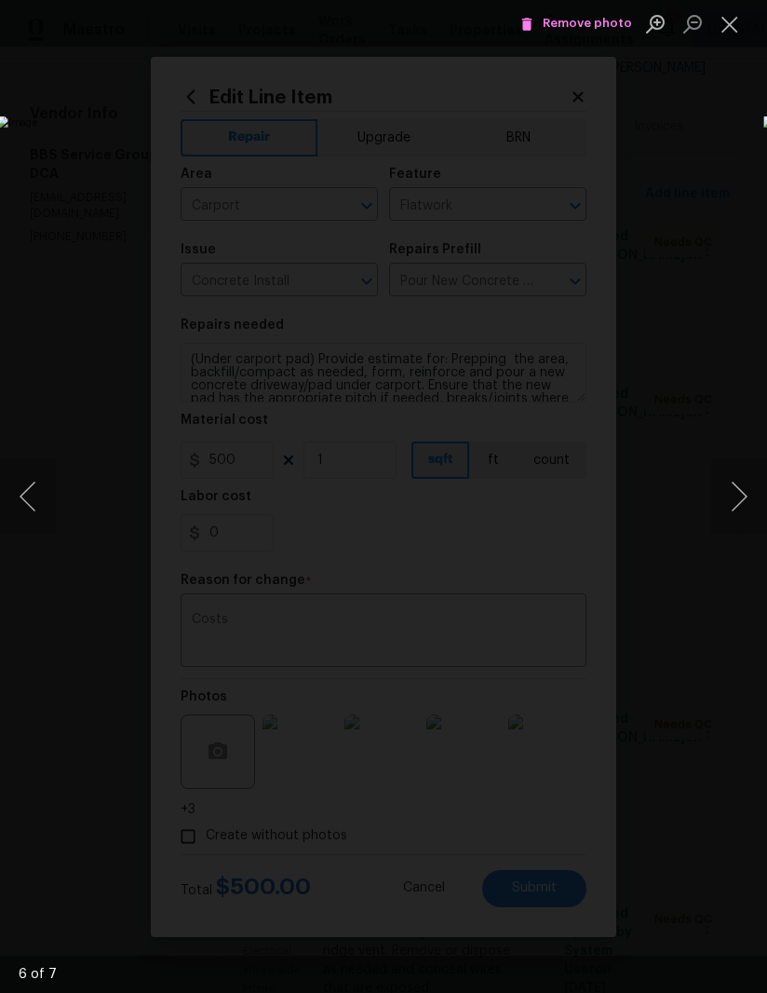
click at [724, 509] on button "Next image" at bounding box center [739, 496] width 56 height 74
click at [724, 477] on button "Next image" at bounding box center [739, 496] width 56 height 74
click at [731, 26] on button "Close lightbox" at bounding box center [729, 23] width 37 height 33
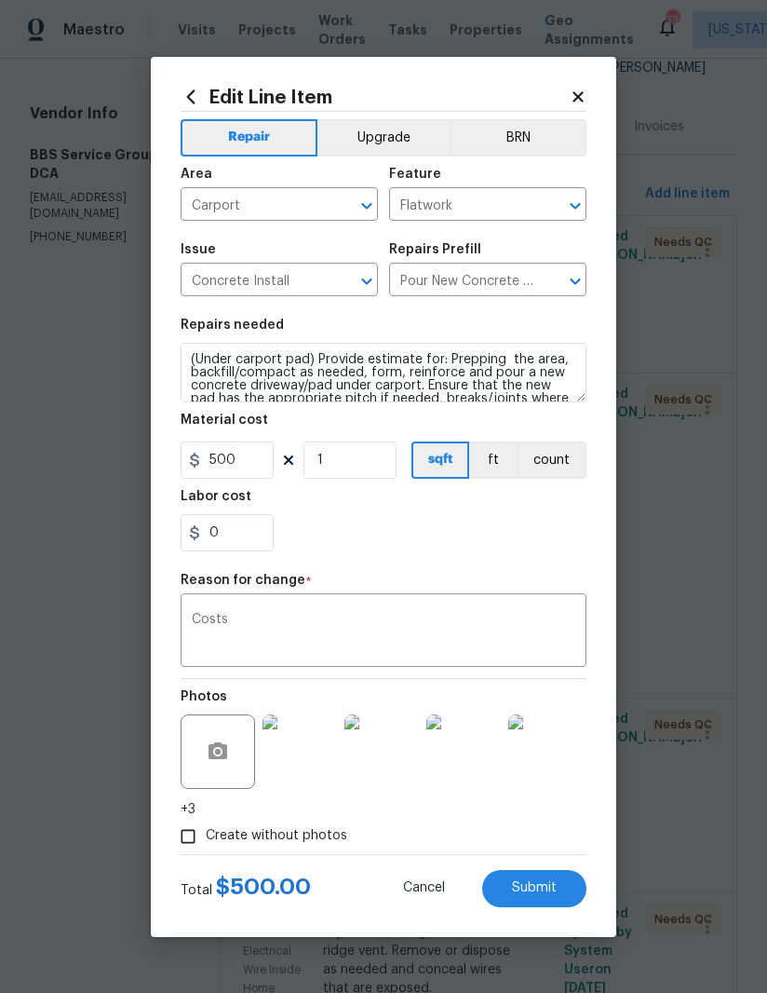
click at [540, 885] on span "Submit" at bounding box center [534, 888] width 45 height 14
type input "5"
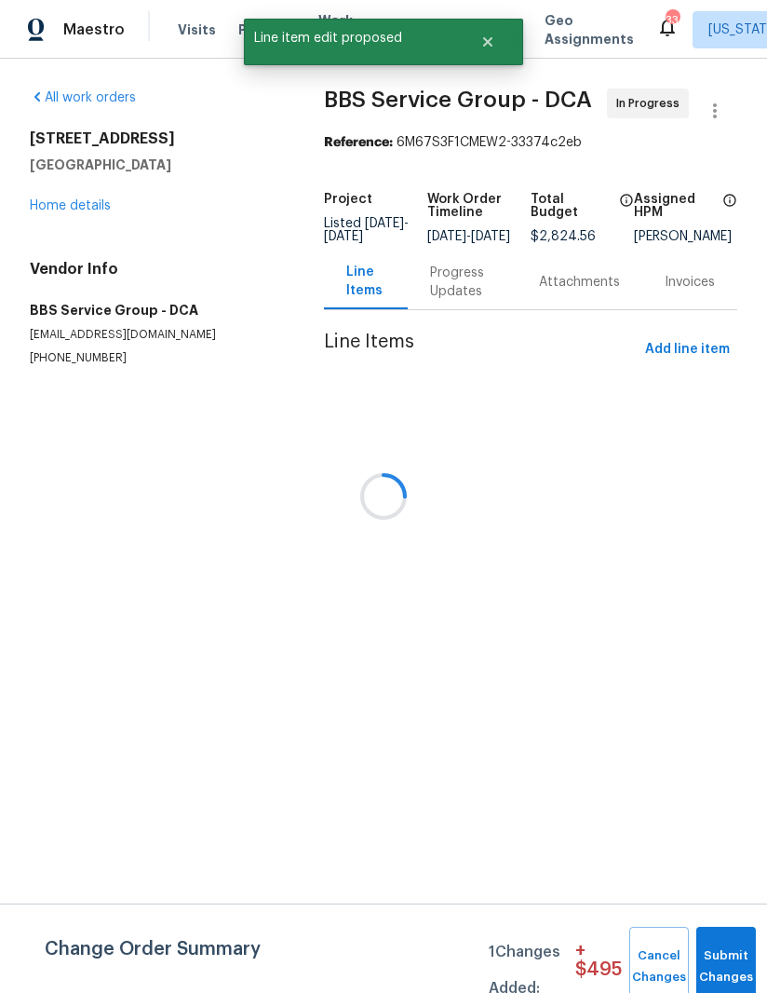
scroll to position [0, 0]
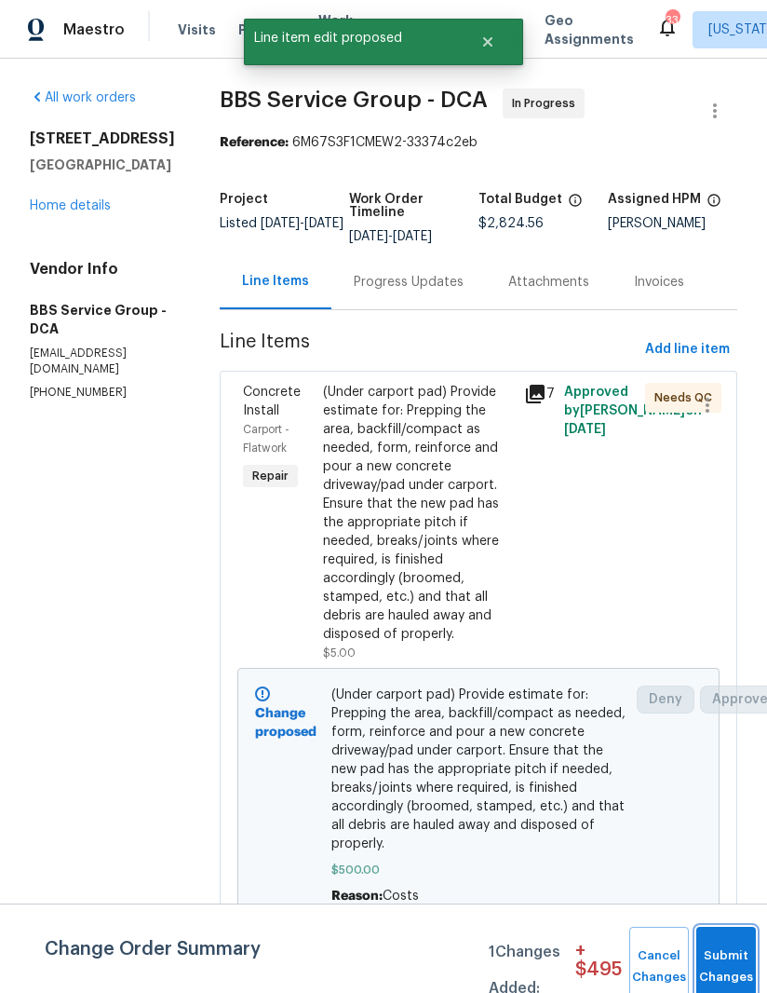
click at [727, 951] on button "Submit Changes" at bounding box center [726, 966] width 60 height 80
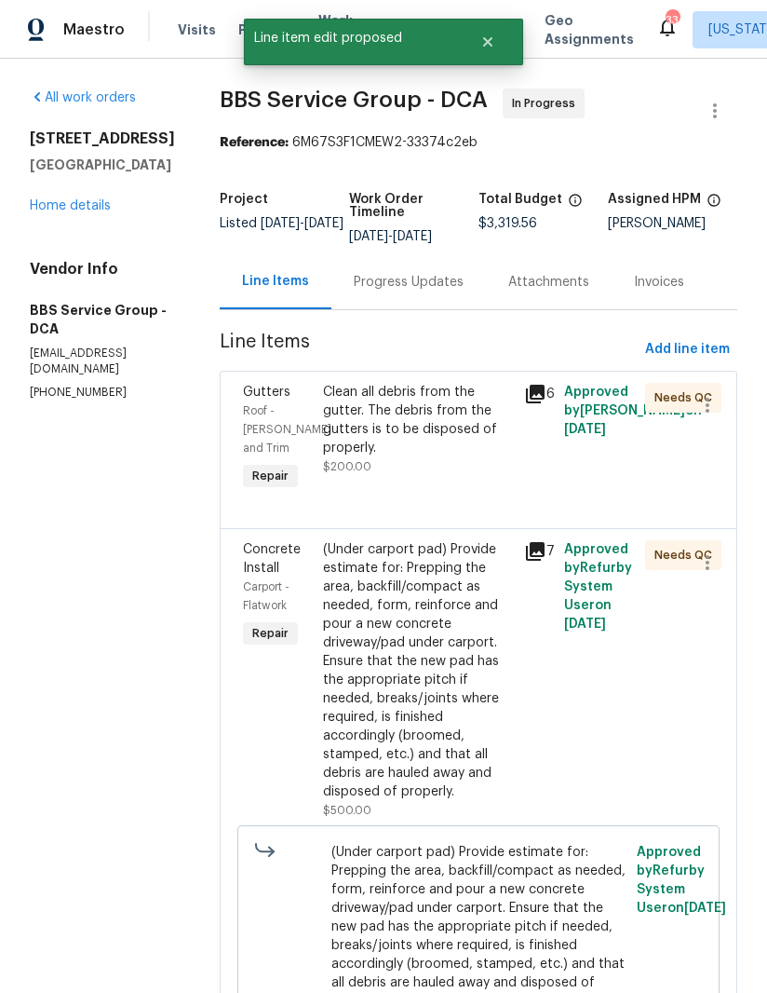
click at [533, 388] on icon at bounding box center [535, 394] width 19 height 19
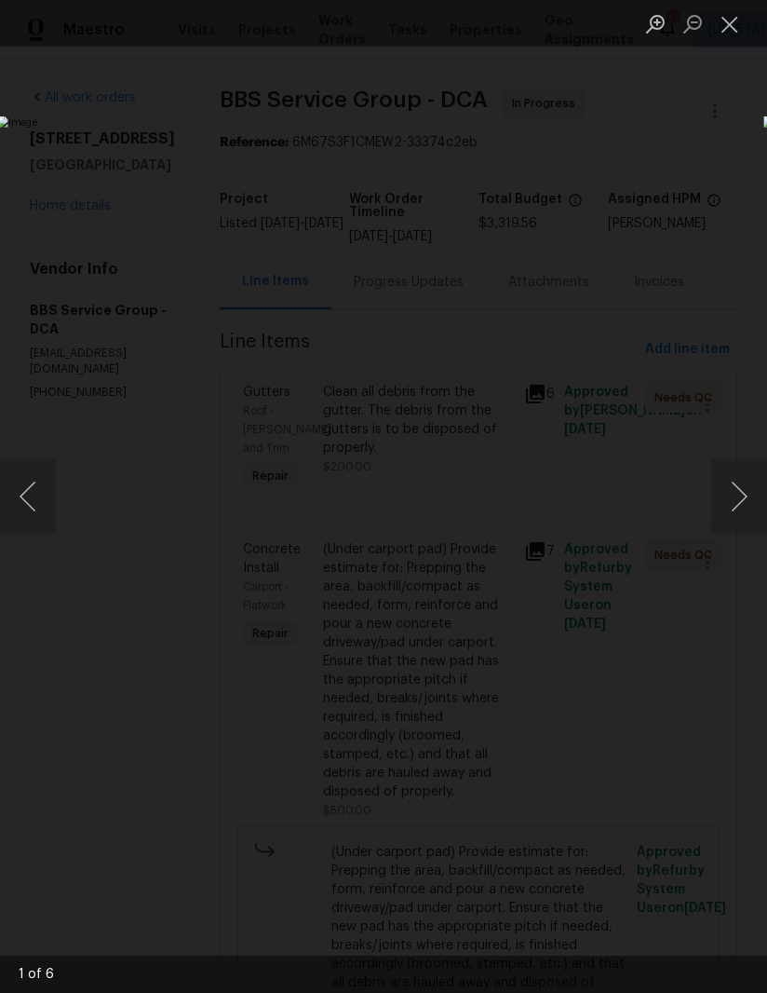
click at [722, 33] on button "Close lightbox" at bounding box center [729, 23] width 37 height 33
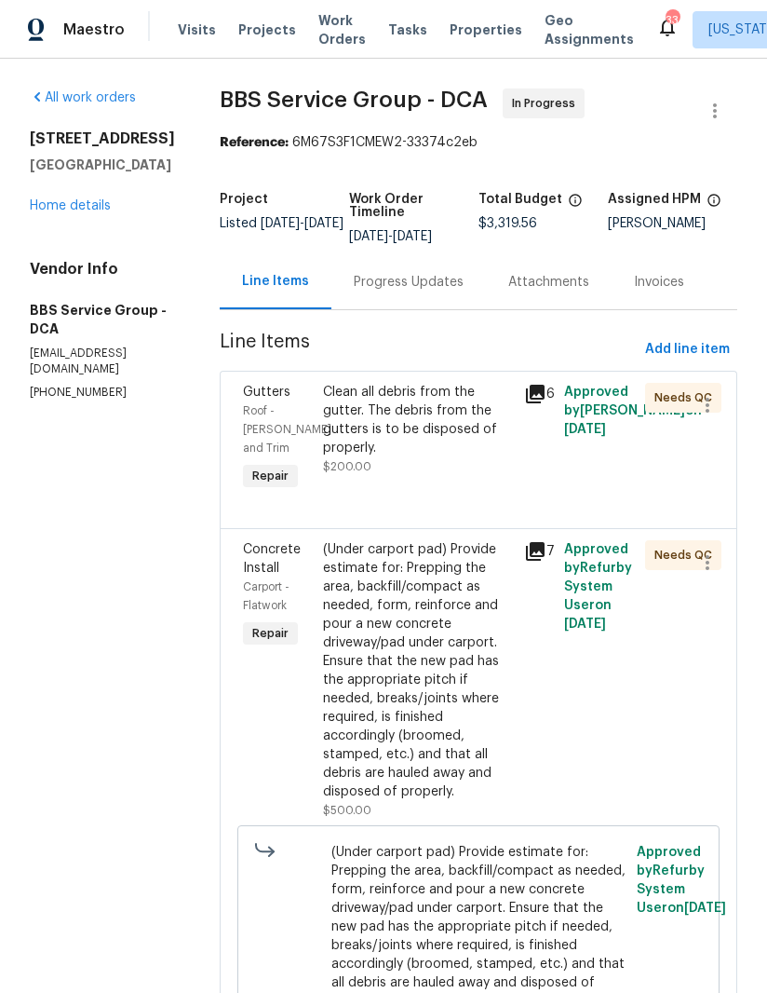
click at [399, 411] on div "Clean all debris from the gutter. The debris from the gutters is to be disposed…" at bounding box center [418, 420] width 190 height 74
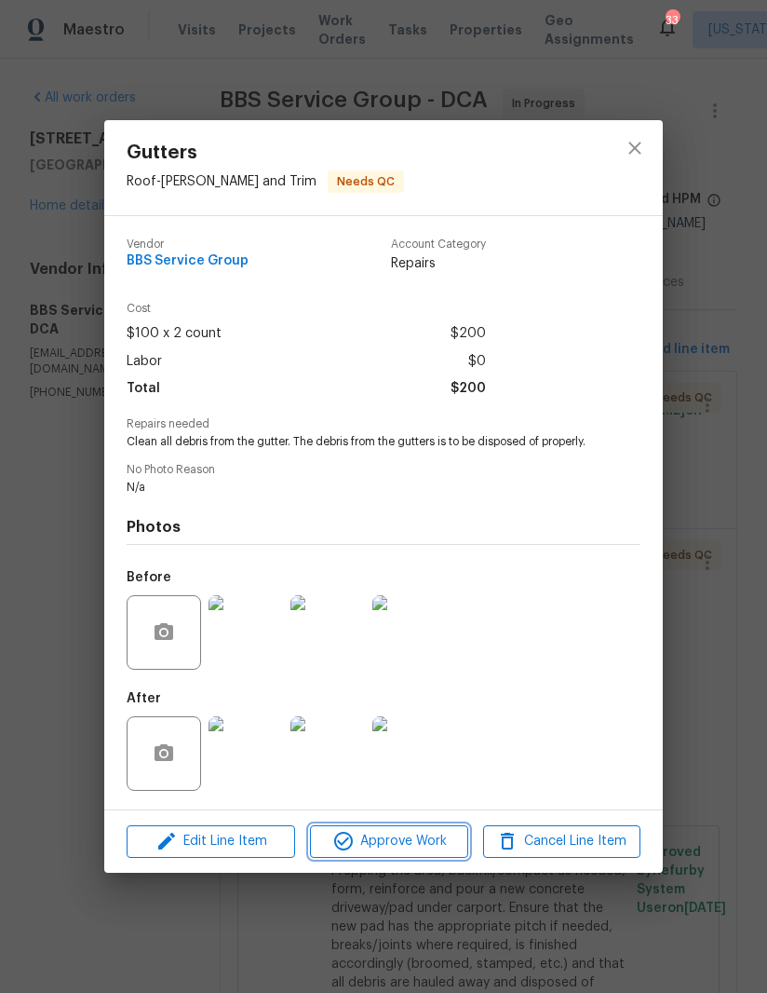
click at [403, 846] on span "Approve Work" at bounding box center [389, 841] width 146 height 23
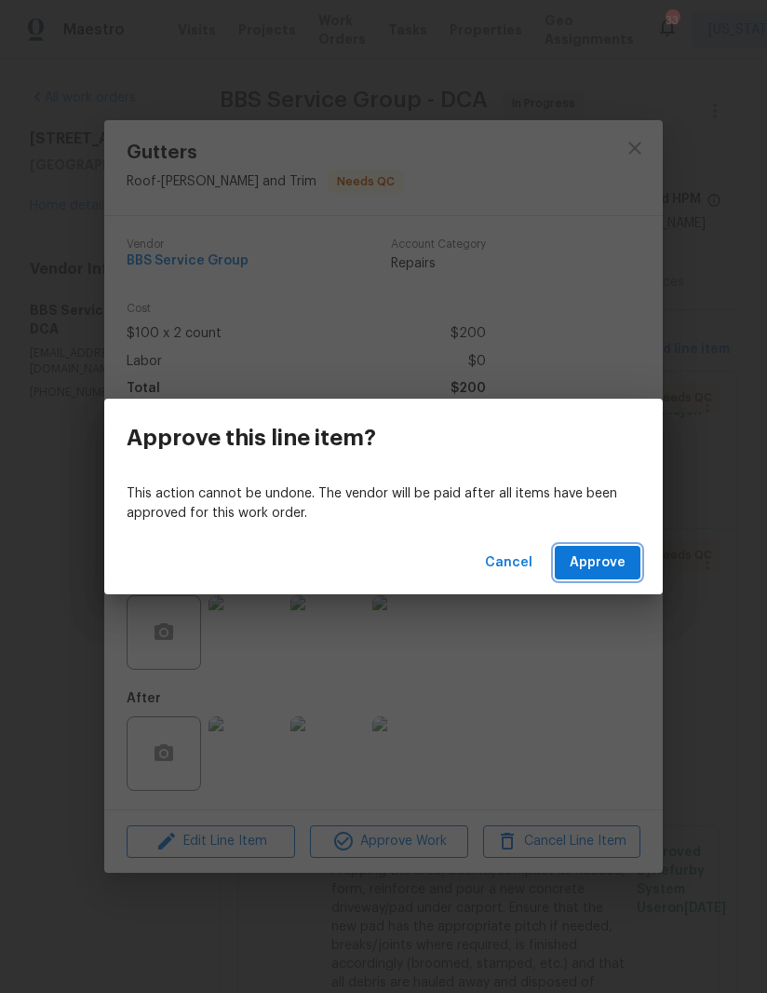
click at [609, 561] on span "Approve" at bounding box center [598, 562] width 56 height 23
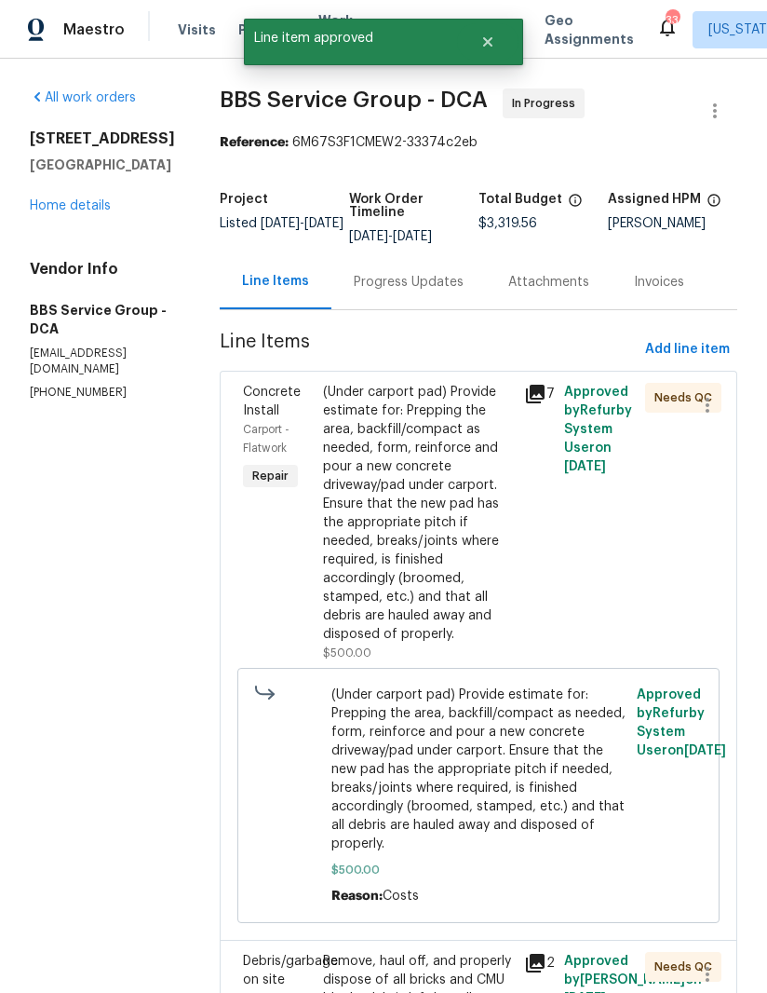
click at [423, 531] on div "(Under carport pad) Provide estimate for: Prepping the area, backfill/compact a…" at bounding box center [418, 513] width 190 height 261
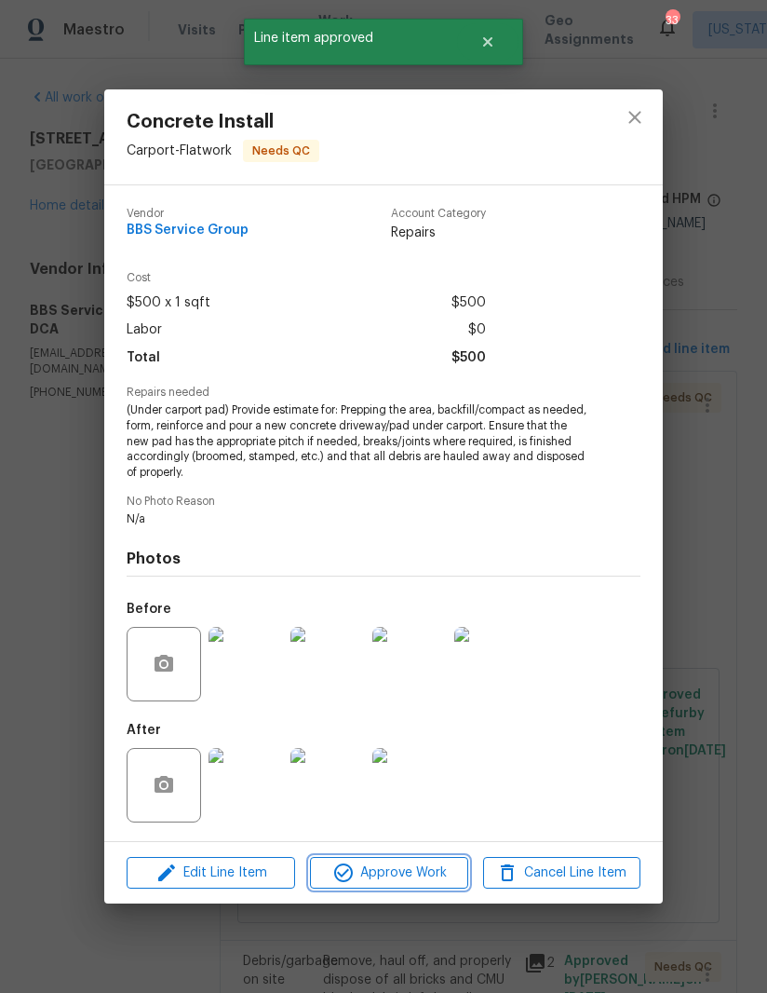
click at [392, 864] on span "Approve Work" at bounding box center [389, 872] width 146 height 23
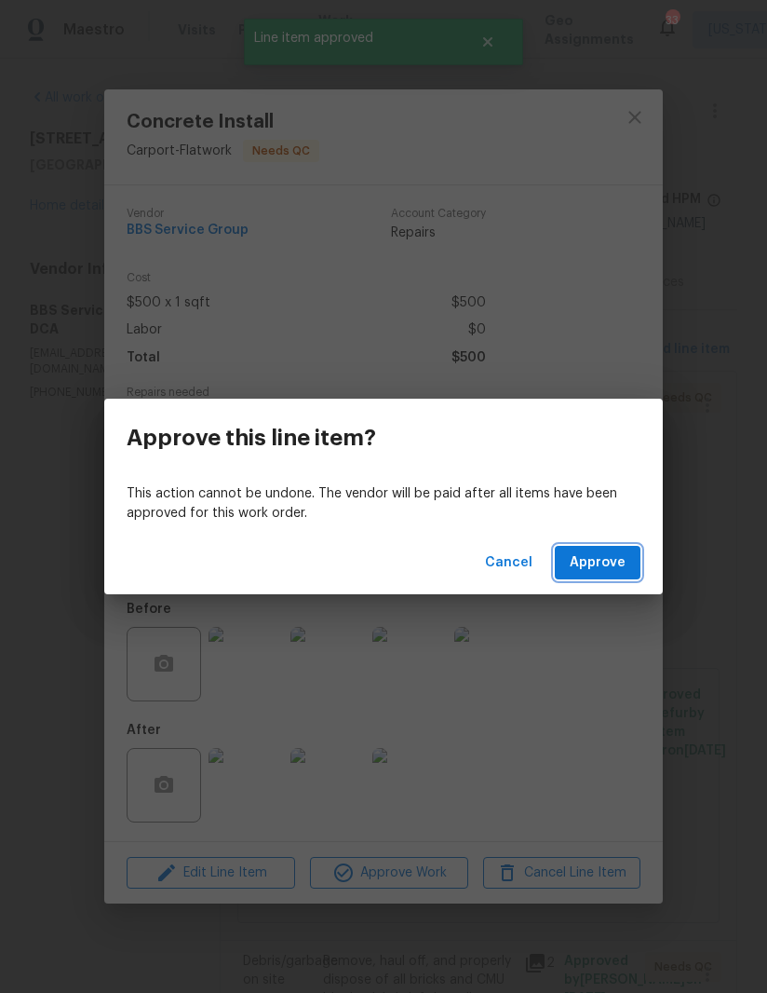
click at [614, 565] on span "Approve" at bounding box center [598, 562] width 56 height 23
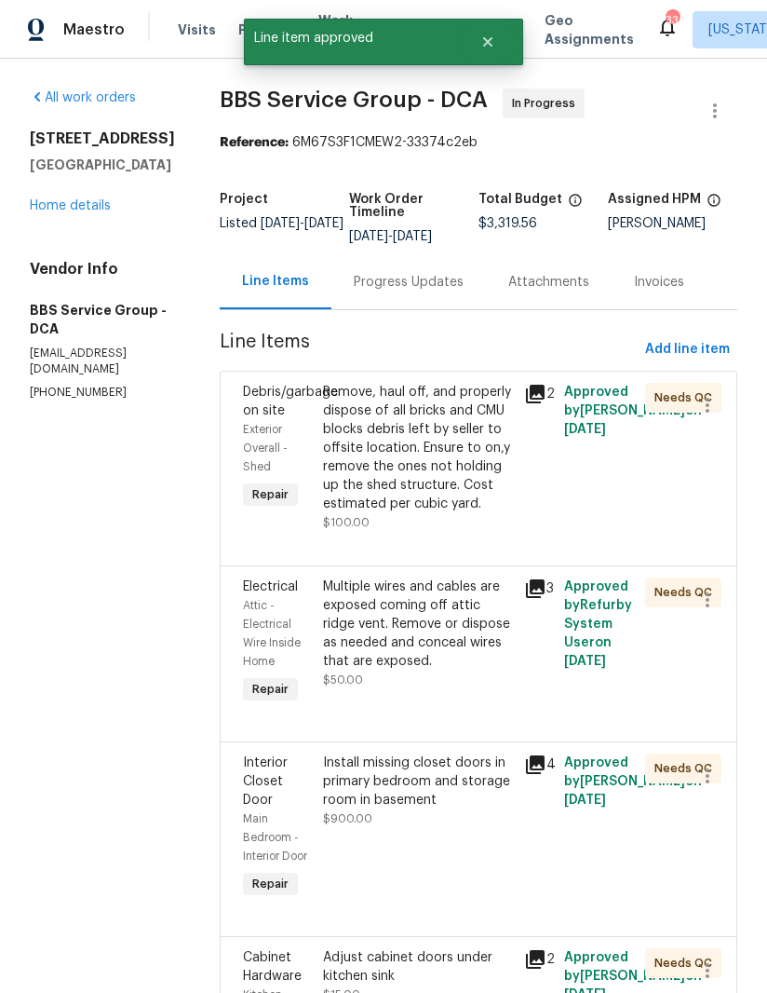
click at [401, 476] on div "Remove, haul off, and properly dispose of all bricks and CMU blocks debris left…" at bounding box center [418, 448] width 190 height 130
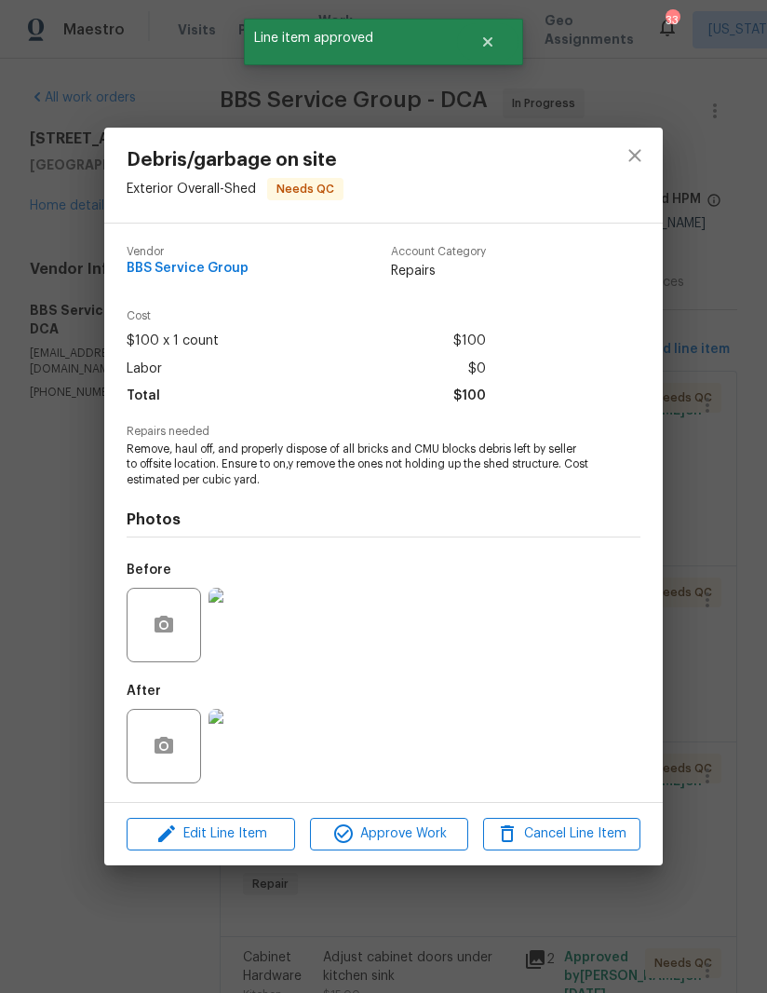
click at [253, 741] on img at bounding box center [246, 746] width 74 height 74
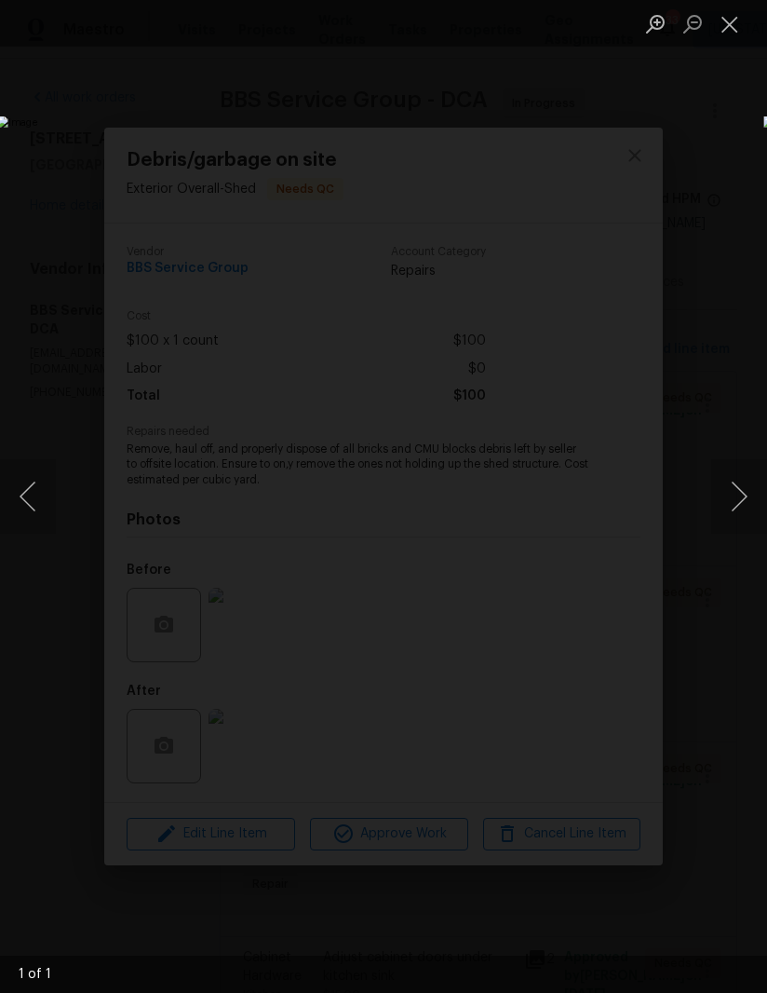
click at [737, 34] on button "Close lightbox" at bounding box center [729, 23] width 37 height 33
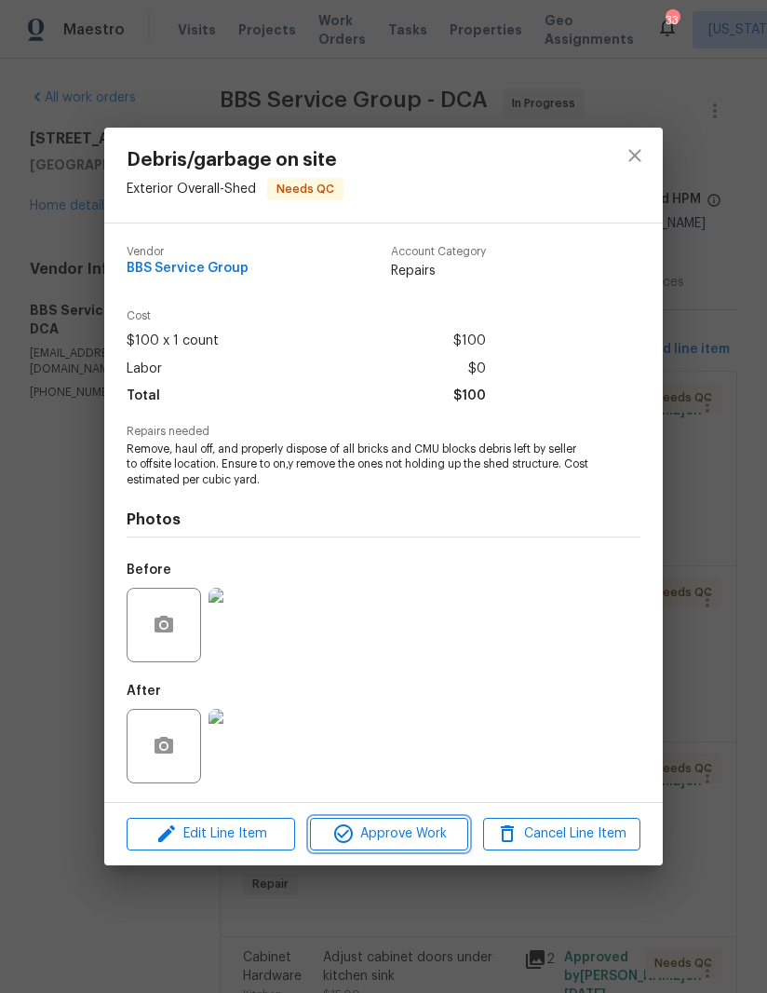
click at [393, 830] on span "Approve Work" at bounding box center [389, 833] width 146 height 23
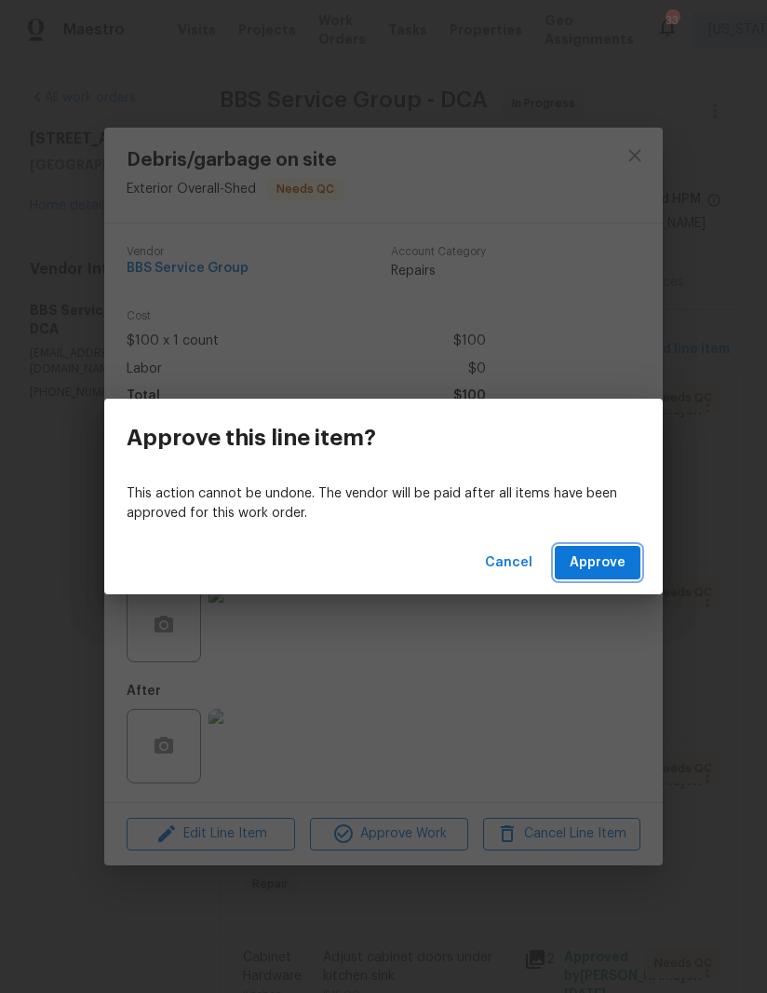
click at [618, 550] on button "Approve" at bounding box center [598, 563] width 86 height 34
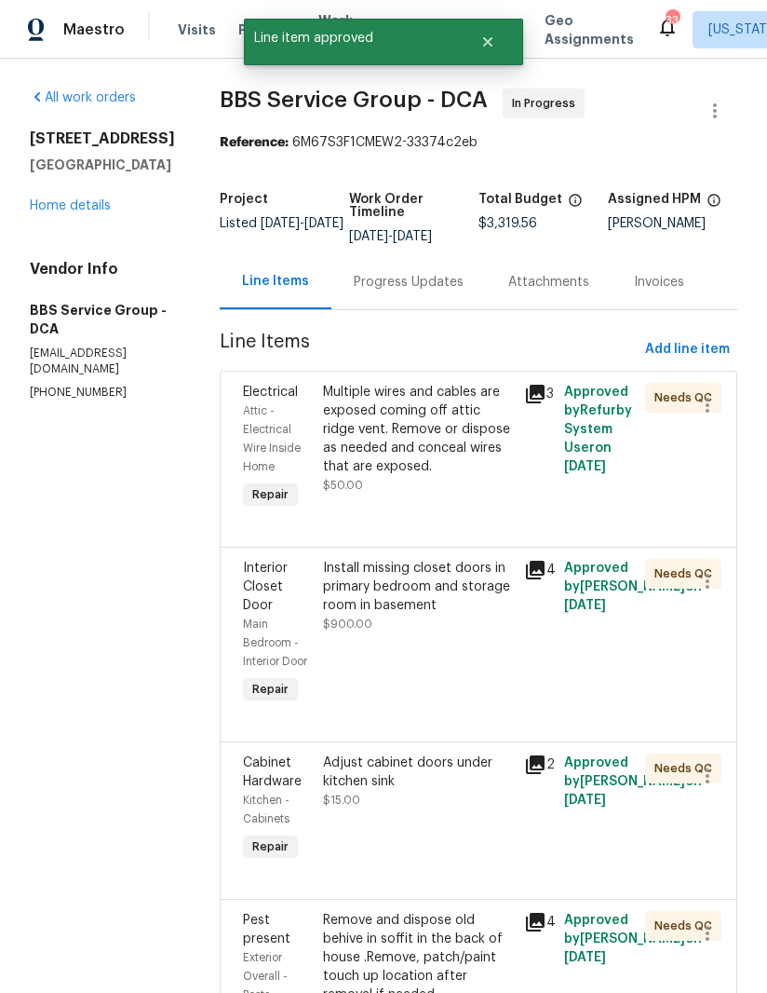
click at [416, 453] on div "Multiple wires and cables are exposed coming off attic ridge vent. Remove or di…" at bounding box center [418, 429] width 190 height 93
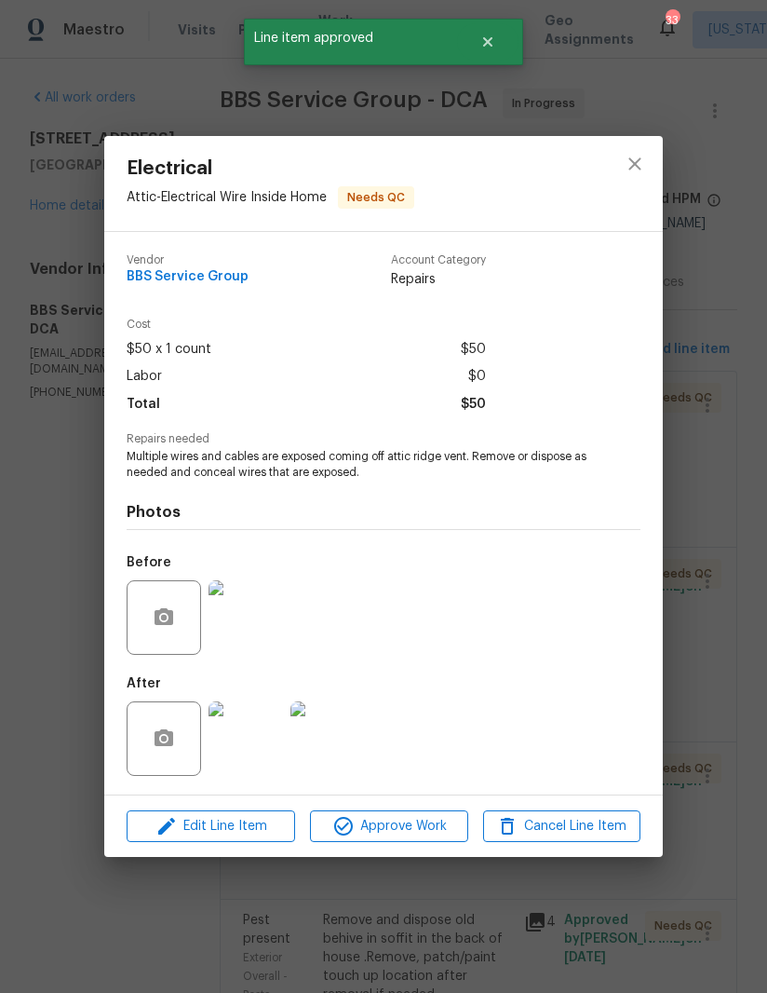
click at [258, 753] on img at bounding box center [246, 738] width 74 height 74
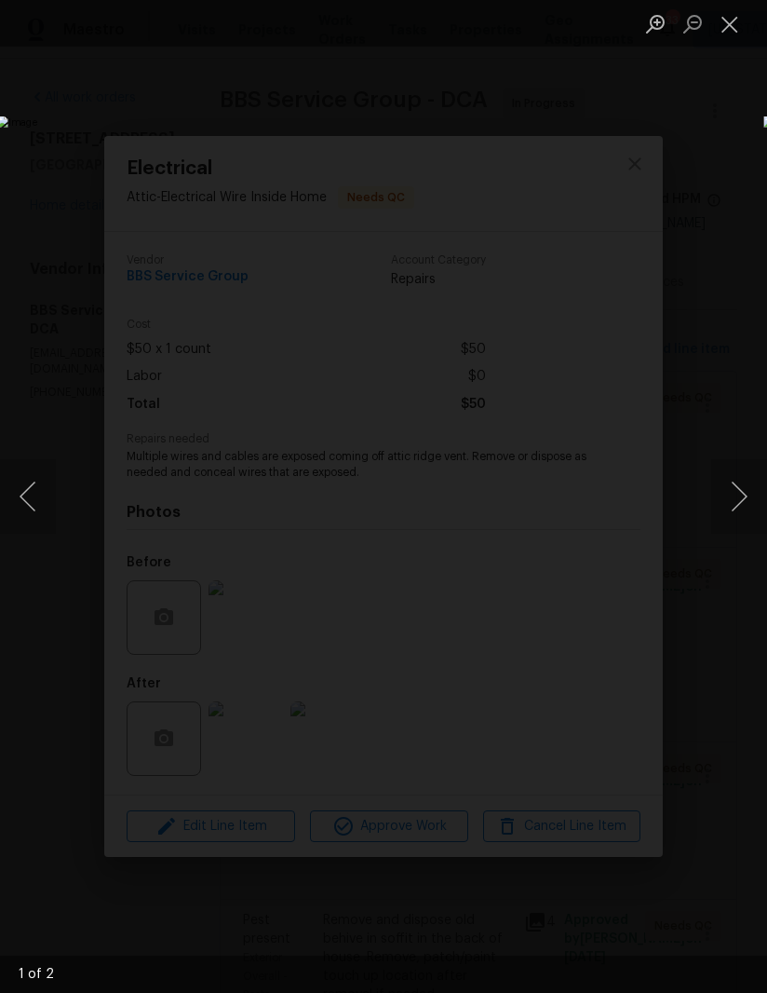
click at [734, 489] on button "Next image" at bounding box center [739, 496] width 56 height 74
click at [725, 31] on button "Close lightbox" at bounding box center [729, 23] width 37 height 33
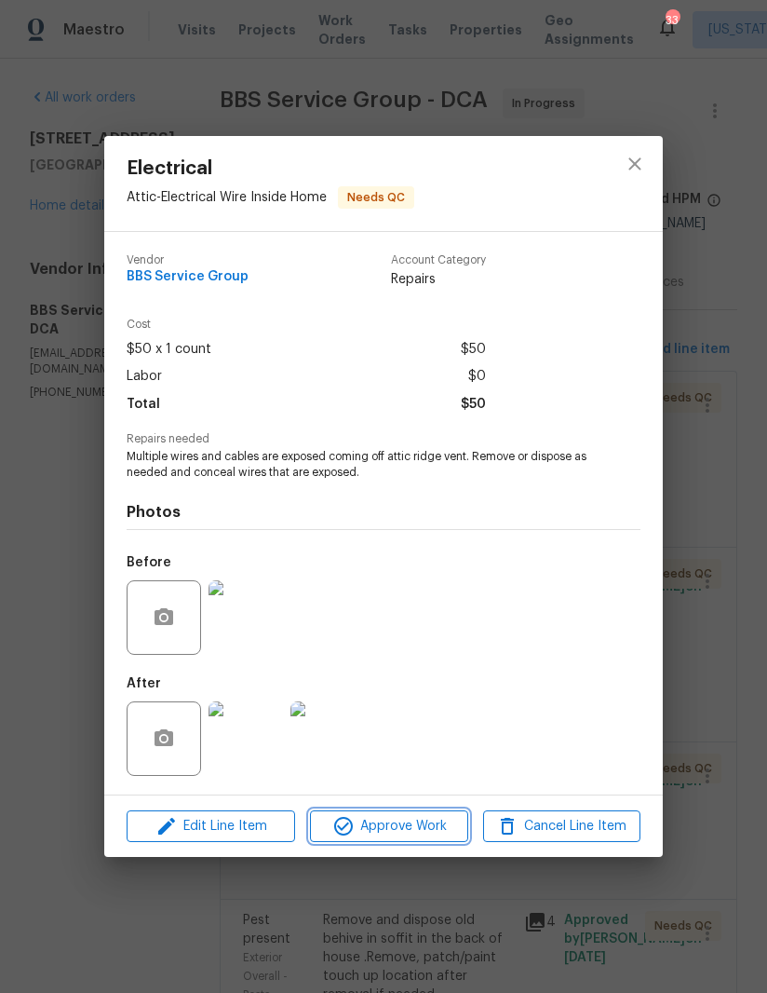
click at [408, 819] on span "Approve Work" at bounding box center [389, 826] width 146 height 23
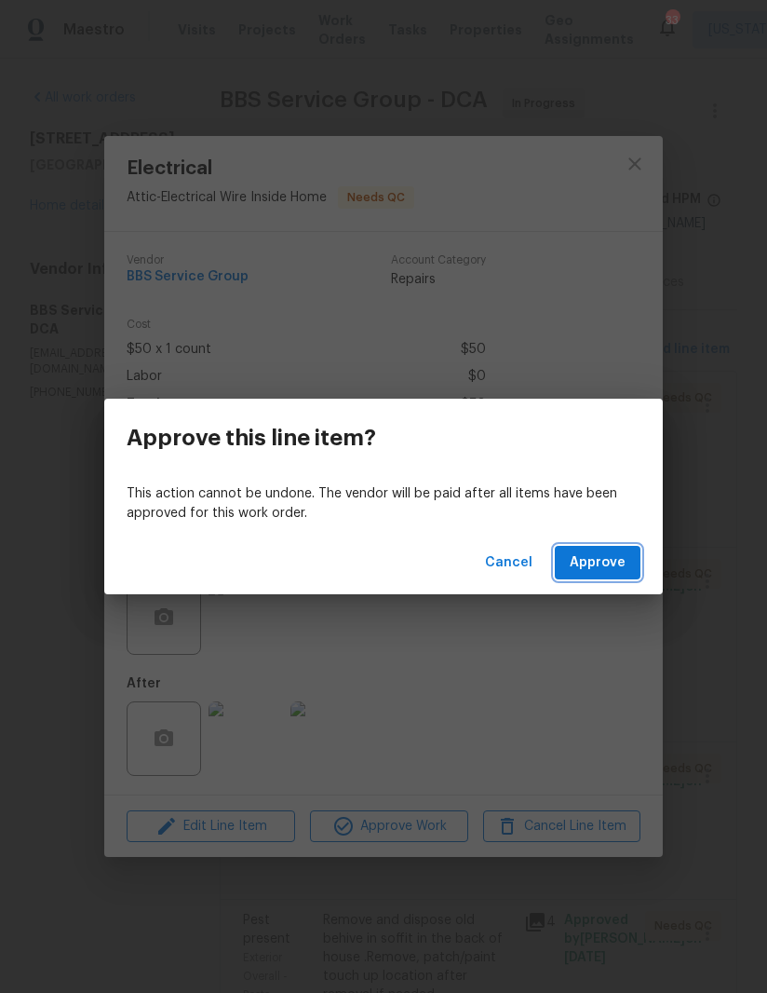
click at [606, 560] on span "Approve" at bounding box center [598, 562] width 56 height 23
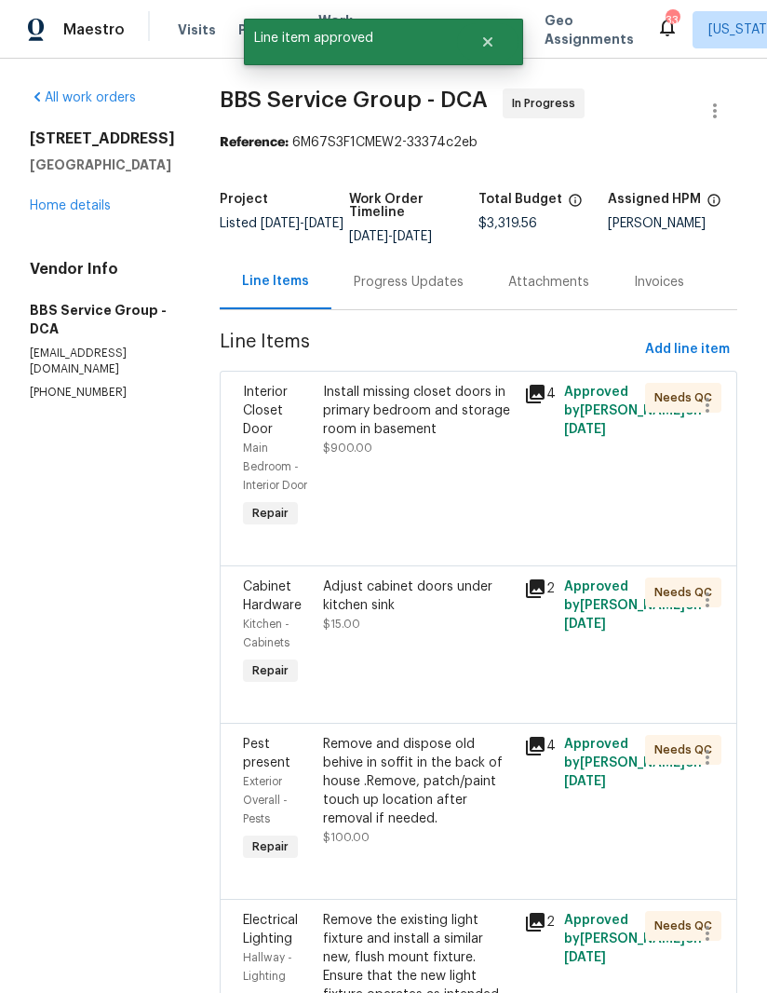
click at [387, 431] on div "Install missing closet doors in primary bedroom and storage room in basement" at bounding box center [418, 411] width 190 height 56
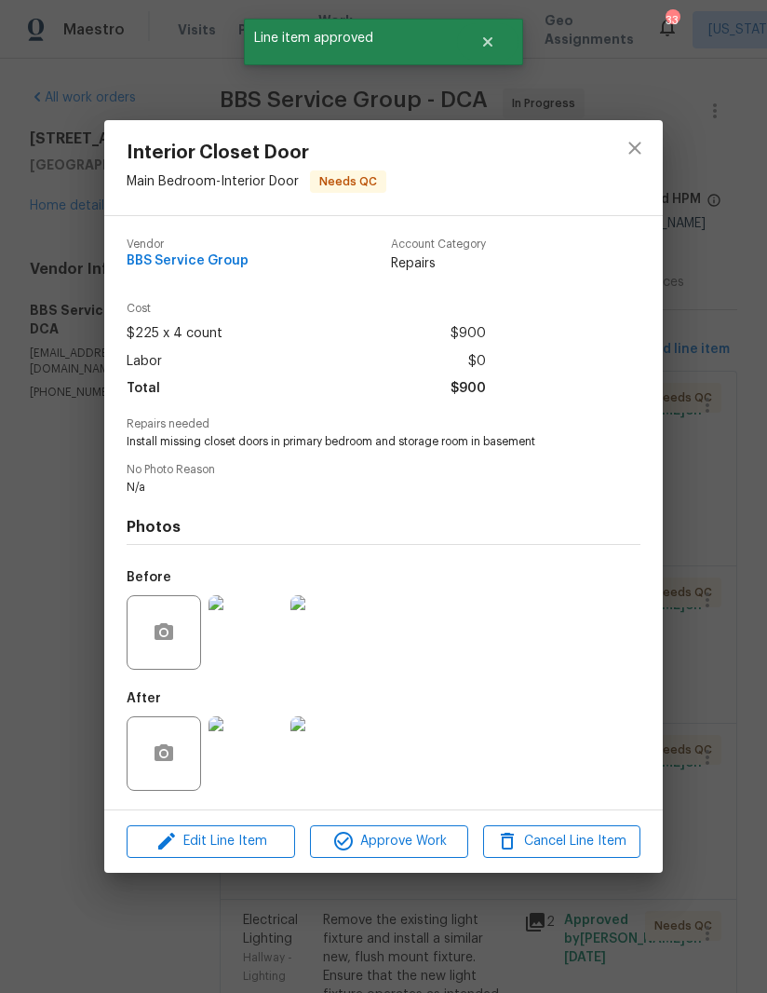
click at [253, 759] on img at bounding box center [246, 753] width 74 height 74
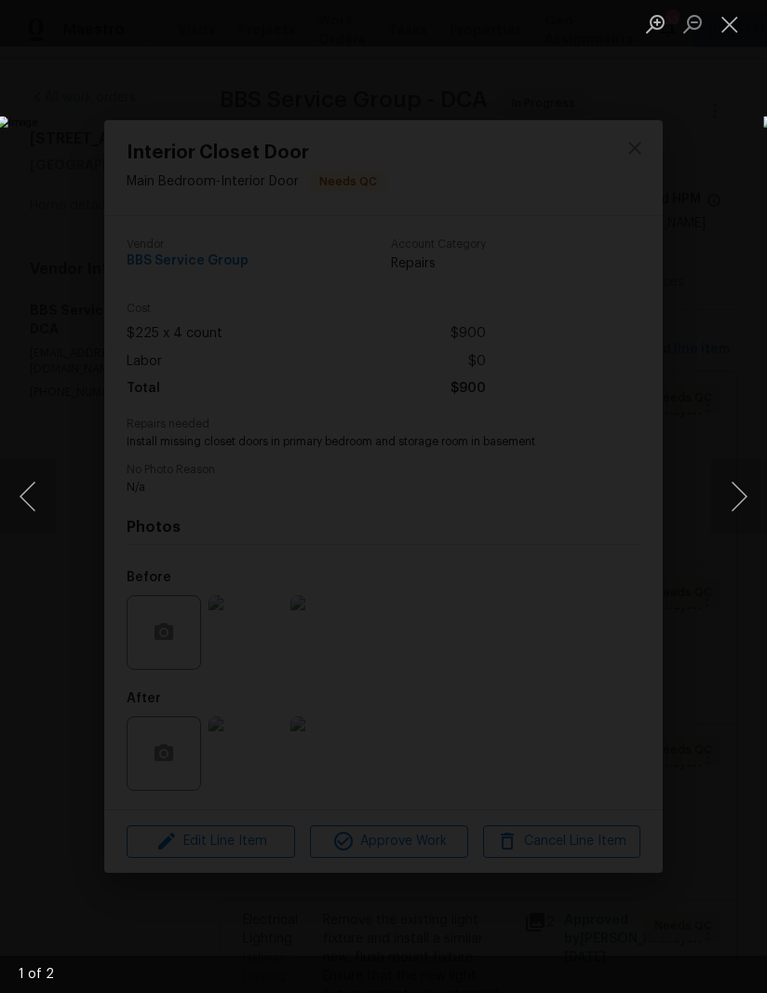
click at [733, 501] on button "Next image" at bounding box center [739, 496] width 56 height 74
click at [733, 24] on button "Close lightbox" at bounding box center [729, 23] width 37 height 33
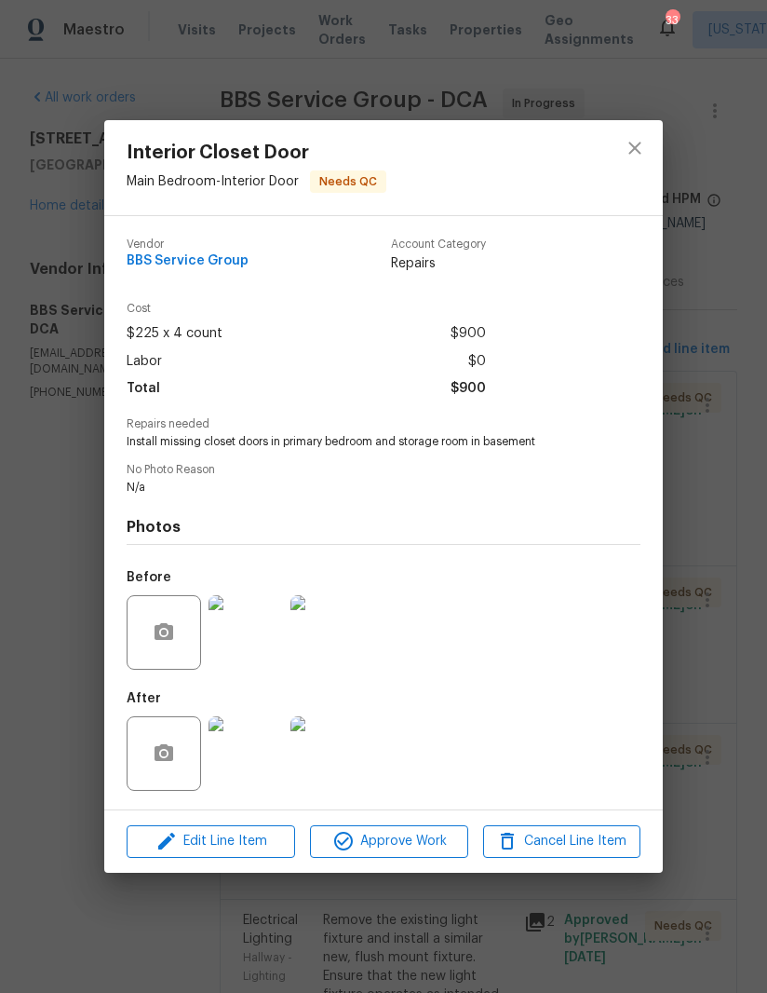
click at [401, 833] on span "Approve Work" at bounding box center [389, 841] width 146 height 23
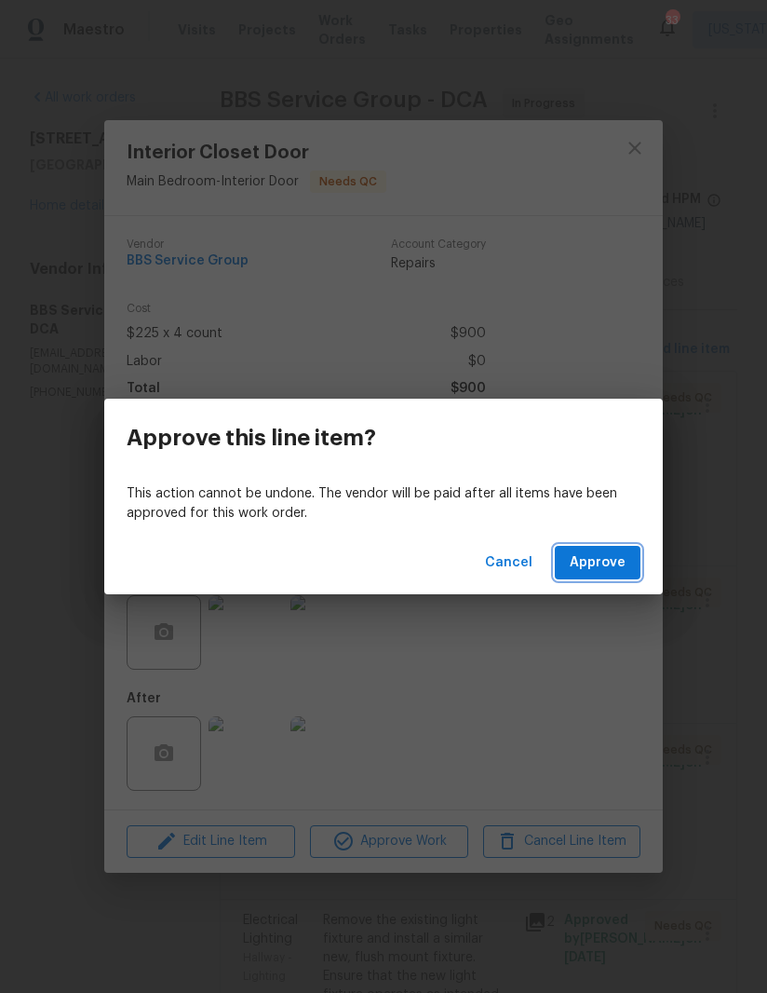
click at [606, 558] on span "Approve" at bounding box center [598, 562] width 56 height 23
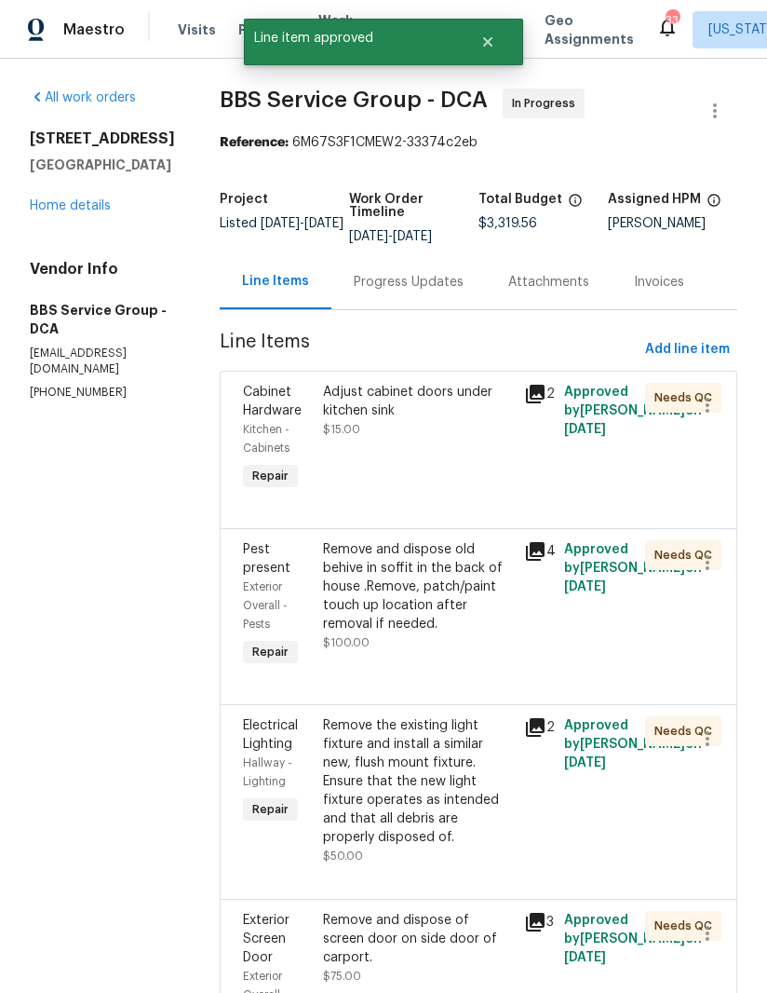
click at [379, 422] on div "Adjust cabinet doors under kitchen sink $15.00" at bounding box center [418, 411] width 190 height 56
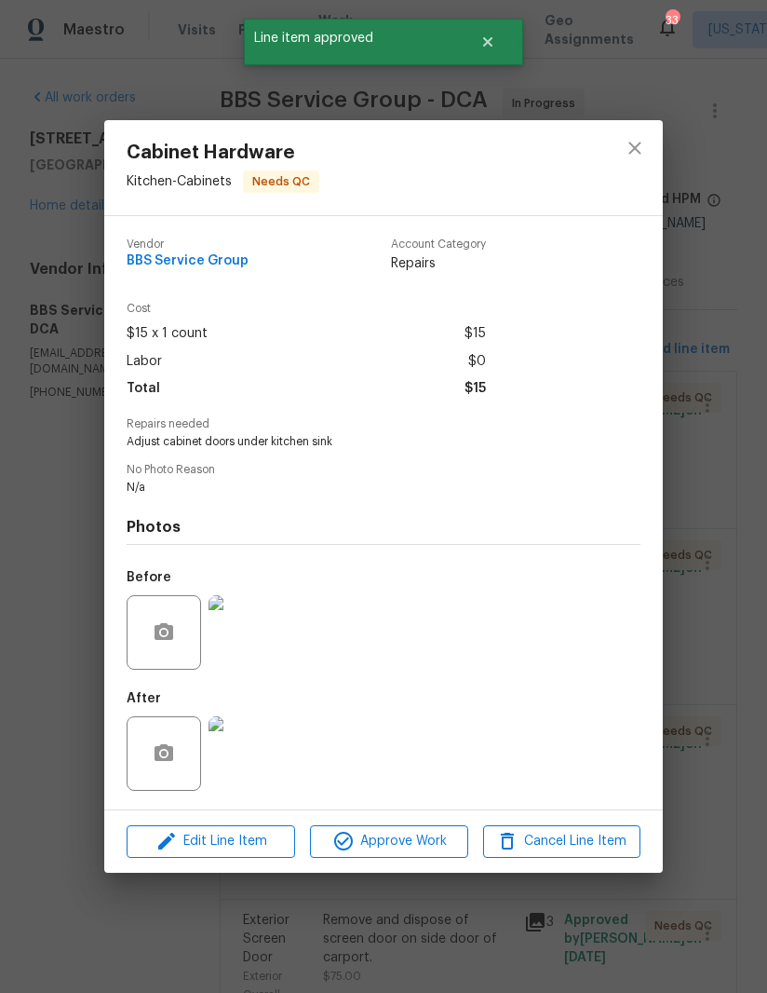
click at [277, 771] on img at bounding box center [246, 753] width 74 height 74
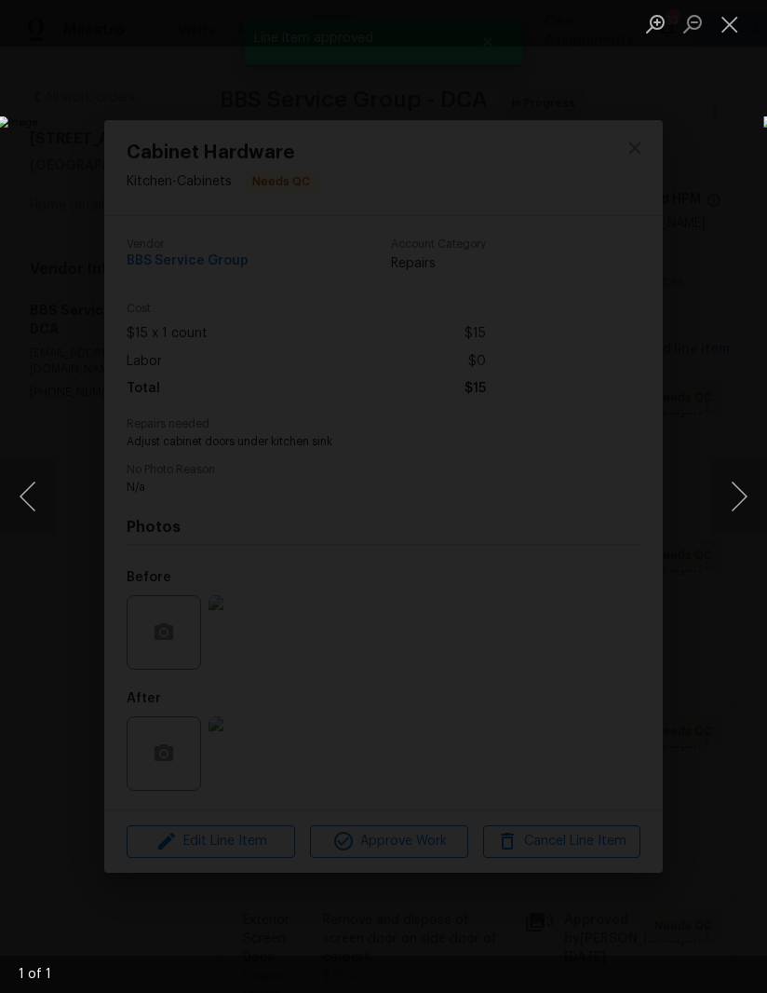
click at [742, 31] on button "Close lightbox" at bounding box center [729, 23] width 37 height 33
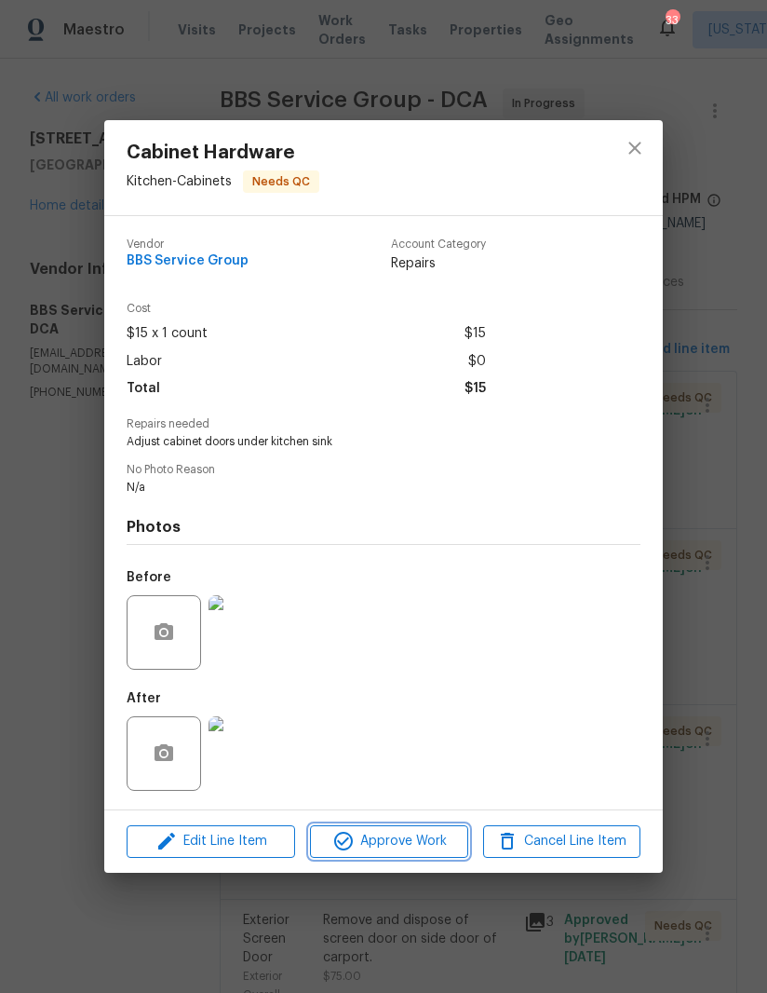
click at [393, 841] on span "Approve Work" at bounding box center [389, 841] width 146 height 23
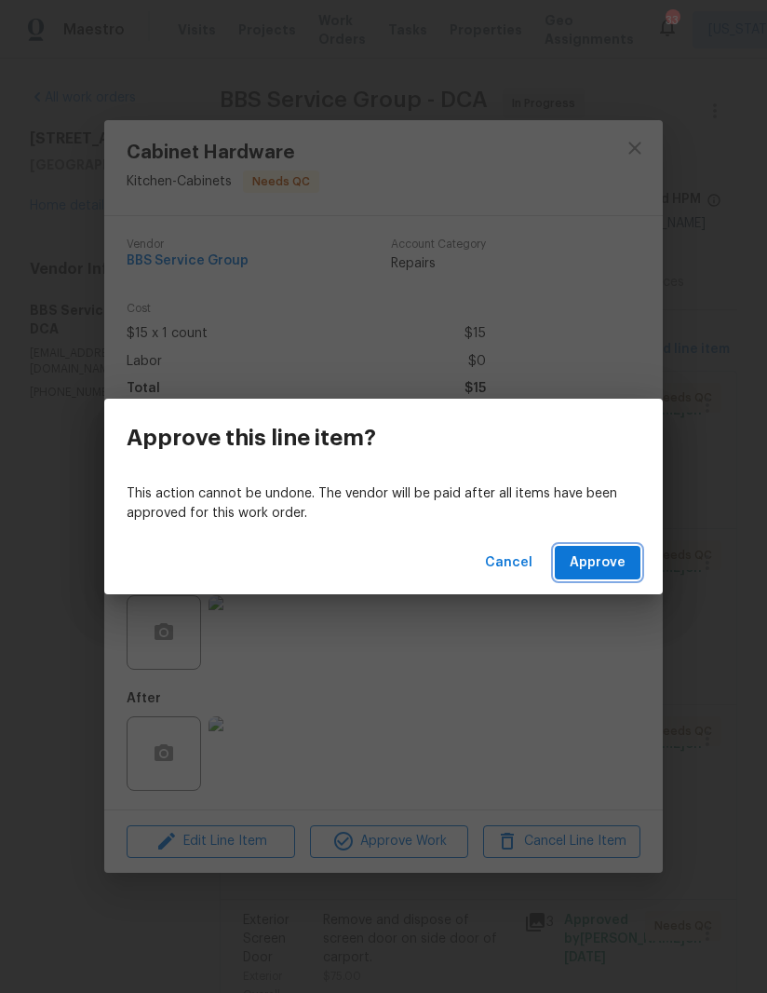
click at [602, 559] on span "Approve" at bounding box center [598, 562] width 56 height 23
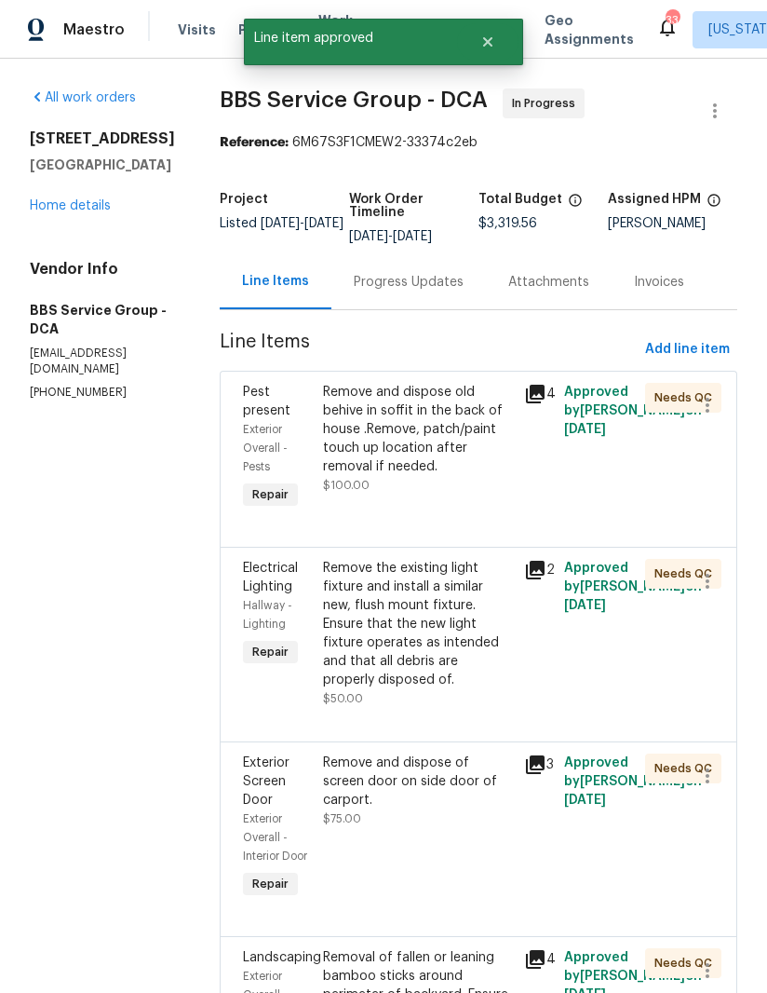
click at [399, 447] on div "Remove and dispose old behive in soffit in the back of house .Remove, patch/pai…" at bounding box center [418, 429] width 190 height 93
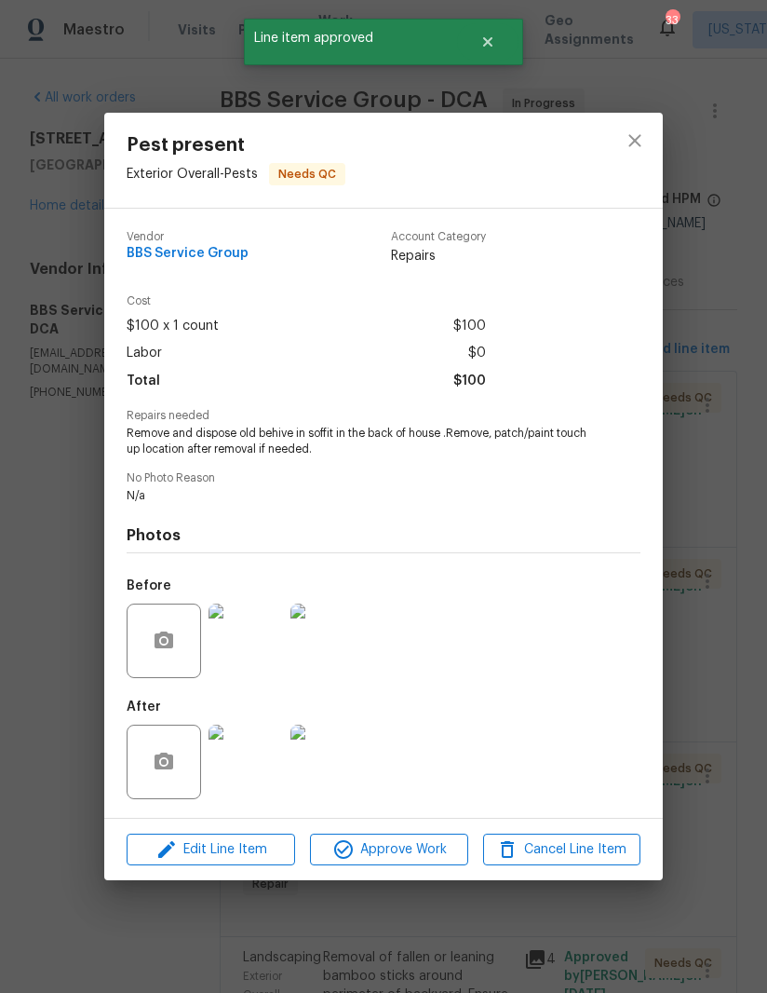
click at [264, 767] on img at bounding box center [246, 761] width 74 height 74
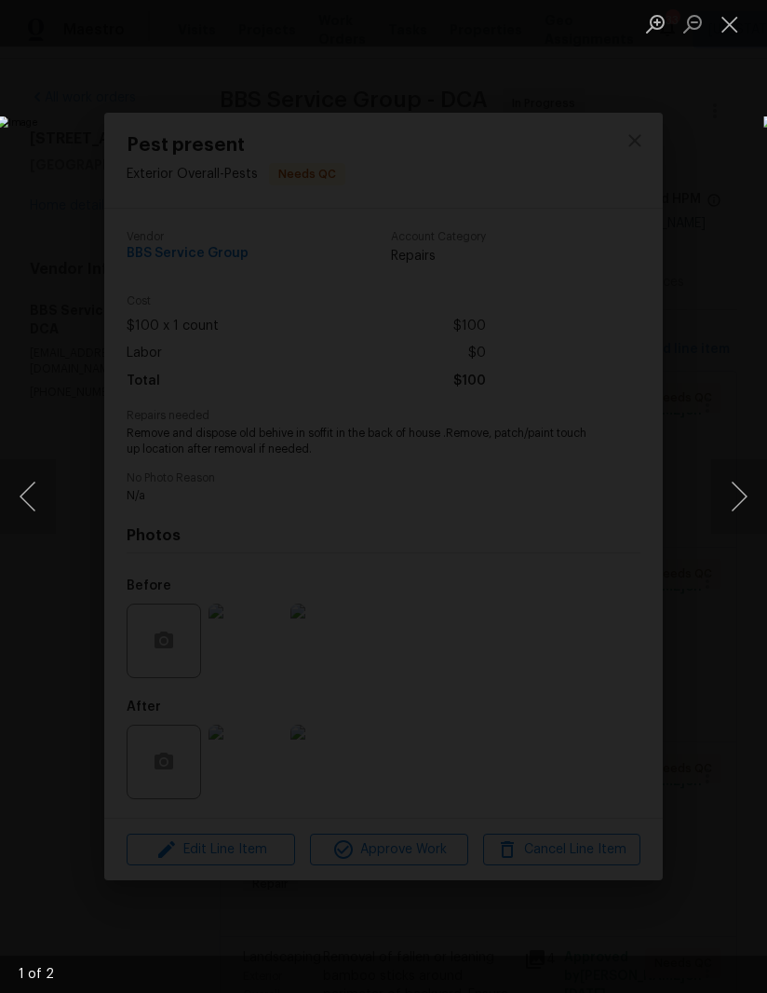
click at [733, 494] on button "Next image" at bounding box center [739, 496] width 56 height 74
click at [725, 501] on button "Next image" at bounding box center [739, 496] width 56 height 74
click at [725, 32] on button "Close lightbox" at bounding box center [729, 23] width 37 height 33
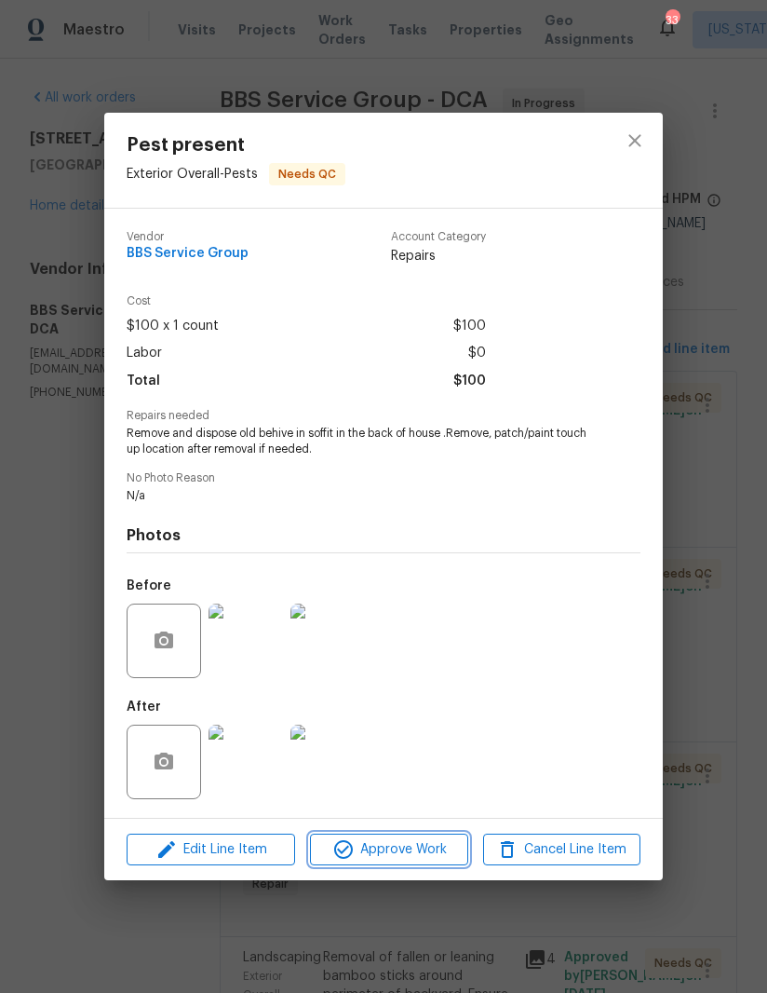
click at [378, 857] on span "Approve Work" at bounding box center [389, 849] width 146 height 23
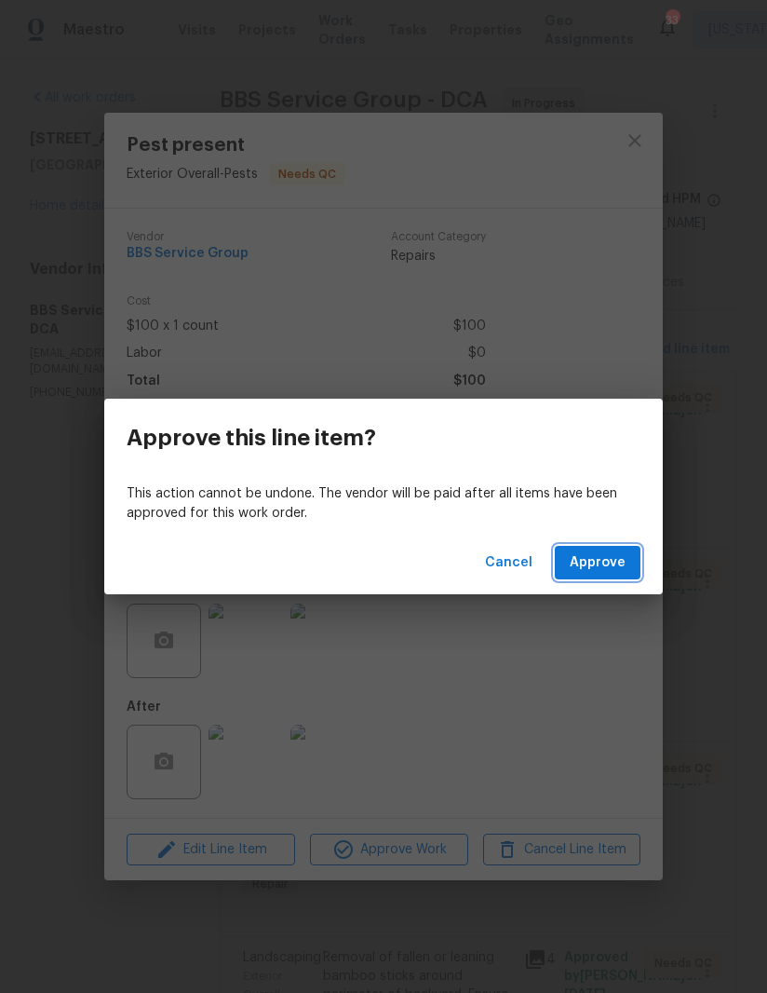
click at [604, 555] on span "Approve" at bounding box center [598, 562] width 56 height 23
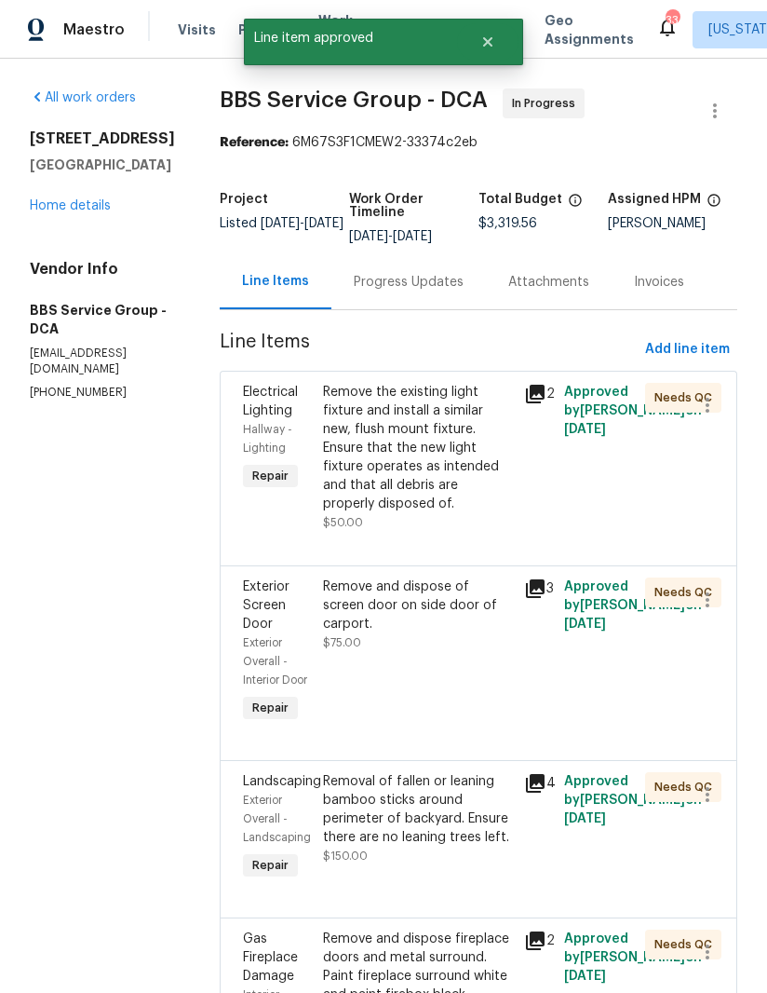
click at [407, 455] on div "Remove the existing light fixture and install a similar new, flush mount fixtur…" at bounding box center [418, 448] width 190 height 130
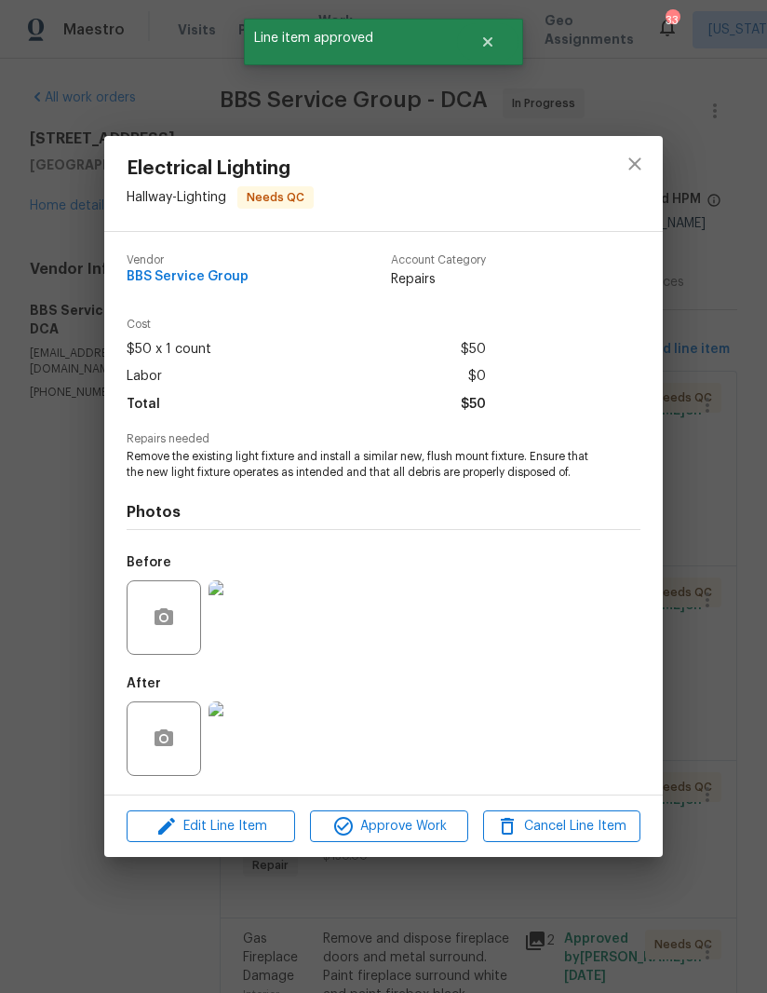
click at [252, 748] on img at bounding box center [246, 738] width 74 height 74
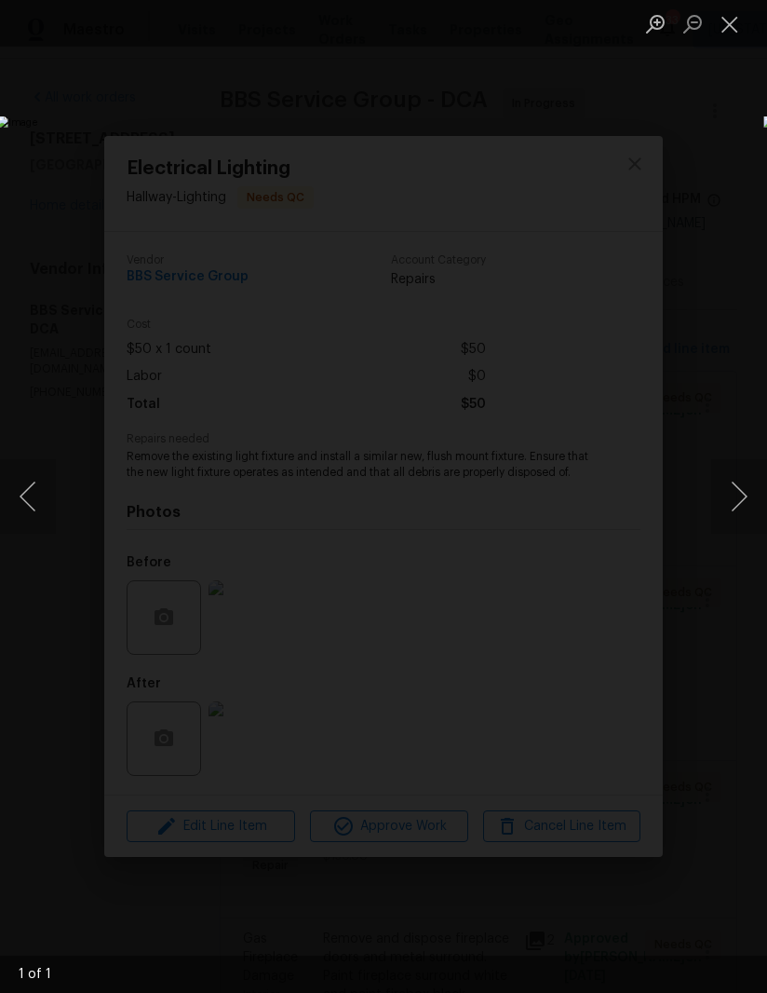
click at [737, 488] on button "Next image" at bounding box center [739, 496] width 56 height 74
click at [736, 492] on button "Next image" at bounding box center [739, 496] width 56 height 74
click at [735, 20] on button "Close lightbox" at bounding box center [729, 23] width 37 height 33
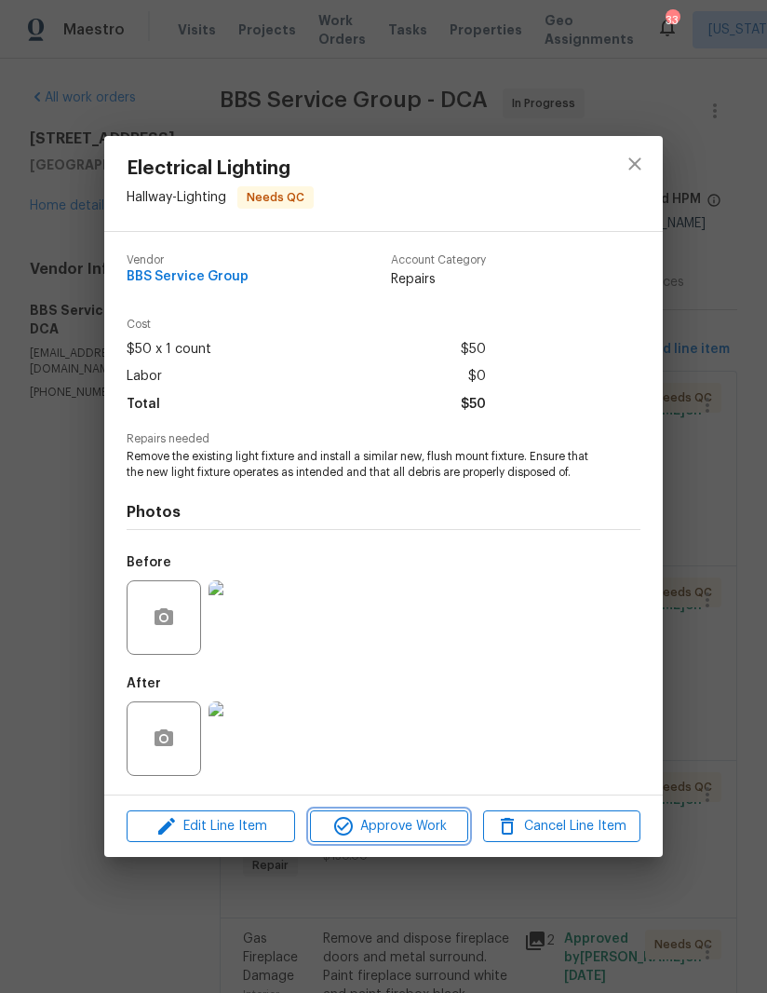
click at [400, 832] on span "Approve Work" at bounding box center [389, 826] width 146 height 23
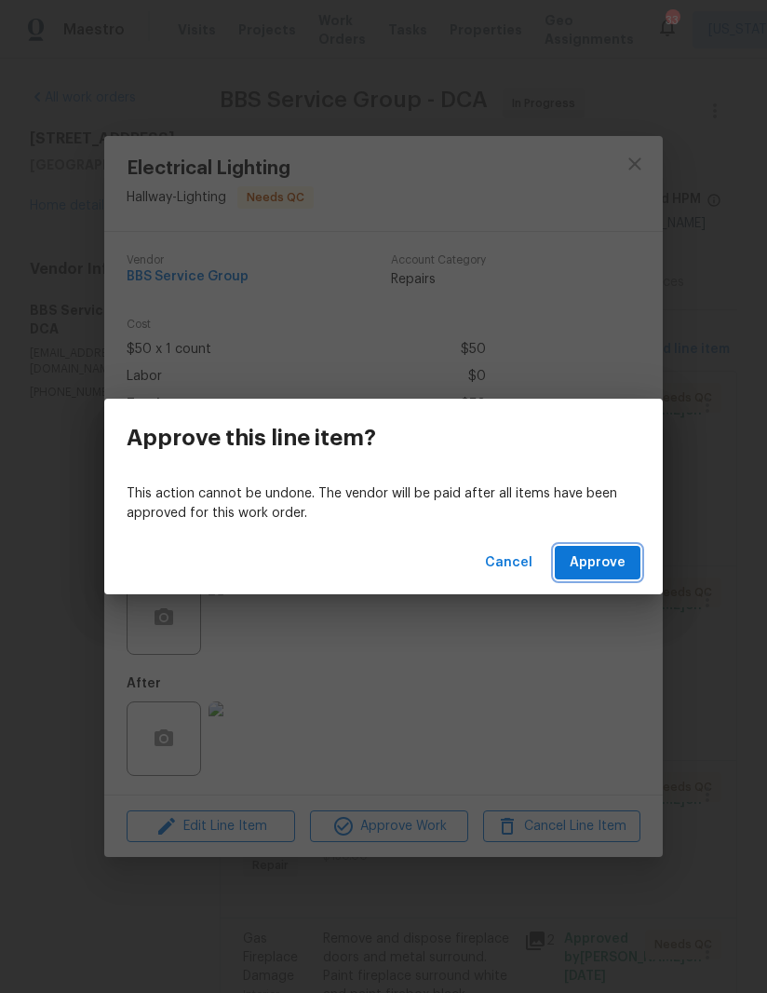
click at [586, 561] on span "Approve" at bounding box center [598, 562] width 56 height 23
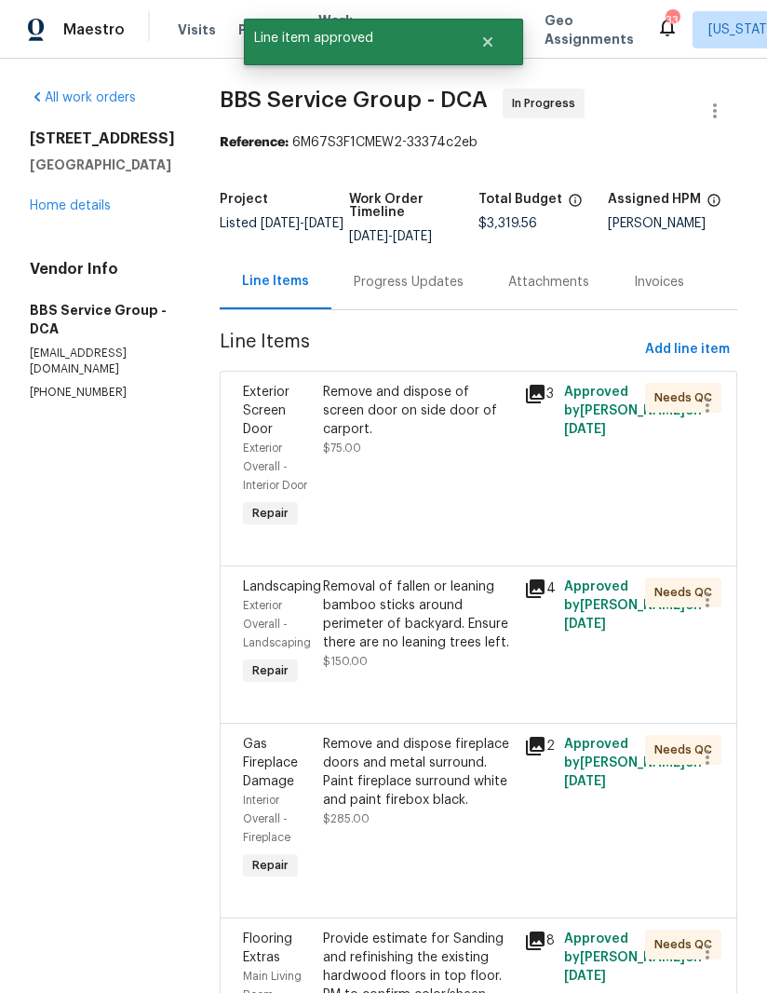
click at [397, 415] on div "Remove and dispose of screen door on side door of carport." at bounding box center [418, 411] width 190 height 56
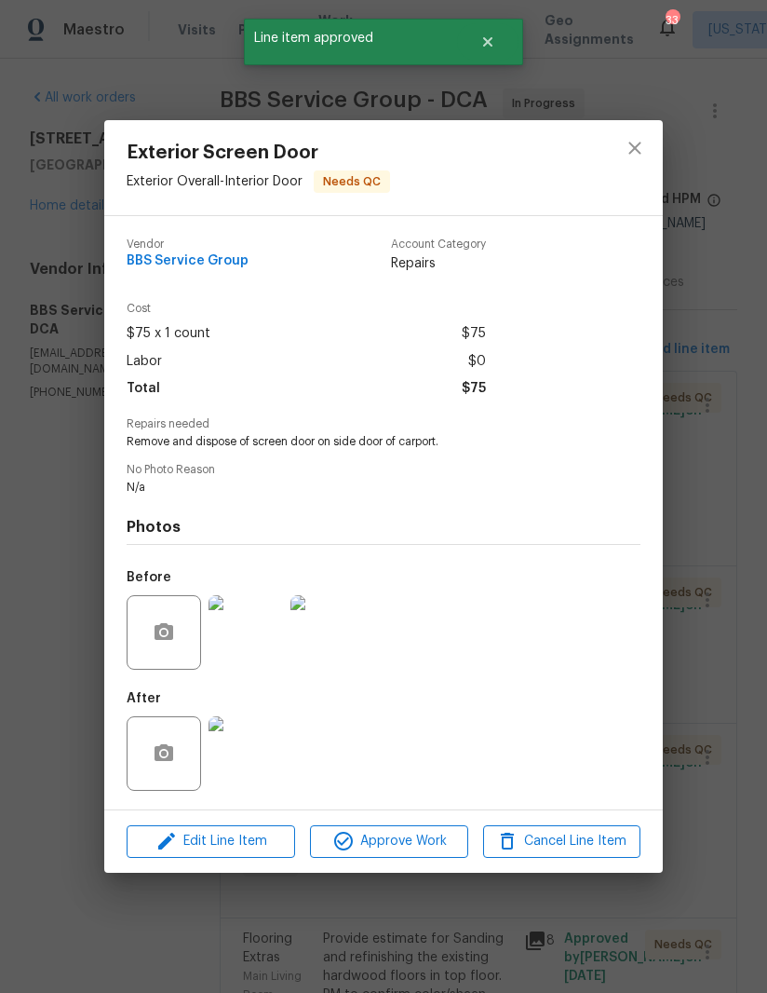
click at [256, 762] on img at bounding box center [246, 753] width 74 height 74
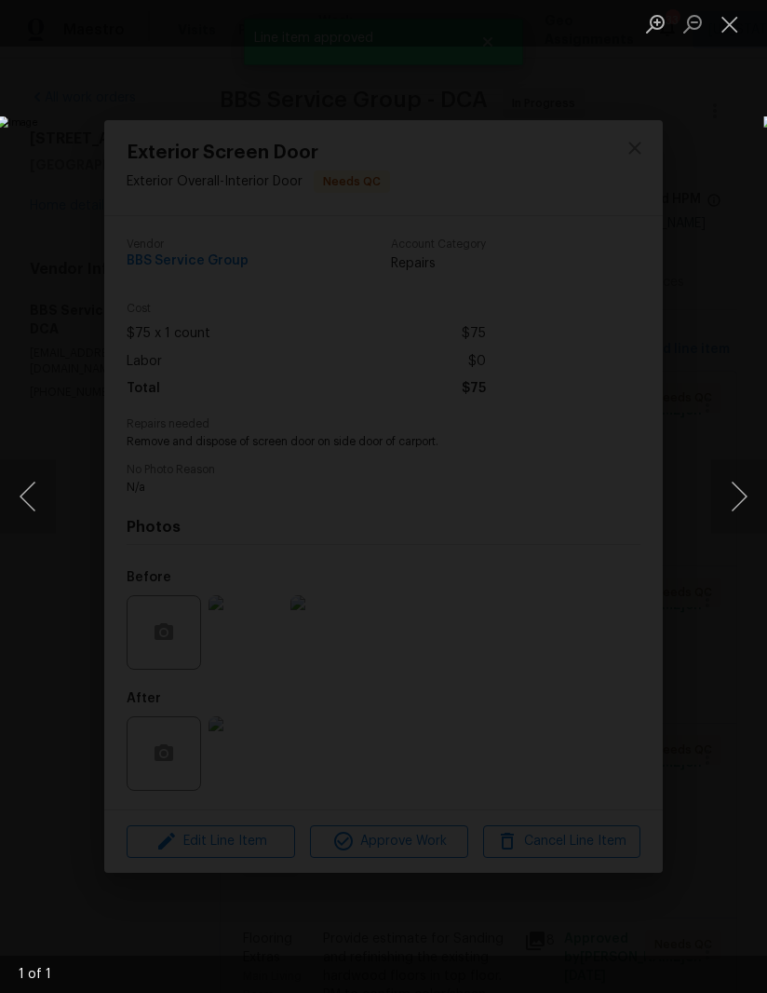
click at [729, 31] on button "Close lightbox" at bounding box center [729, 23] width 37 height 33
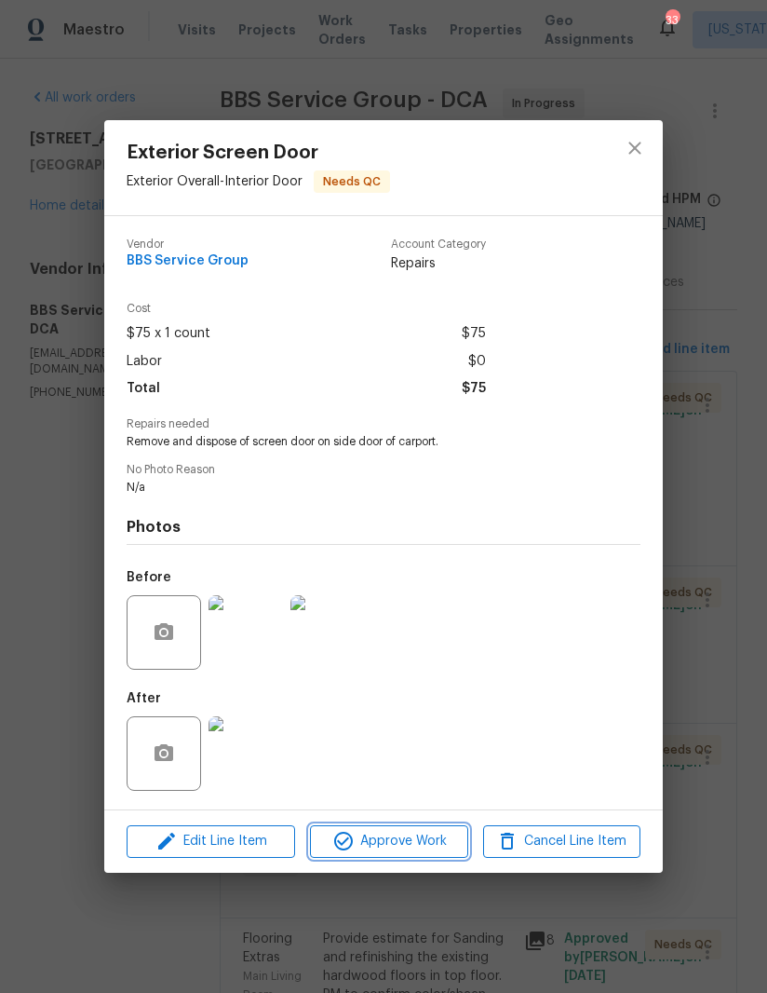
click at [378, 849] on span "Approve Work" at bounding box center [389, 841] width 146 height 23
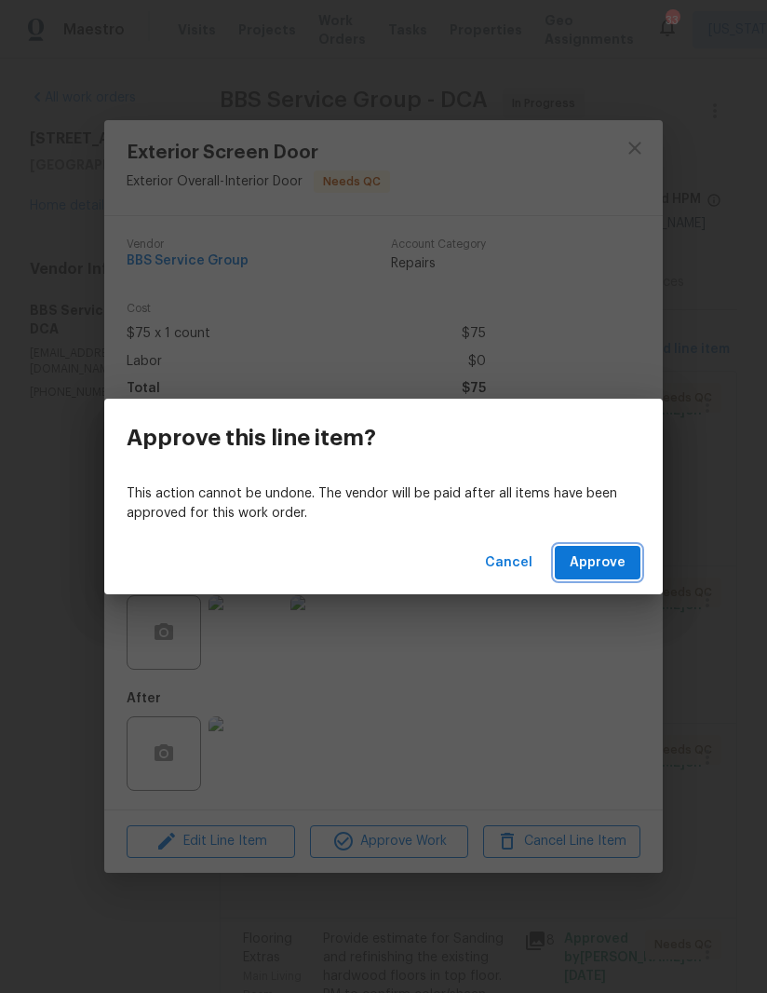
click at [597, 565] on span "Approve" at bounding box center [598, 562] width 56 height 23
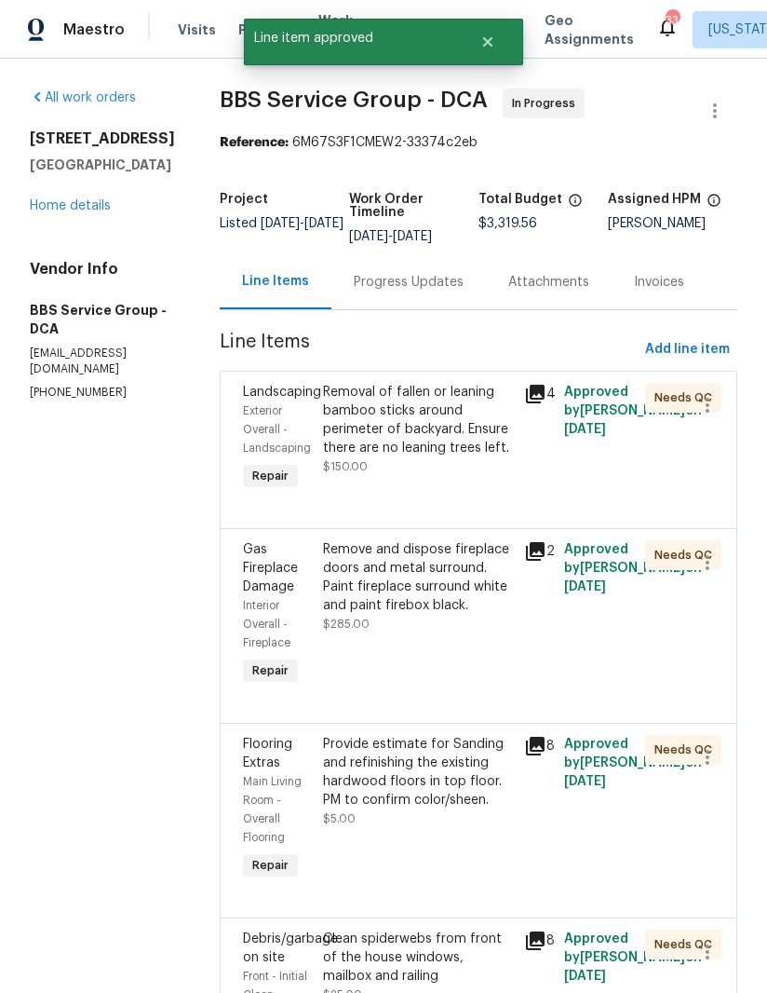
click at [383, 439] on div "Removal of fallen or leaning bamboo sticks around perimeter of backyard. Ensure…" at bounding box center [418, 420] width 190 height 74
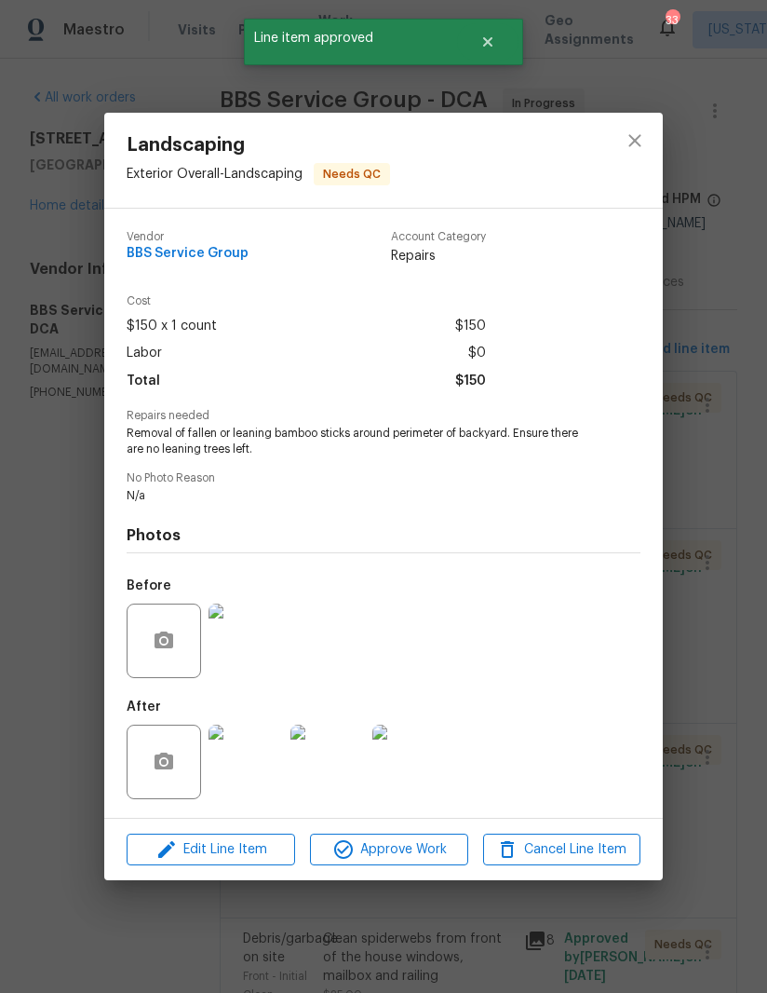
click at [258, 759] on img at bounding box center [246, 761] width 74 height 74
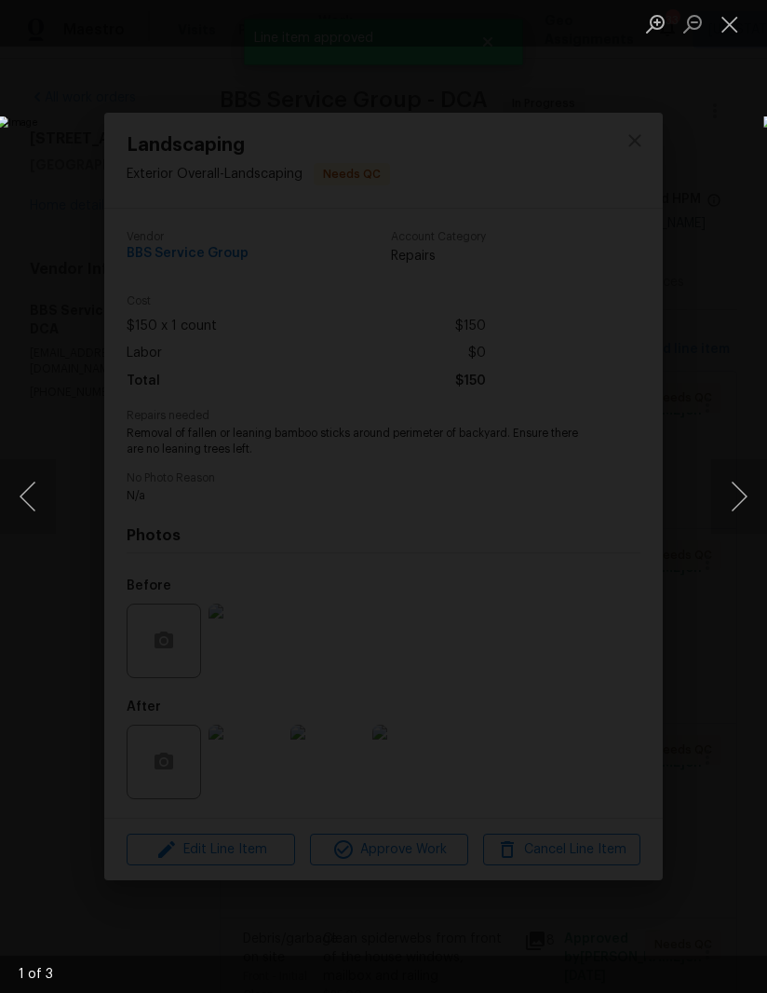
click at [732, 479] on button "Next image" at bounding box center [739, 496] width 56 height 74
click at [734, 483] on button "Next image" at bounding box center [739, 496] width 56 height 74
click at [730, 479] on button "Next image" at bounding box center [739, 496] width 56 height 74
click at [730, 476] on button "Next image" at bounding box center [739, 496] width 56 height 74
click at [723, 485] on button "Next image" at bounding box center [739, 496] width 56 height 74
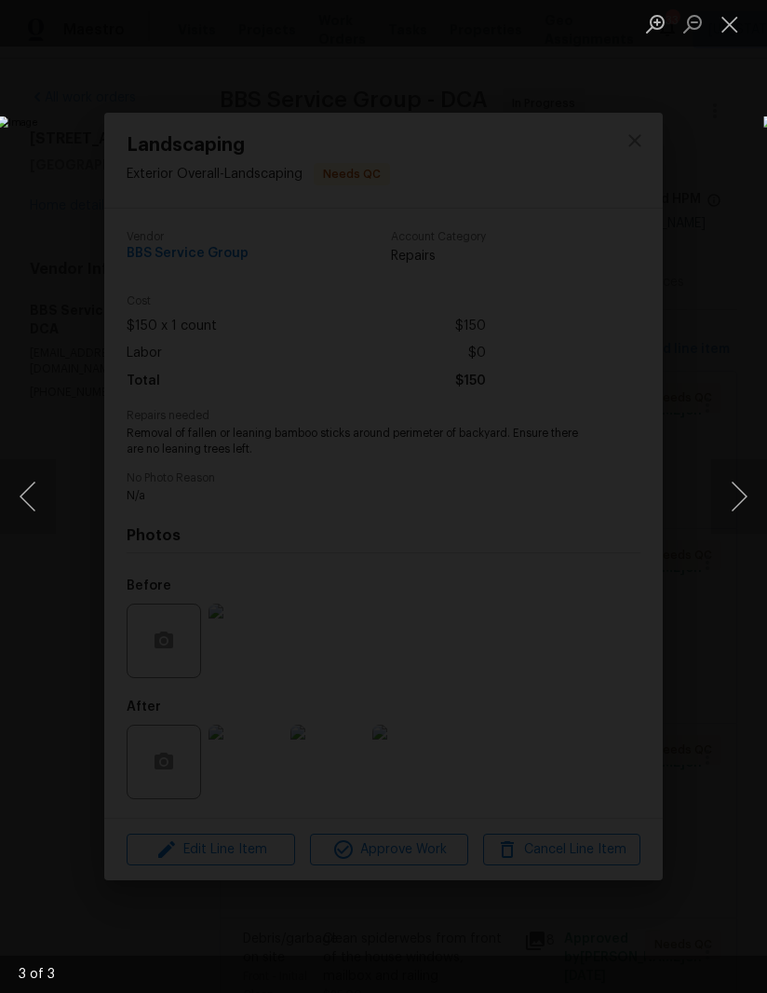
click at [715, 482] on button "Next image" at bounding box center [739, 496] width 56 height 74
click at [735, 26] on button "Close lightbox" at bounding box center [729, 23] width 37 height 33
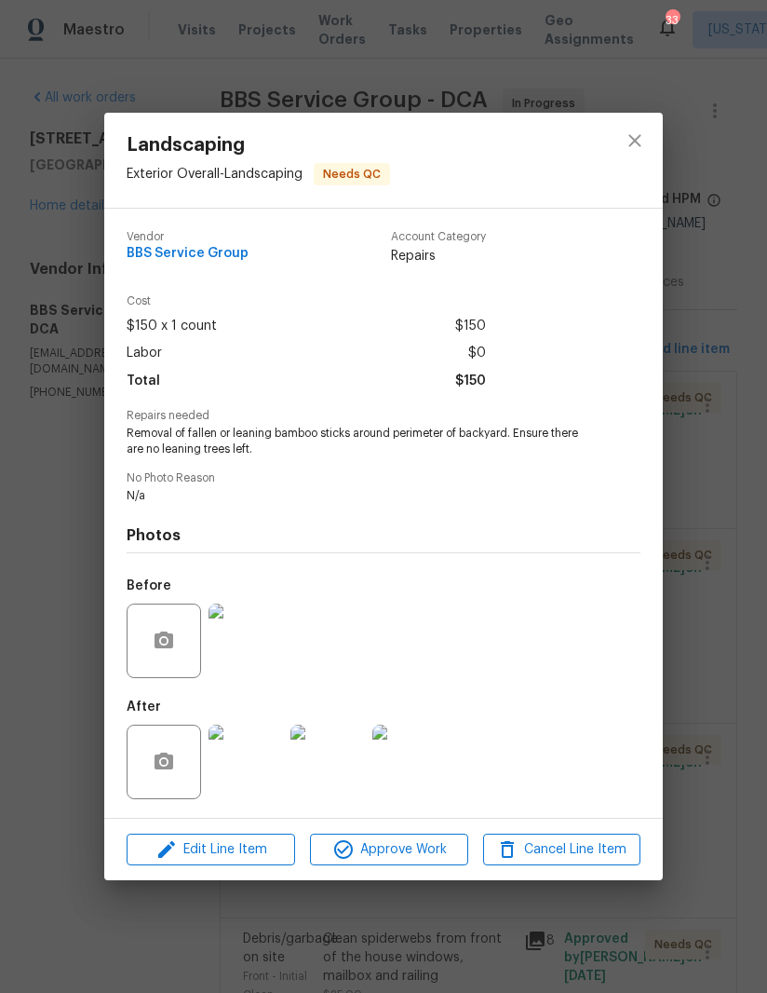
click at [264, 641] on img at bounding box center [246, 640] width 74 height 74
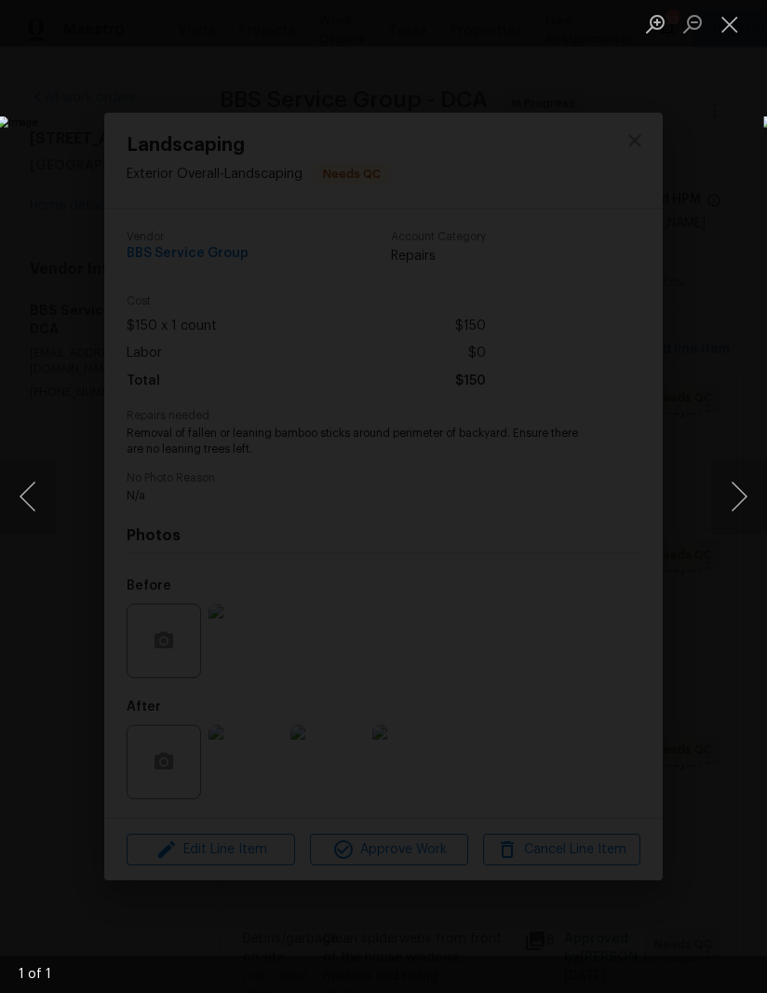
click at [733, 22] on button "Close lightbox" at bounding box center [729, 23] width 37 height 33
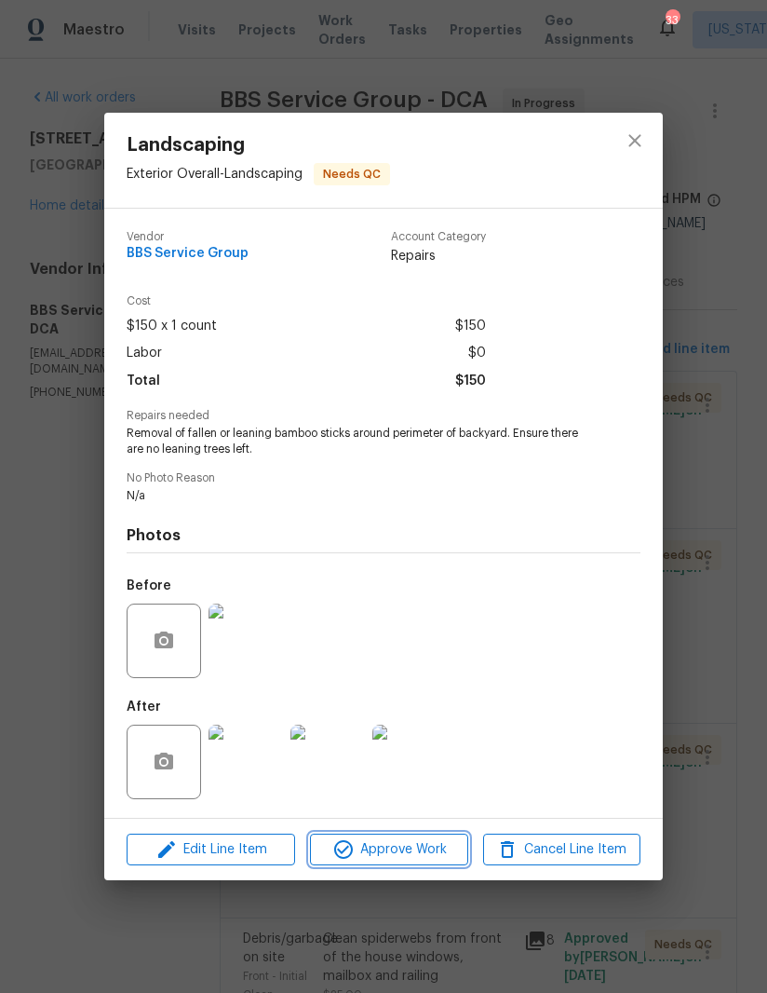
click at [400, 845] on span "Approve Work" at bounding box center [389, 849] width 146 height 23
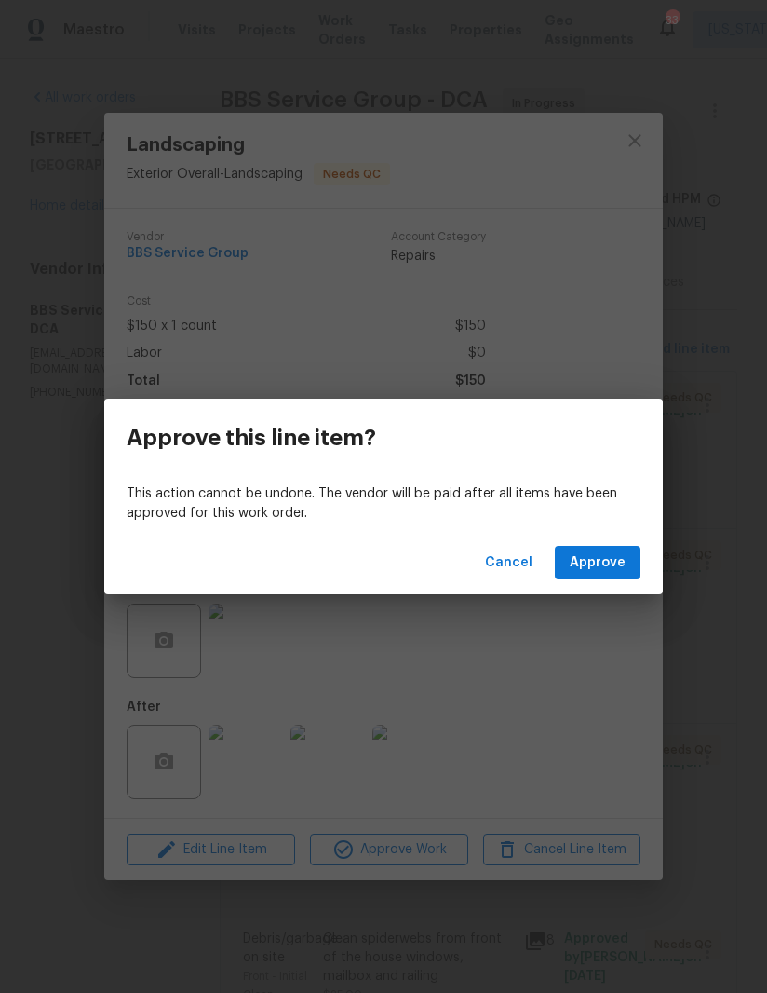
click at [613, 546] on button "Approve" at bounding box center [598, 563] width 86 height 34
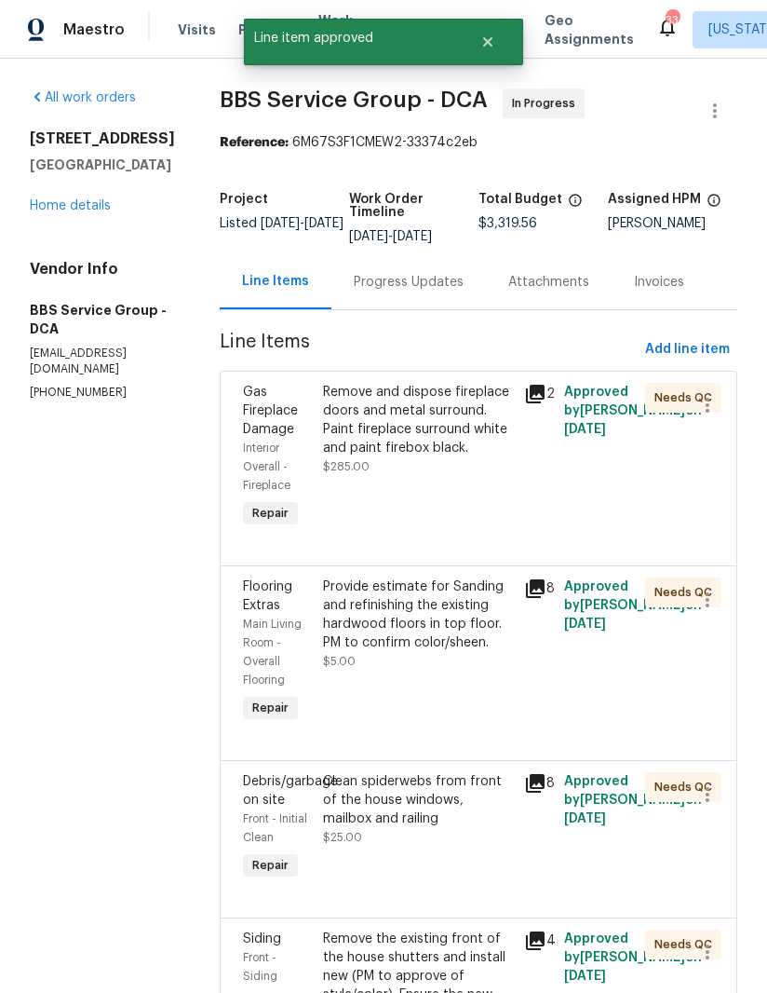
click at [396, 431] on div "Remove and dispose fireplace doors and metal surround. Paint fireplace surround…" at bounding box center [418, 420] width 190 height 74
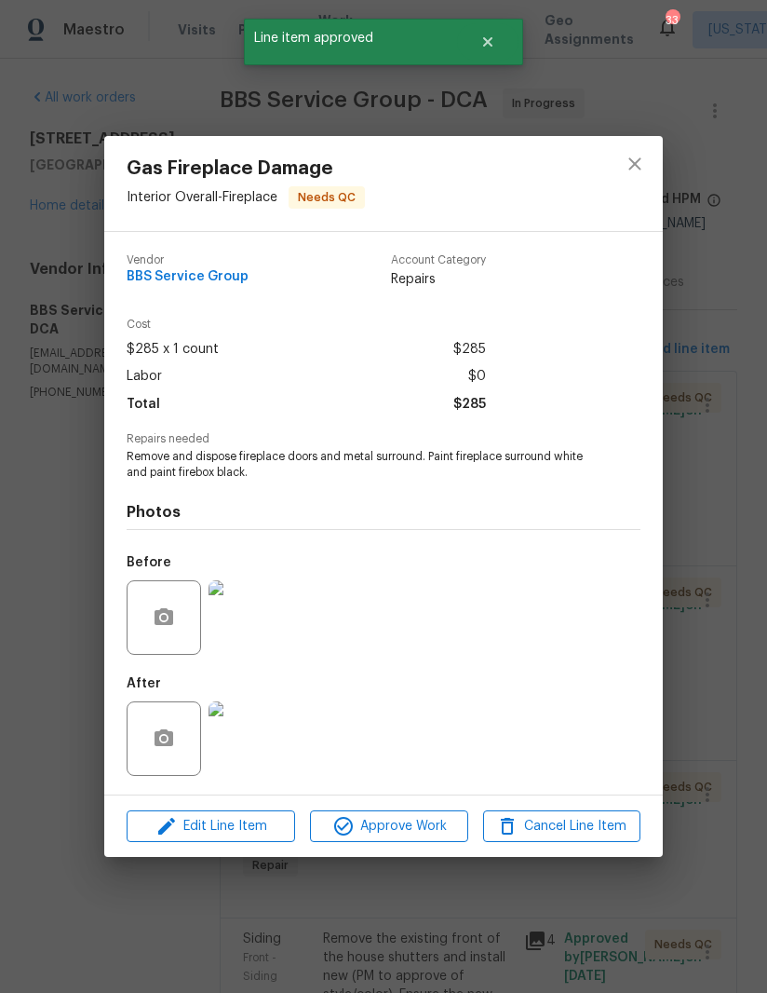
click at [255, 749] on img at bounding box center [246, 738] width 74 height 74
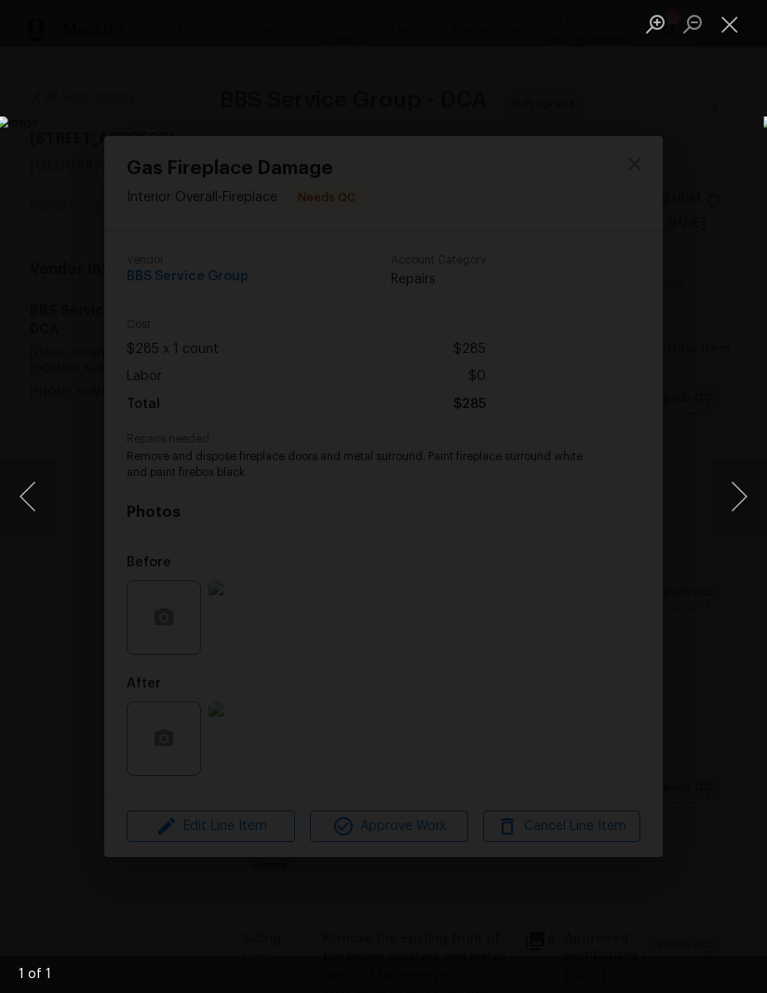
click at [713, 503] on button "Next image" at bounding box center [739, 496] width 56 height 74
click at [724, 494] on button "Next image" at bounding box center [739, 496] width 56 height 74
click at [726, 492] on button "Next image" at bounding box center [739, 496] width 56 height 74
click at [729, 34] on button "Close lightbox" at bounding box center [729, 23] width 37 height 33
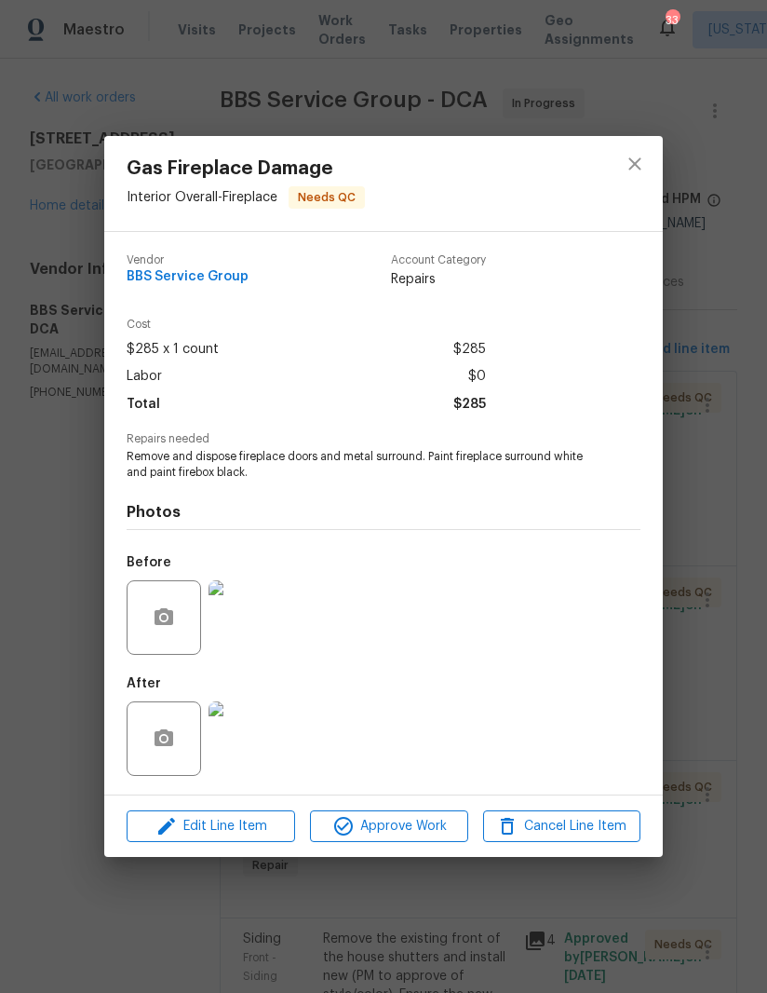
click at [249, 743] on img at bounding box center [246, 738] width 74 height 74
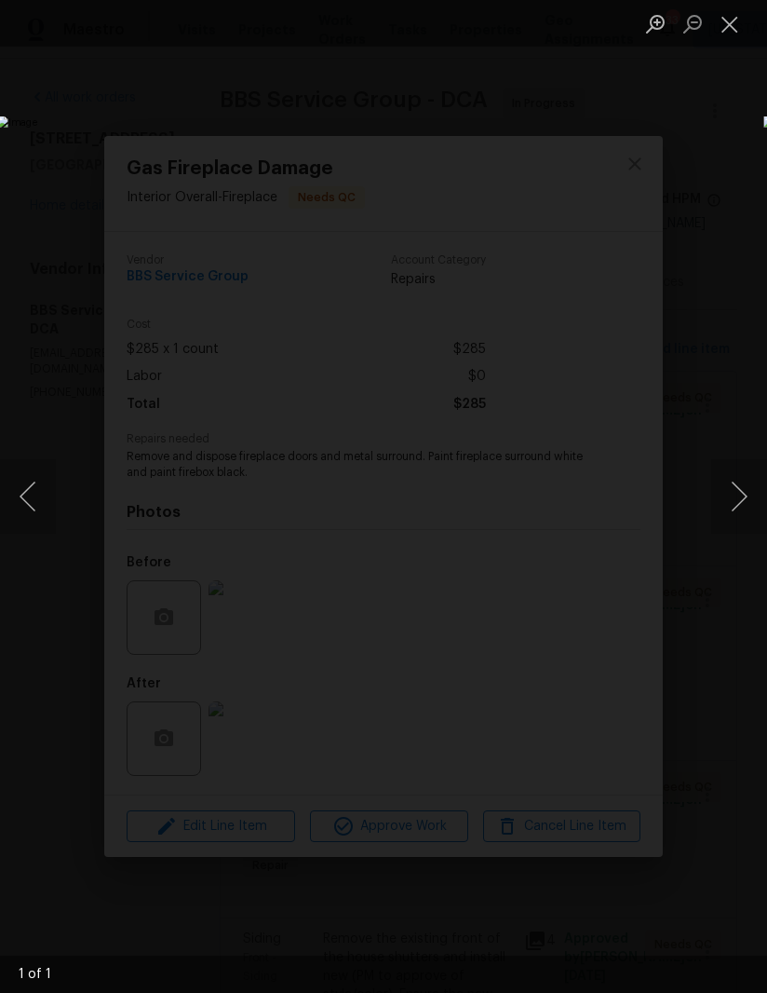
click at [726, 28] on button "Close lightbox" at bounding box center [729, 23] width 37 height 33
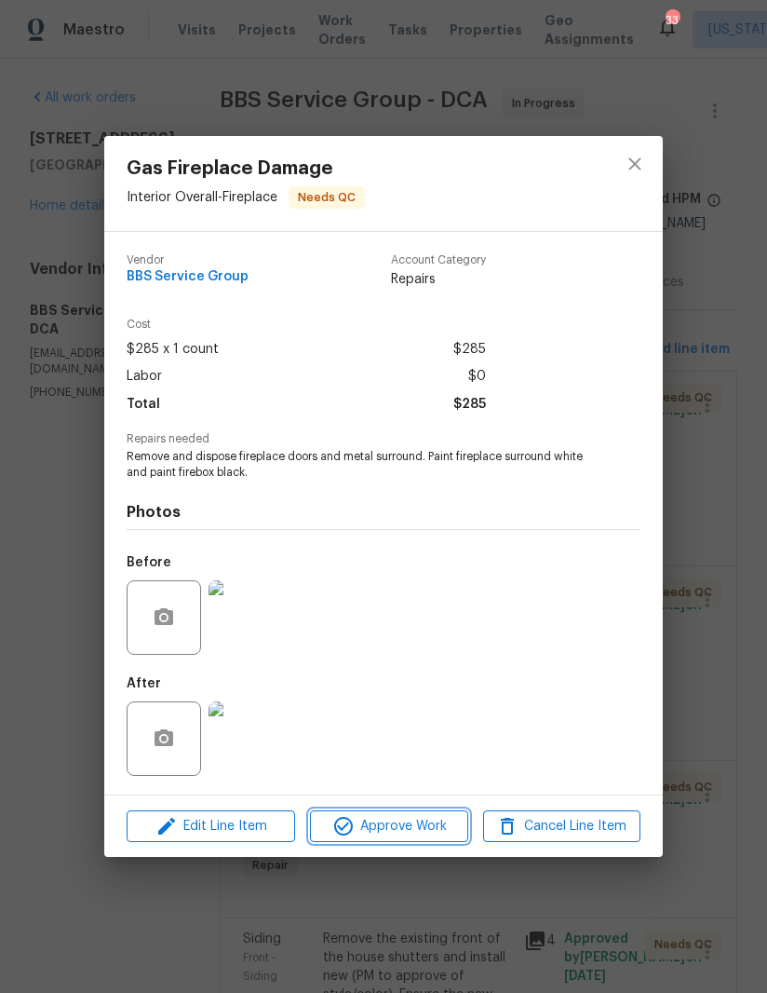
click at [389, 824] on span "Approve Work" at bounding box center [389, 826] width 146 height 23
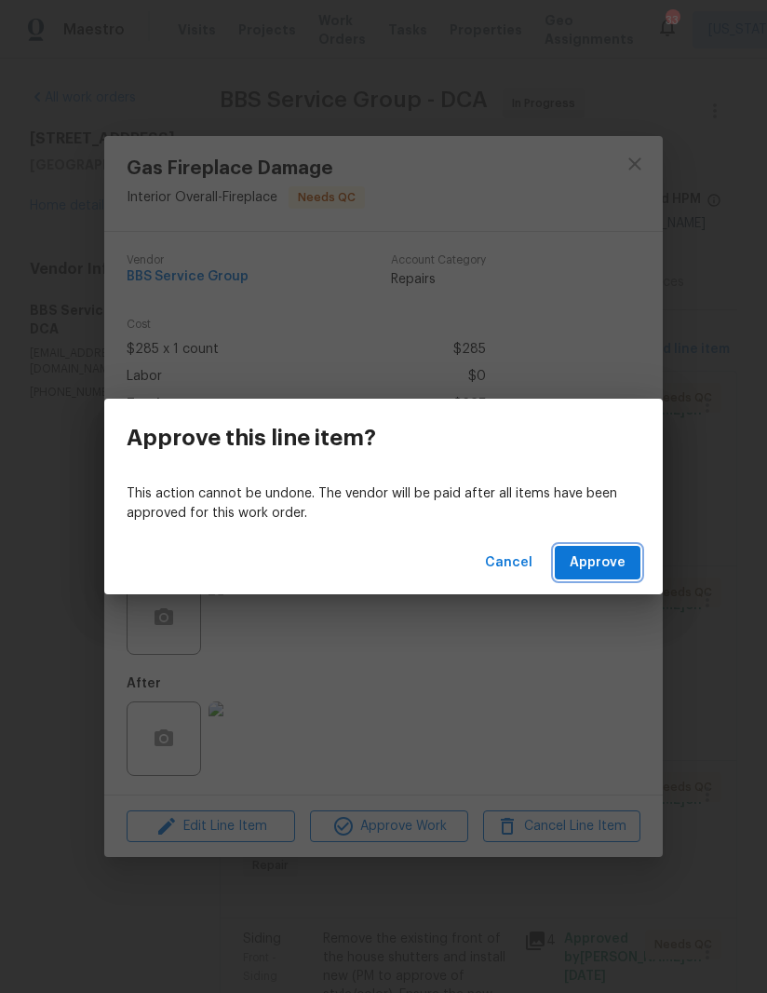
click at [600, 558] on span "Approve" at bounding box center [598, 562] width 56 height 23
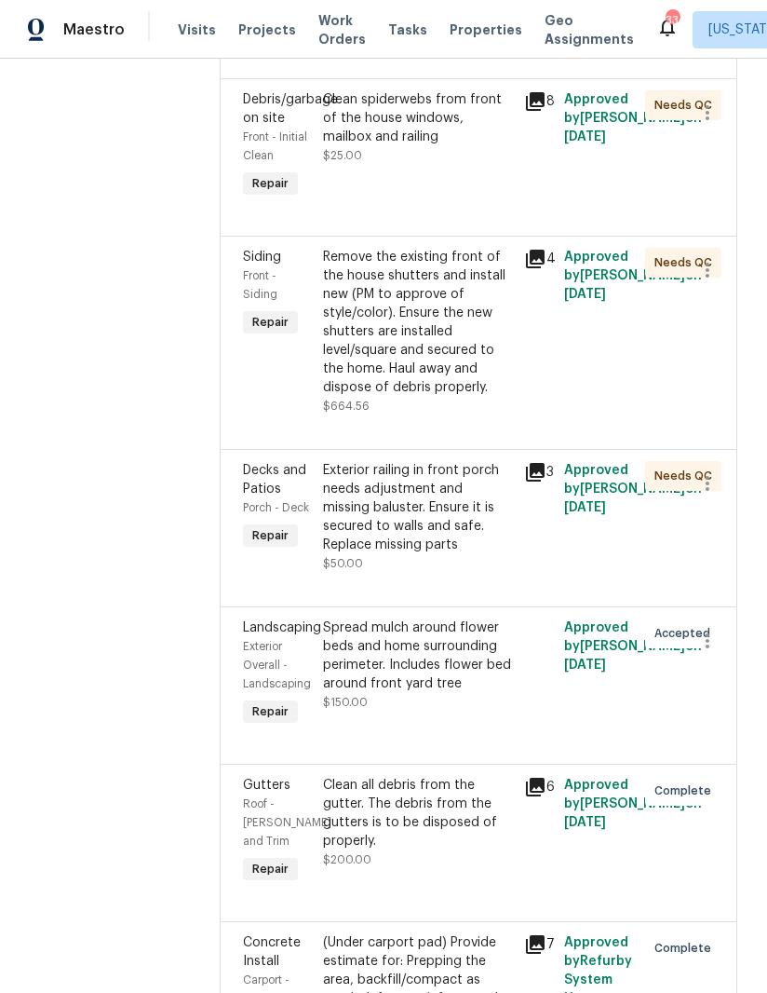
scroll to position [479, 0]
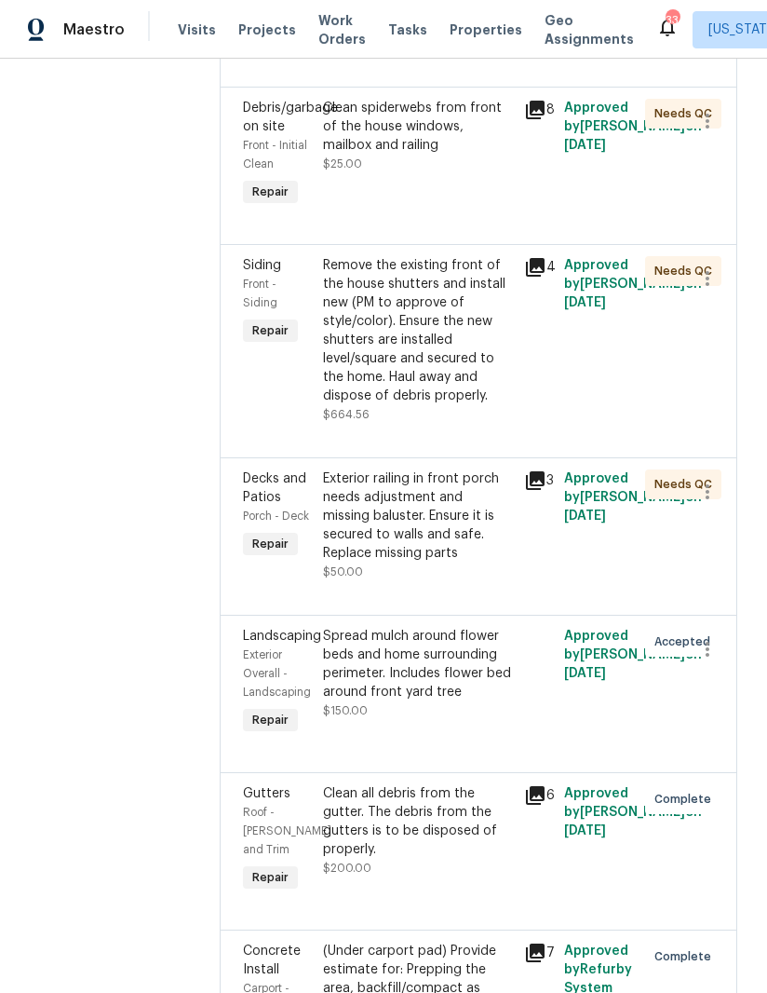
click at [390, 509] on div "Exterior railing in front porch needs adjustment and missing baluster. Ensure i…" at bounding box center [418, 515] width 190 height 93
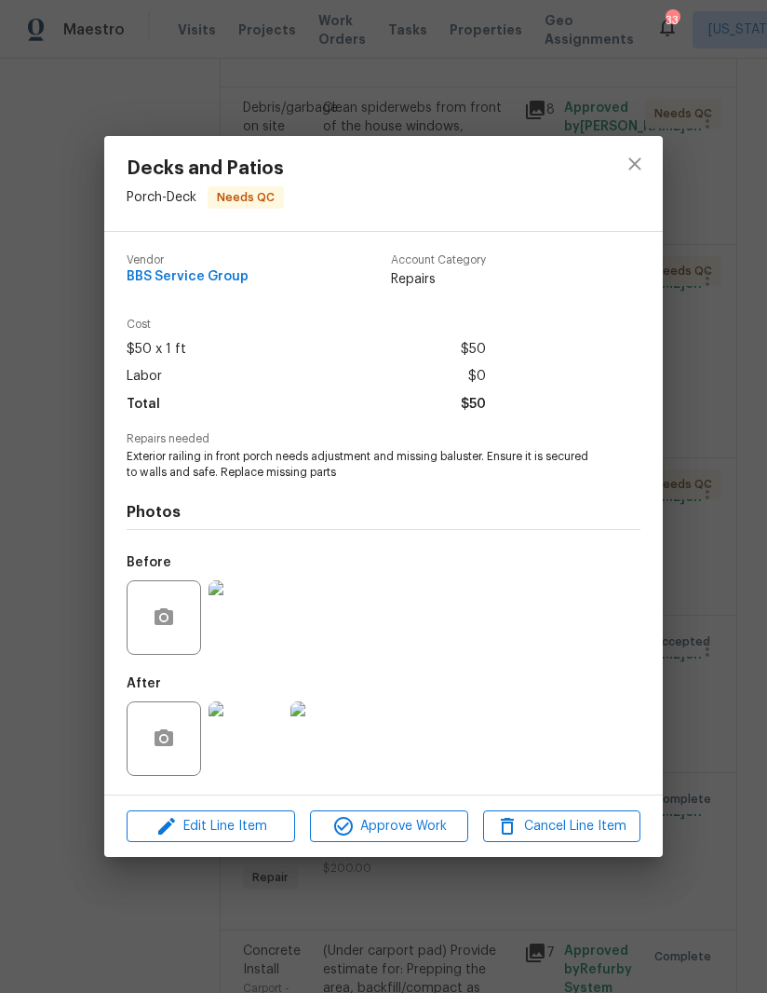
click at [270, 757] on img at bounding box center [246, 738] width 74 height 74
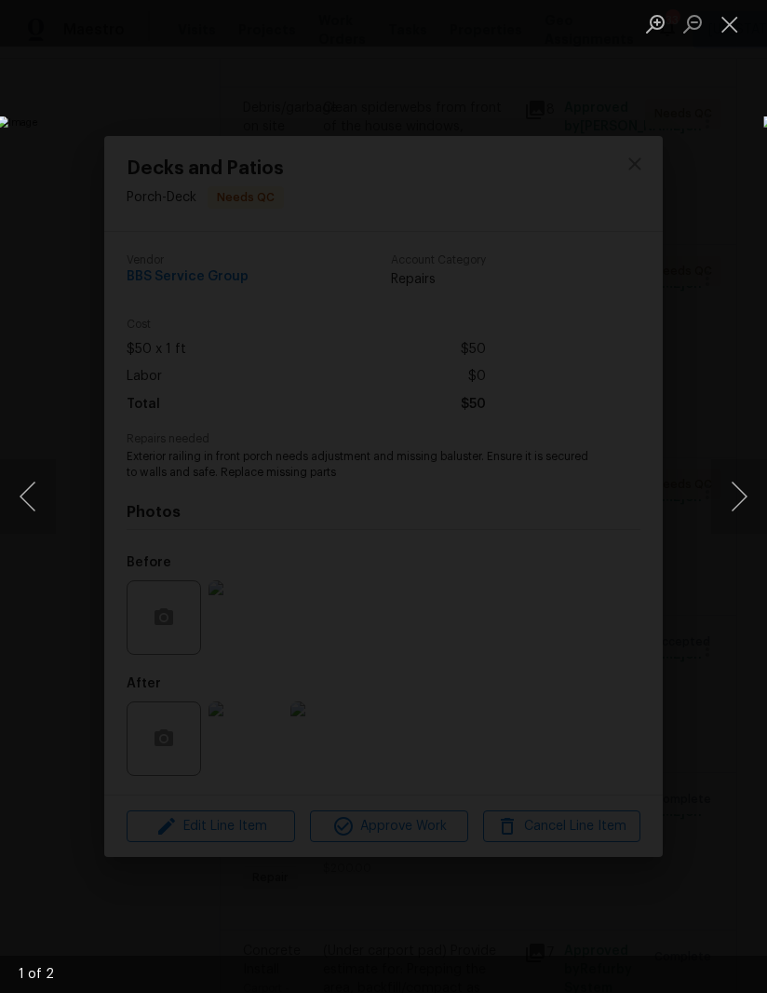
click at [730, 489] on button "Next image" at bounding box center [739, 496] width 56 height 74
click at [734, 480] on button "Next image" at bounding box center [739, 496] width 56 height 74
click at [737, 482] on button "Next image" at bounding box center [739, 496] width 56 height 74
click at [736, 490] on button "Next image" at bounding box center [739, 496] width 56 height 74
click at [738, 483] on button "Next image" at bounding box center [739, 496] width 56 height 74
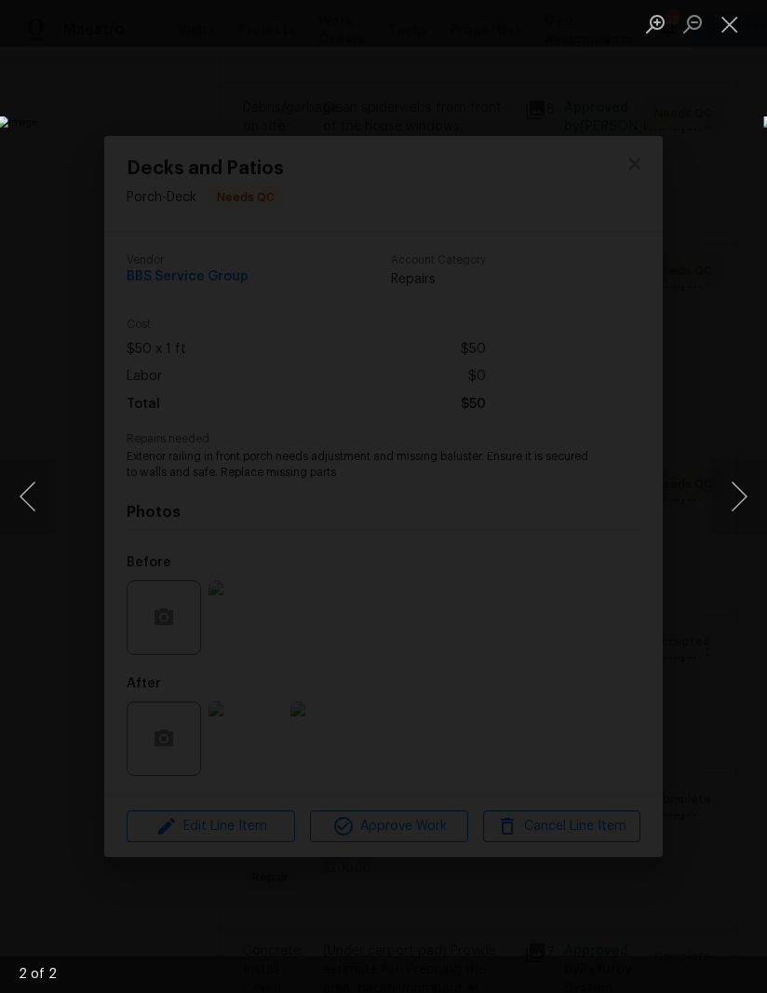
click at [727, 486] on button "Next image" at bounding box center [739, 496] width 56 height 74
click at [726, 485] on button "Next image" at bounding box center [739, 496] width 56 height 74
click at [734, 33] on button "Close lightbox" at bounding box center [729, 23] width 37 height 33
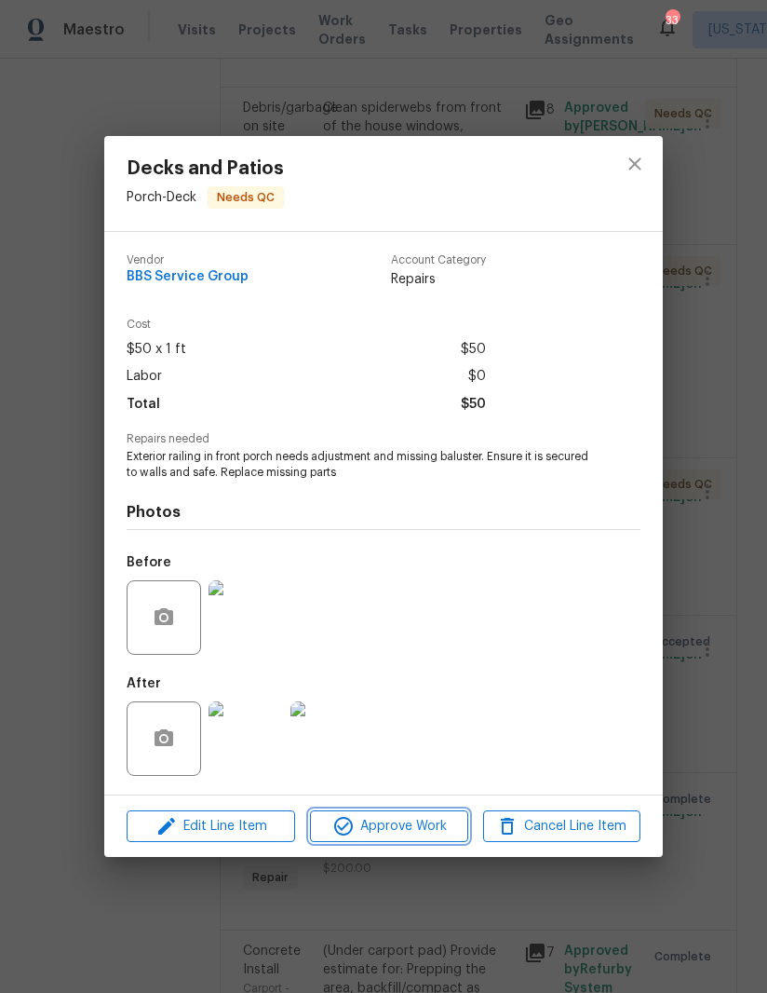
click at [396, 820] on span "Approve Work" at bounding box center [389, 826] width 146 height 23
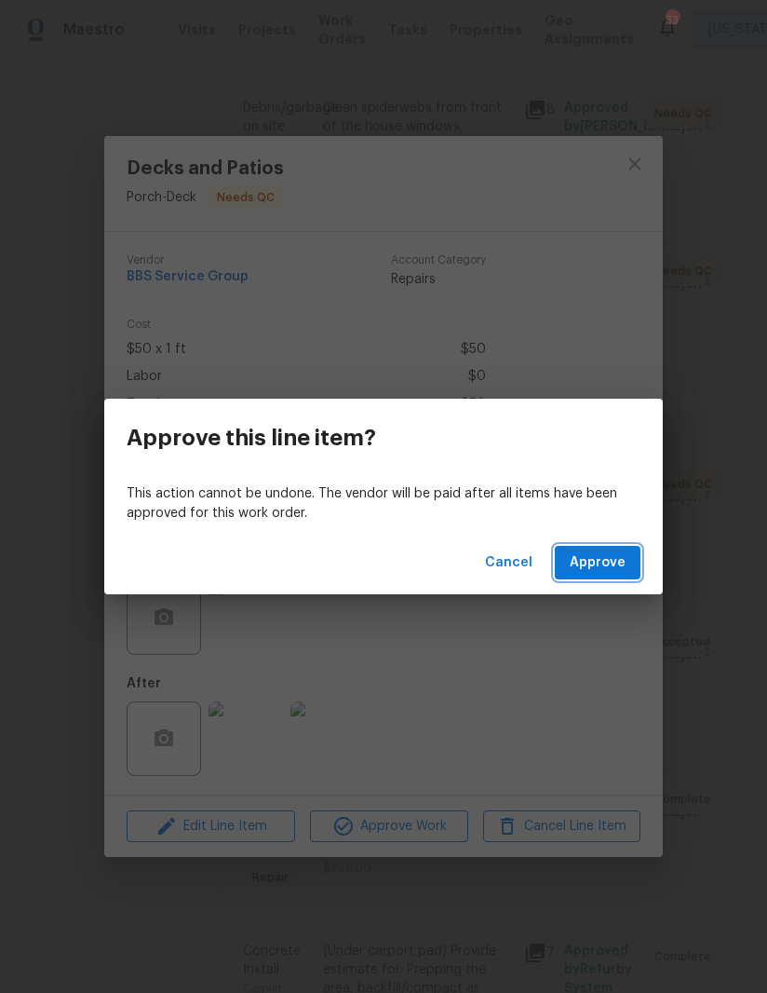
click at [602, 562] on span "Approve" at bounding box center [598, 562] width 56 height 23
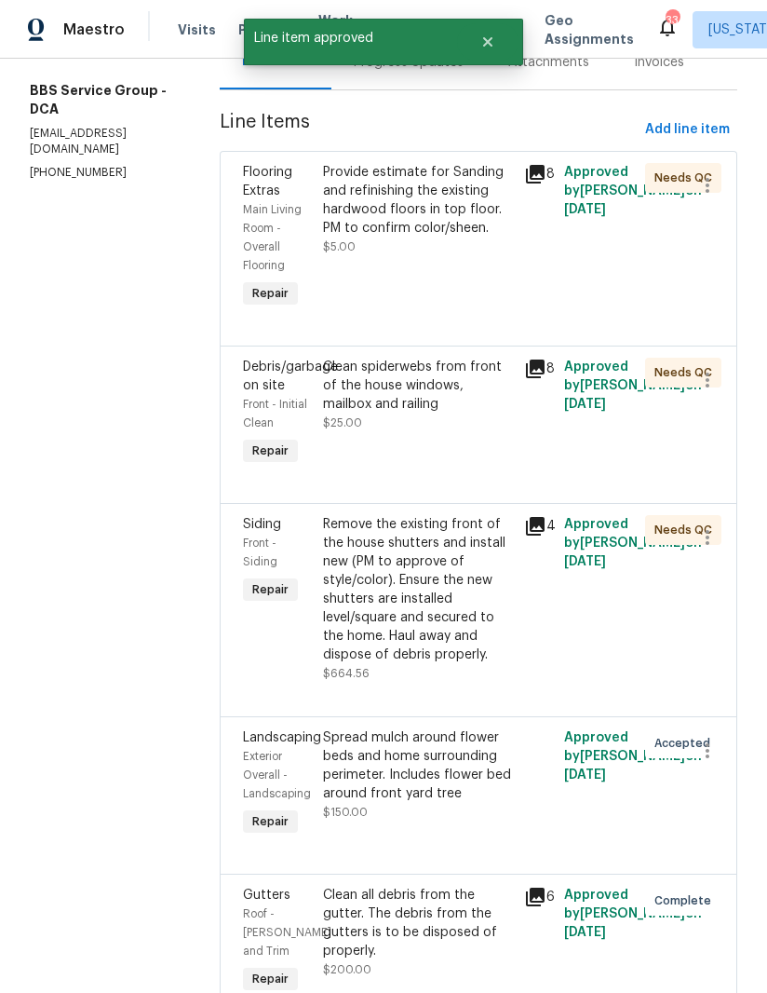
scroll to position [221, 0]
click at [397, 605] on div "Remove the existing front of the house shutters and install new (PM to approve …" at bounding box center [418, 588] width 190 height 149
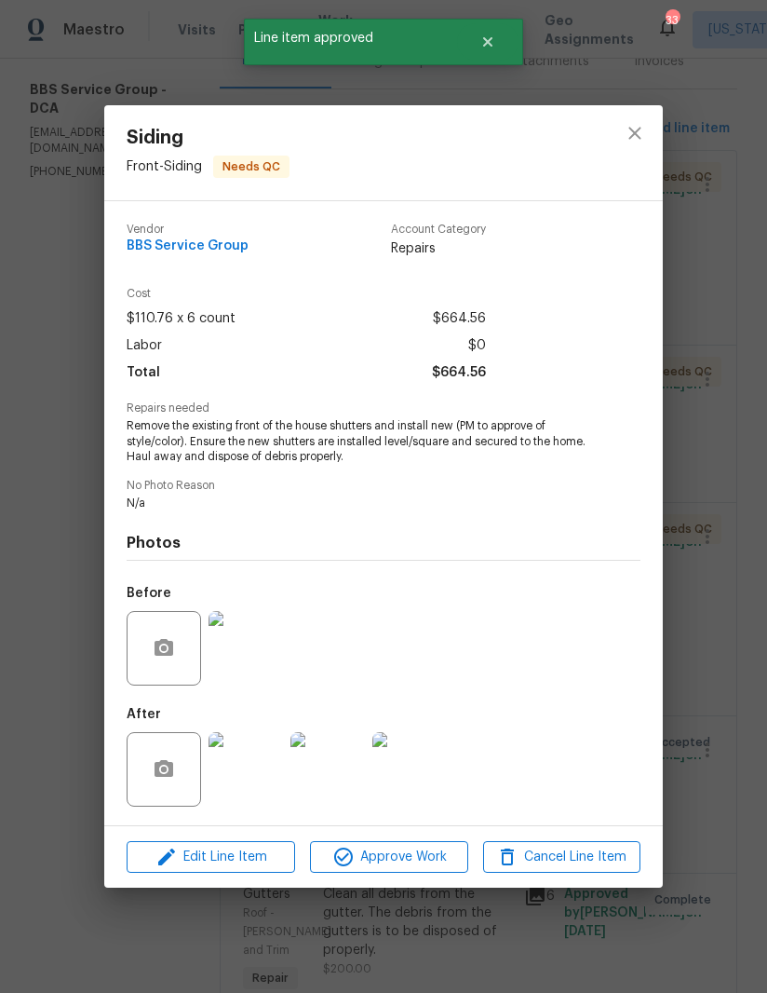
click at [243, 772] on img at bounding box center [246, 769] width 74 height 74
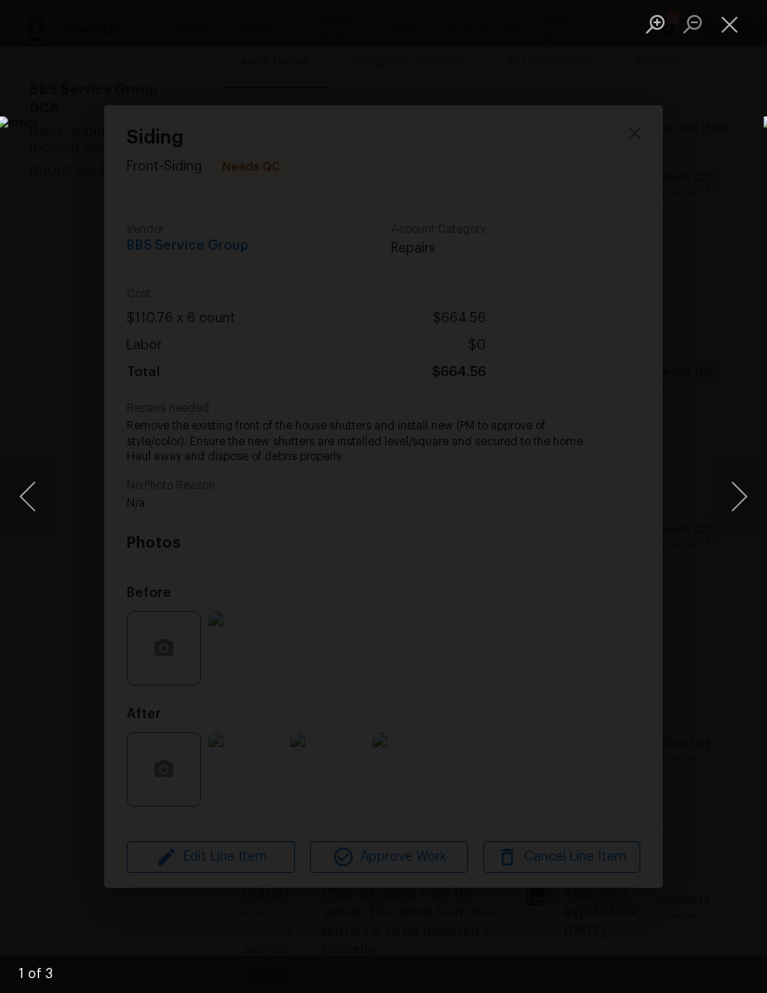
click at [732, 476] on button "Next image" at bounding box center [739, 496] width 56 height 74
click at [733, 487] on button "Next image" at bounding box center [739, 496] width 56 height 74
click at [725, 32] on button "Close lightbox" at bounding box center [729, 23] width 37 height 33
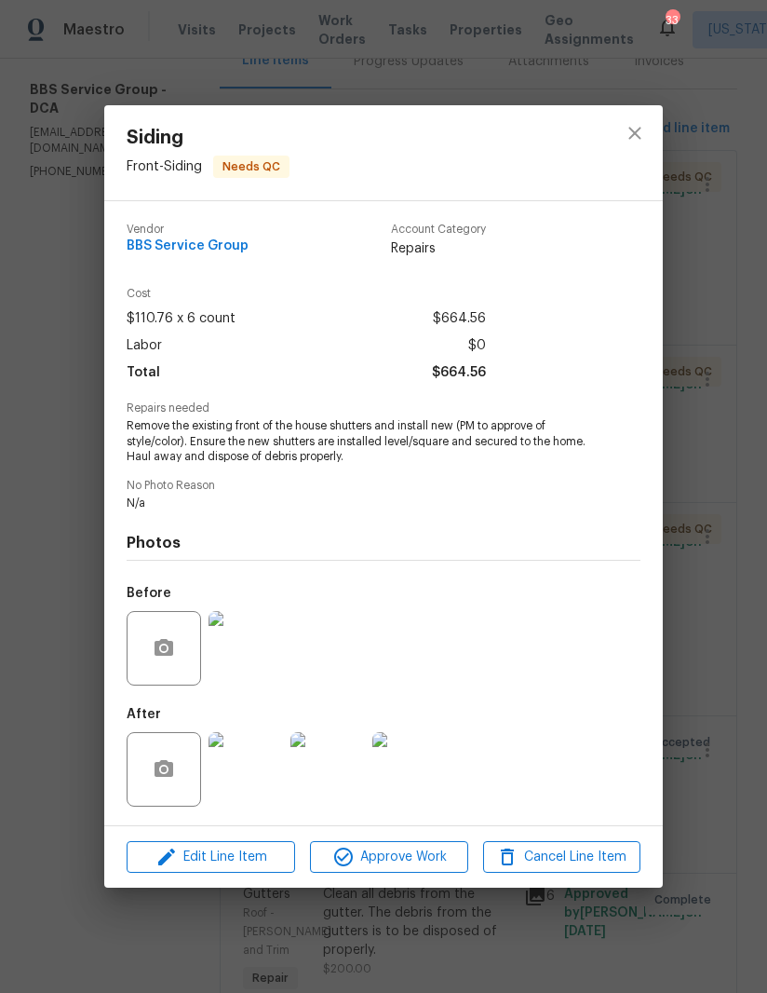
click at [404, 854] on span "Approve Work" at bounding box center [389, 856] width 146 height 23
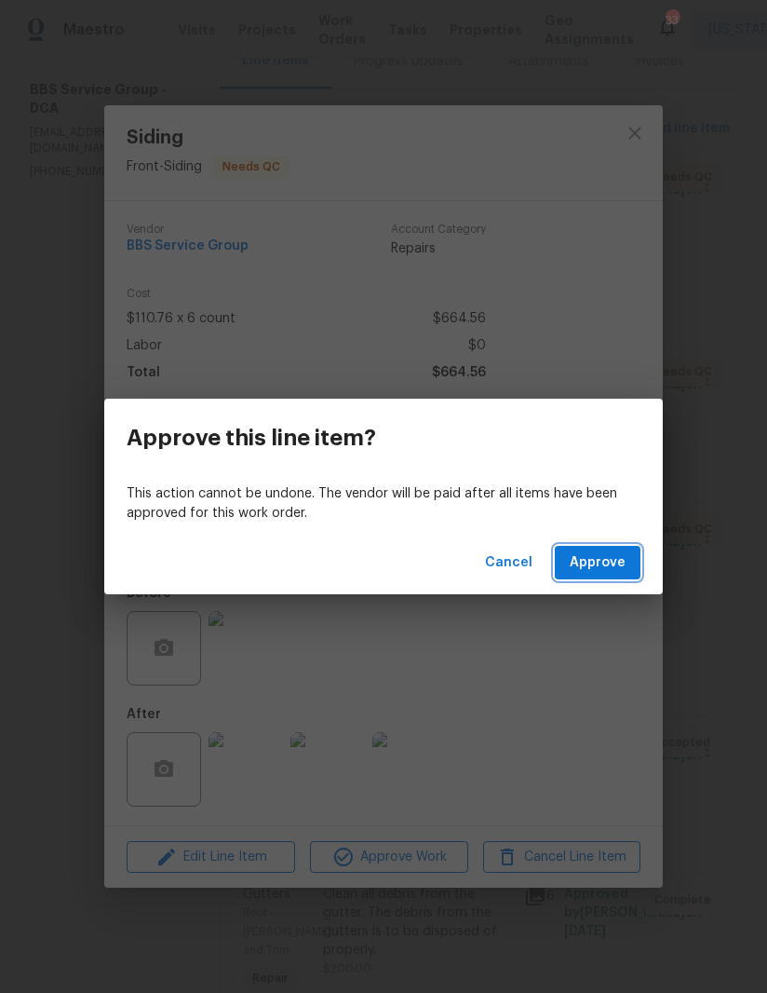
click at [608, 561] on span "Approve" at bounding box center [598, 562] width 56 height 23
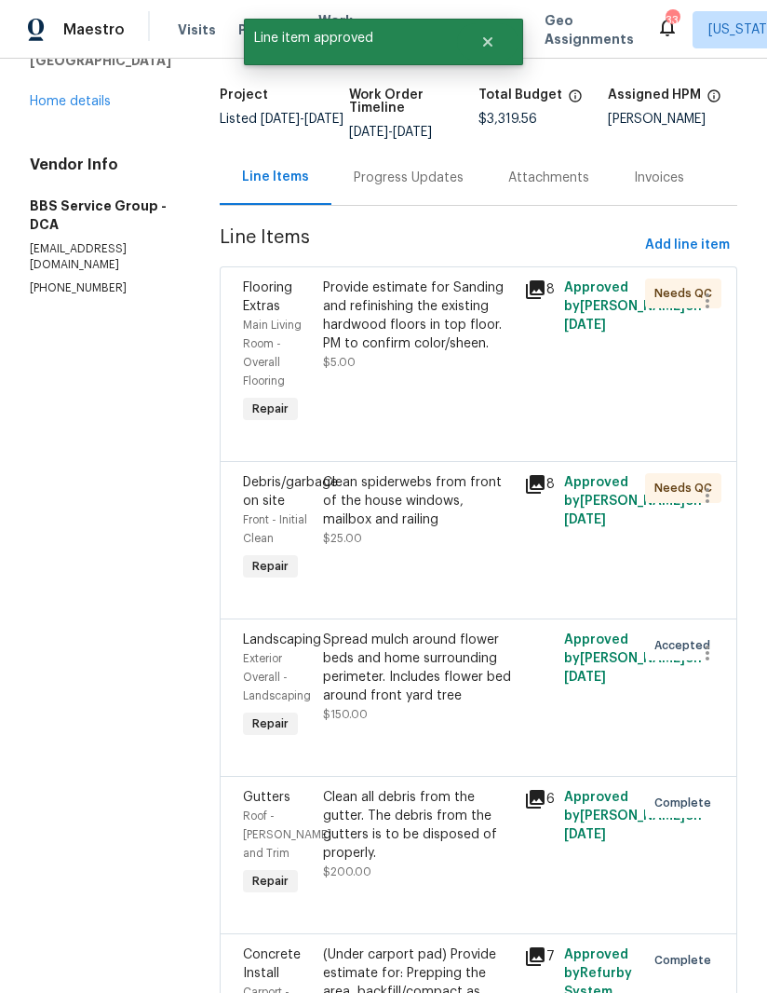
scroll to position [125, 0]
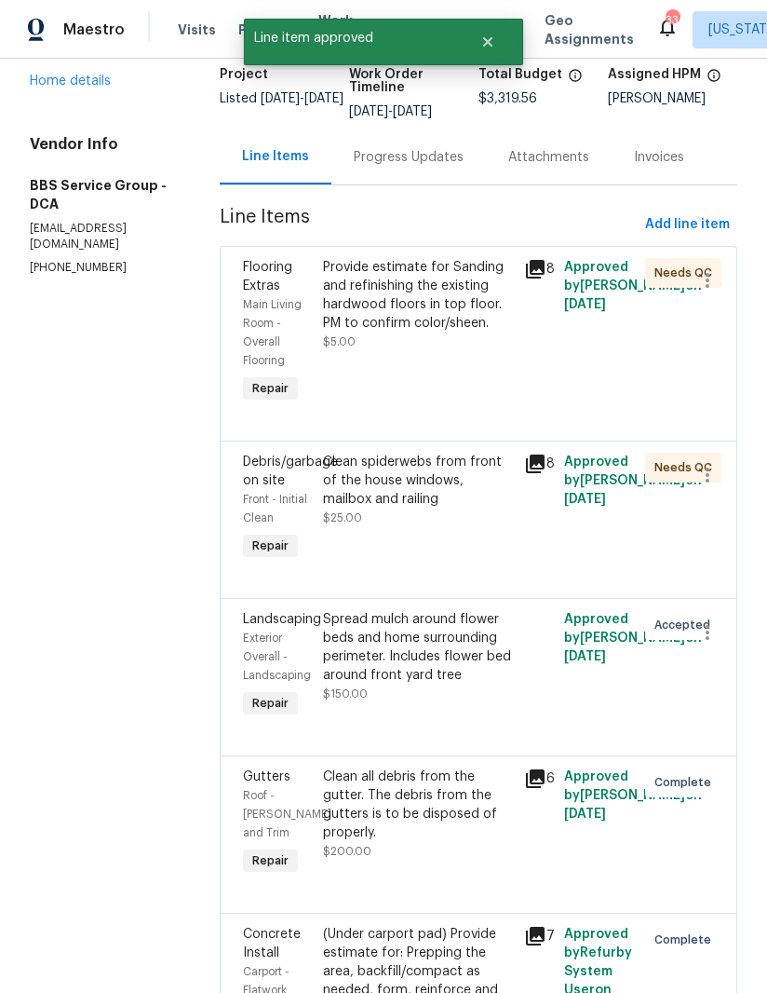
click at [394, 494] on div "Clean spiderwebs from front of the house windows, mailbox and railing" at bounding box center [418, 481] width 190 height 56
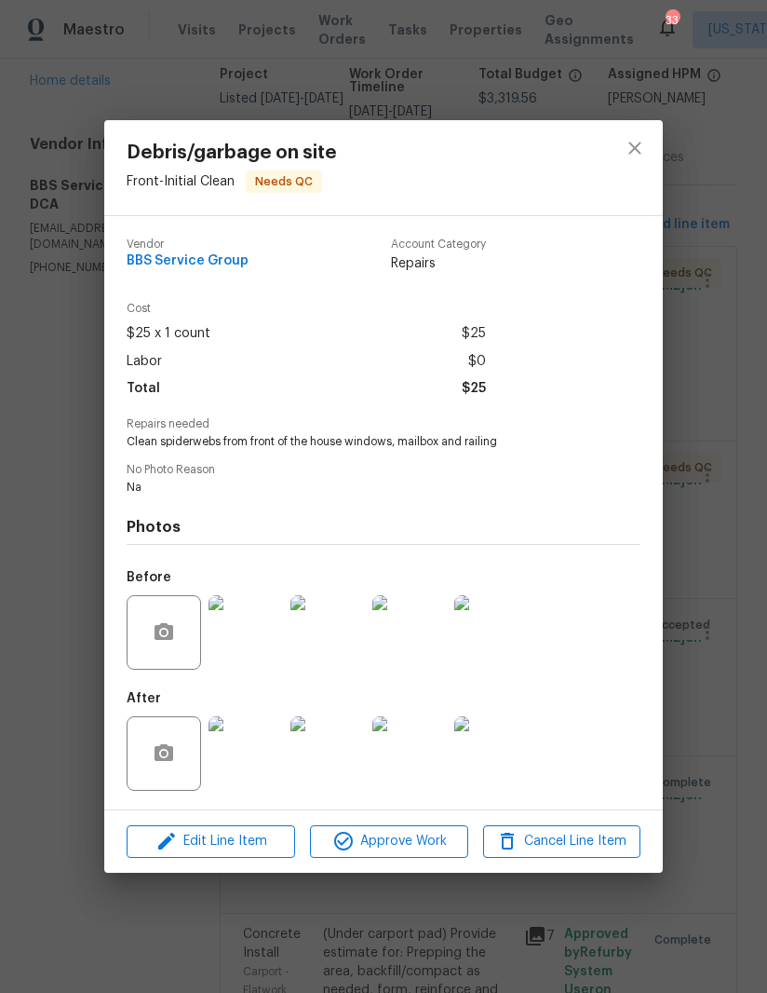
click at [253, 757] on img at bounding box center [246, 753] width 74 height 74
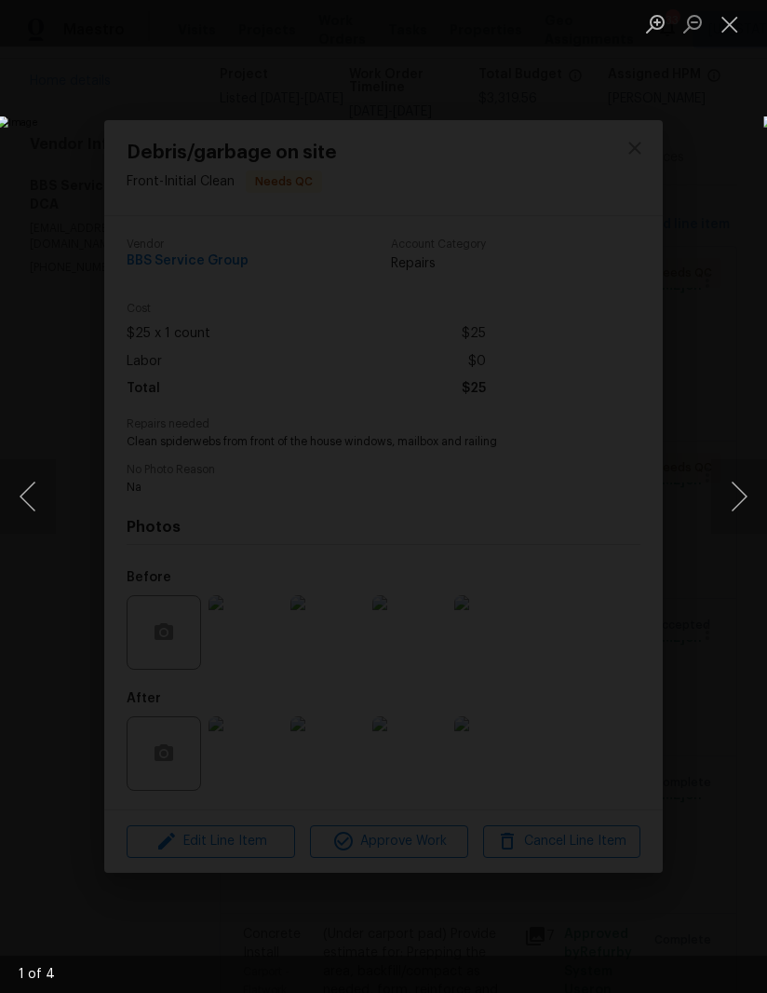
click at [736, 501] on button "Next image" at bounding box center [739, 496] width 56 height 74
click at [723, 512] on button "Next image" at bounding box center [739, 496] width 56 height 74
click at [724, 20] on button "Close lightbox" at bounding box center [729, 23] width 37 height 33
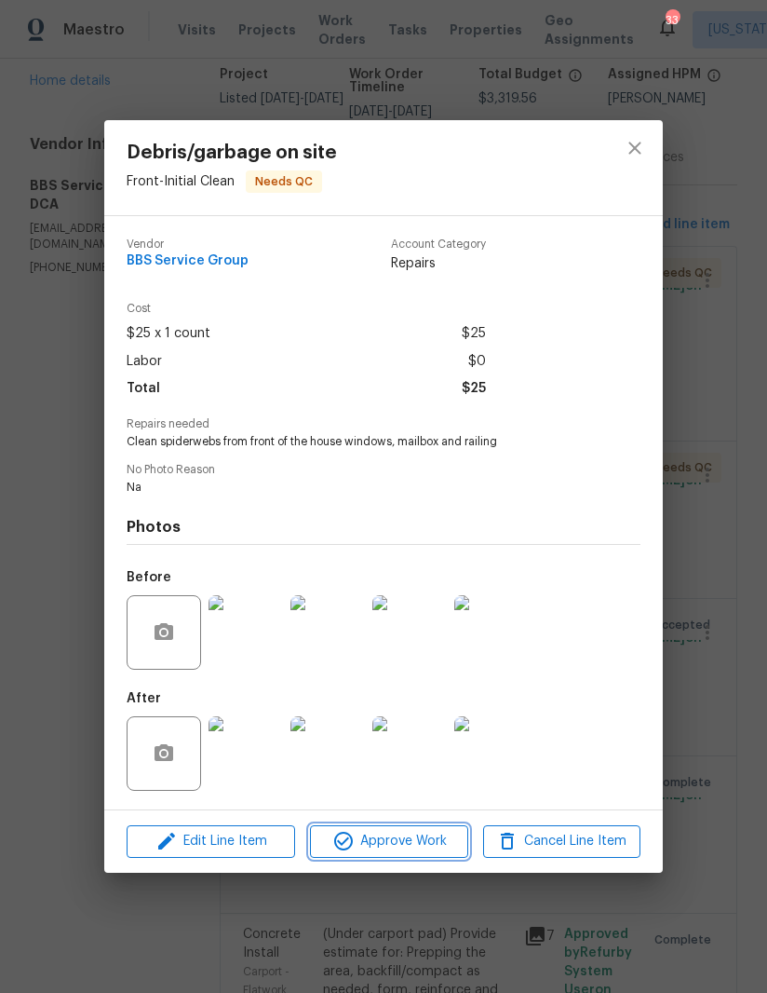
click at [402, 840] on span "Approve Work" at bounding box center [389, 841] width 146 height 23
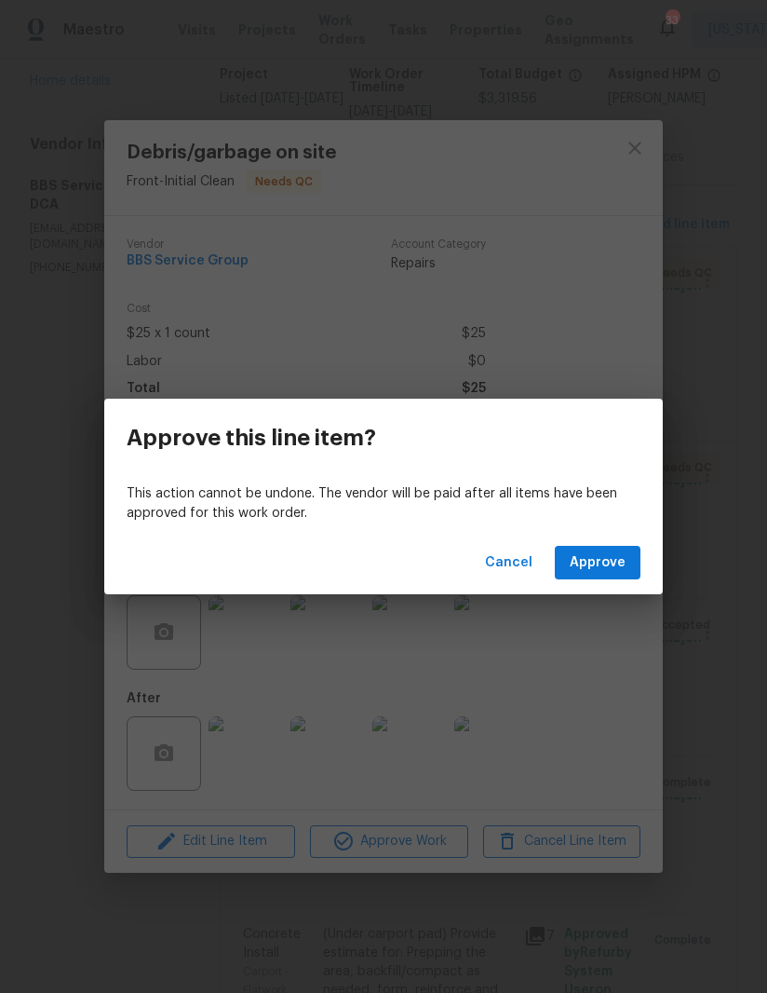
click at [605, 551] on span "Approve" at bounding box center [598, 562] width 56 height 23
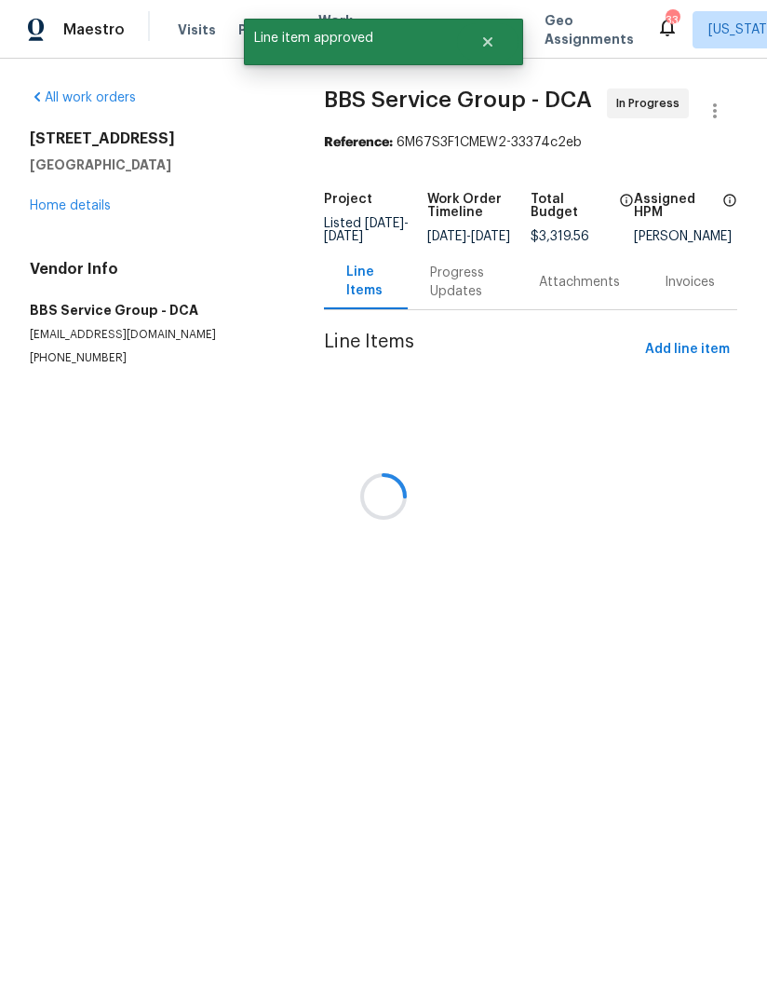
scroll to position [0, 0]
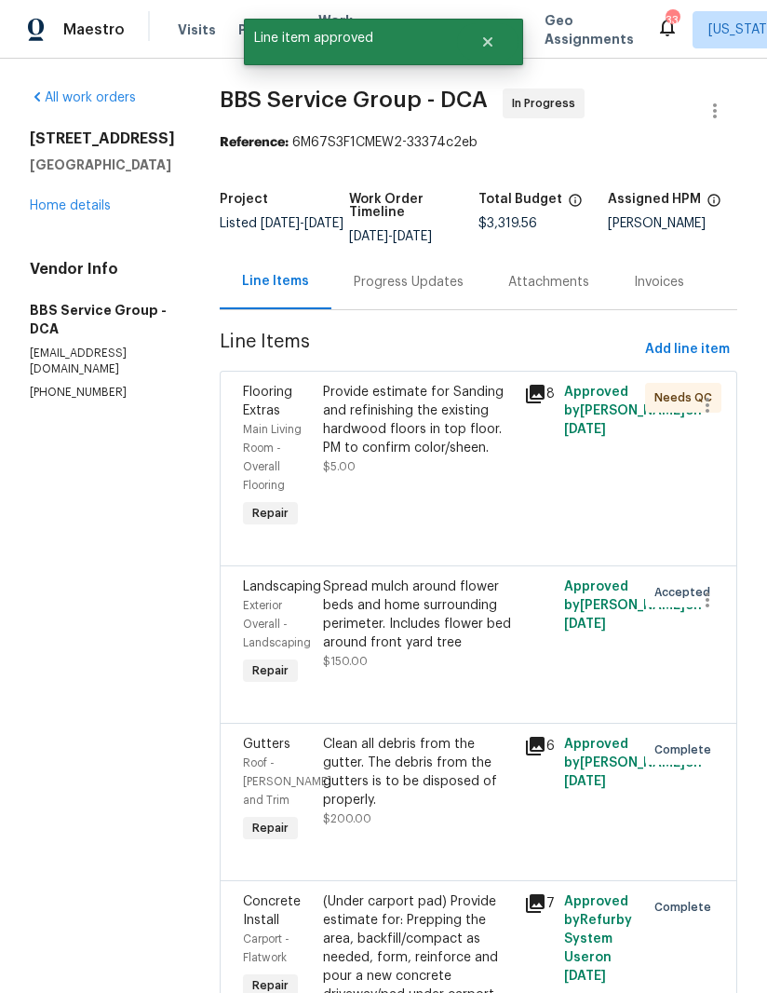
click at [89, 212] on link "Home details" at bounding box center [70, 205] width 81 height 13
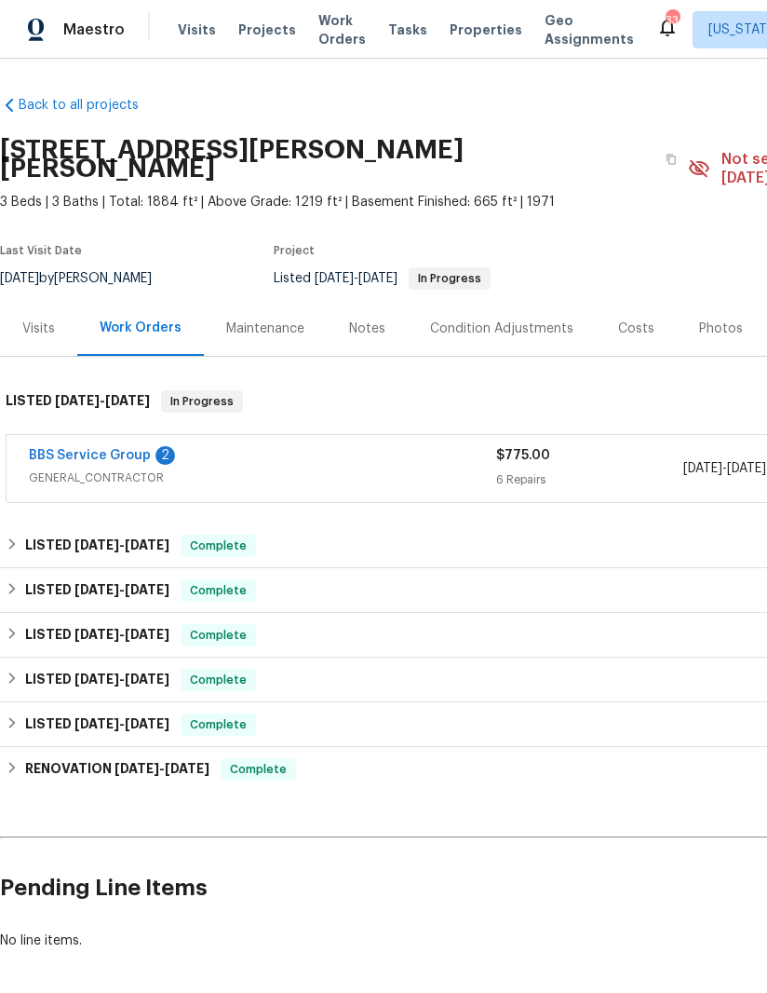
click at [127, 449] on link "BBS Service Group" at bounding box center [90, 455] width 122 height 13
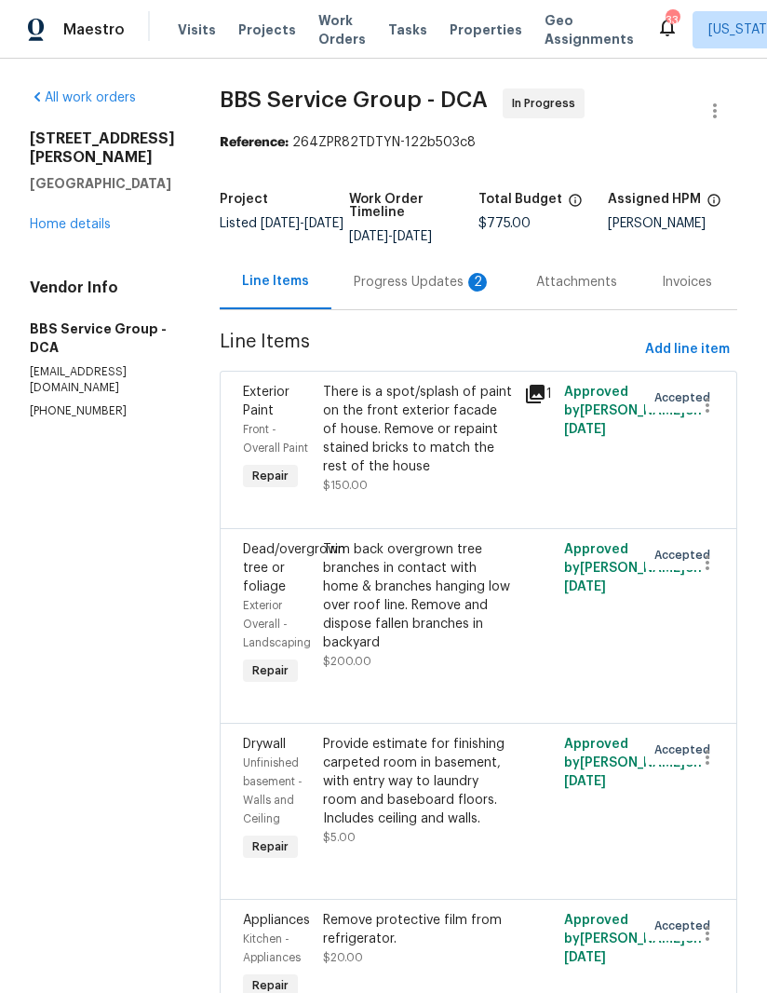
click at [373, 291] on div "Progress Updates 2" at bounding box center [423, 282] width 138 height 19
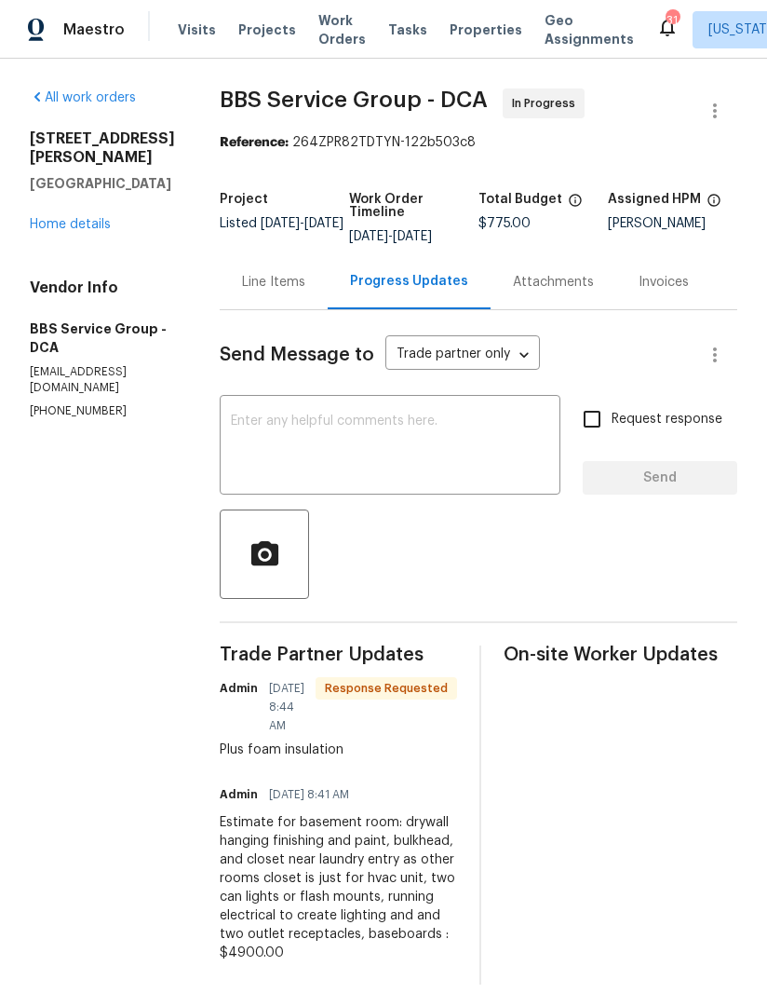
scroll to position [4, 0]
click at [257, 288] on div "Line Items" at bounding box center [273, 282] width 63 height 19
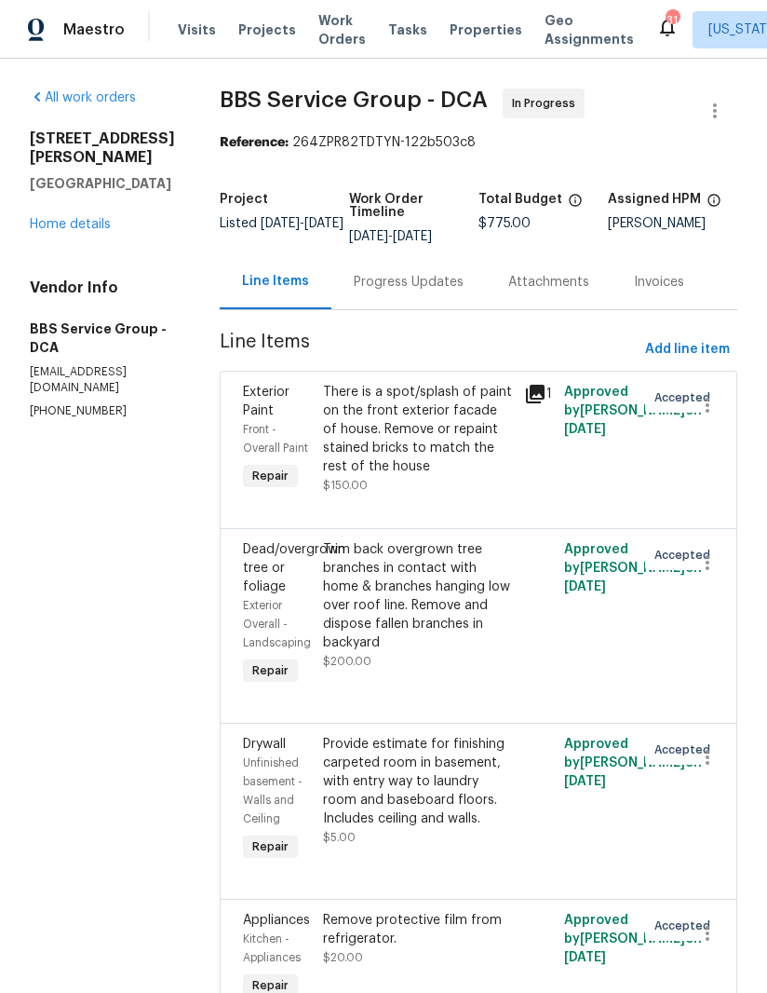
click at [88, 231] on link "Home details" at bounding box center [70, 224] width 81 height 13
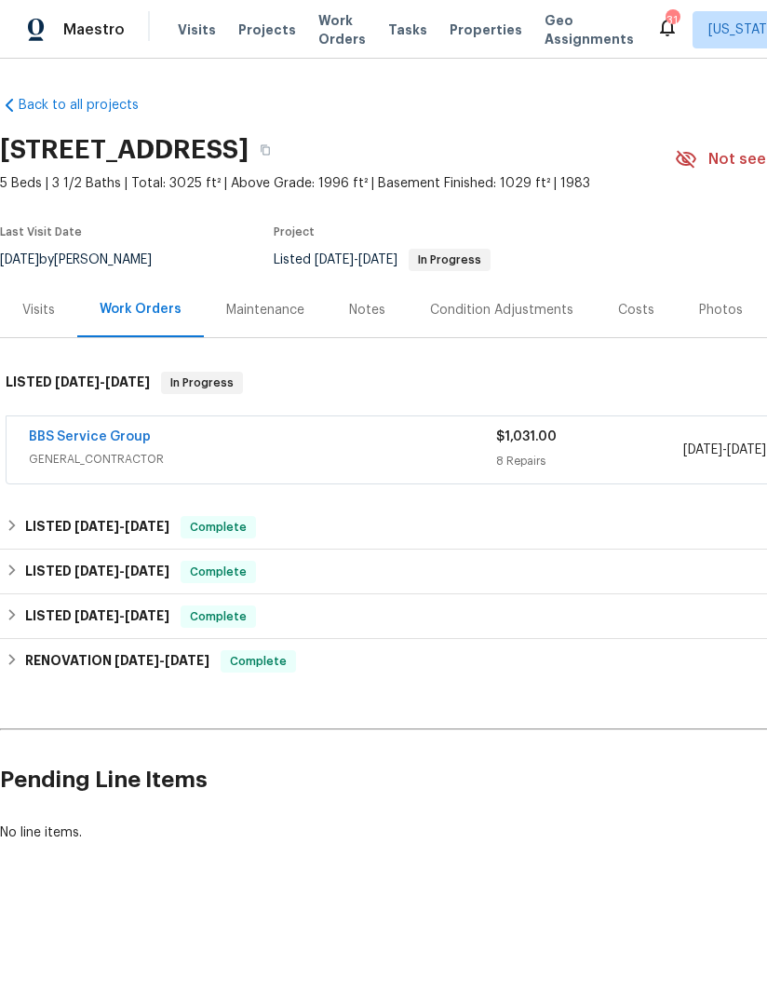
click at [118, 430] on link "BBS Service Group" at bounding box center [90, 436] width 122 height 13
